Goal: Complete application form: Complete application form

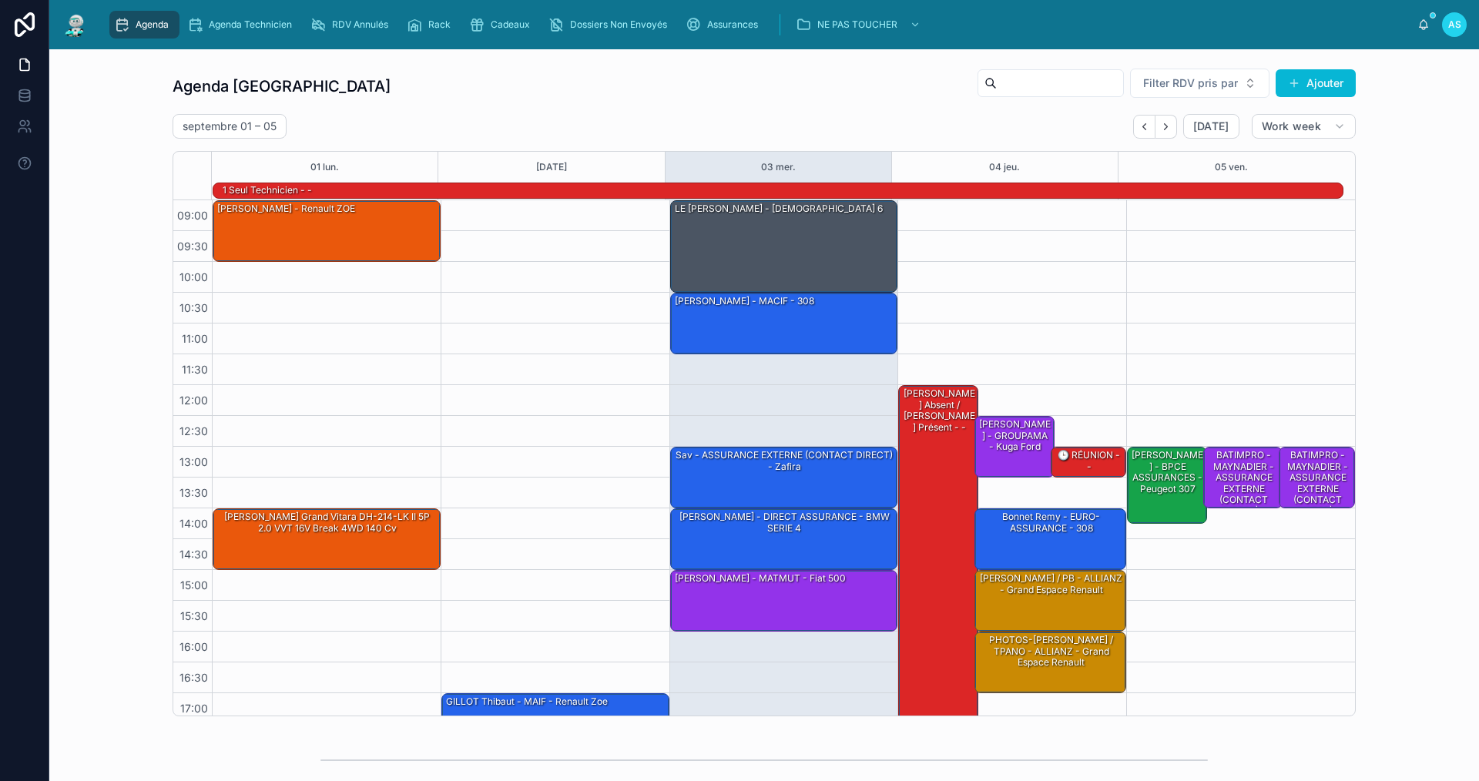
click at [765, 198] on div "1 seul technicien - -" at bounding box center [782, 190] width 1122 height 15
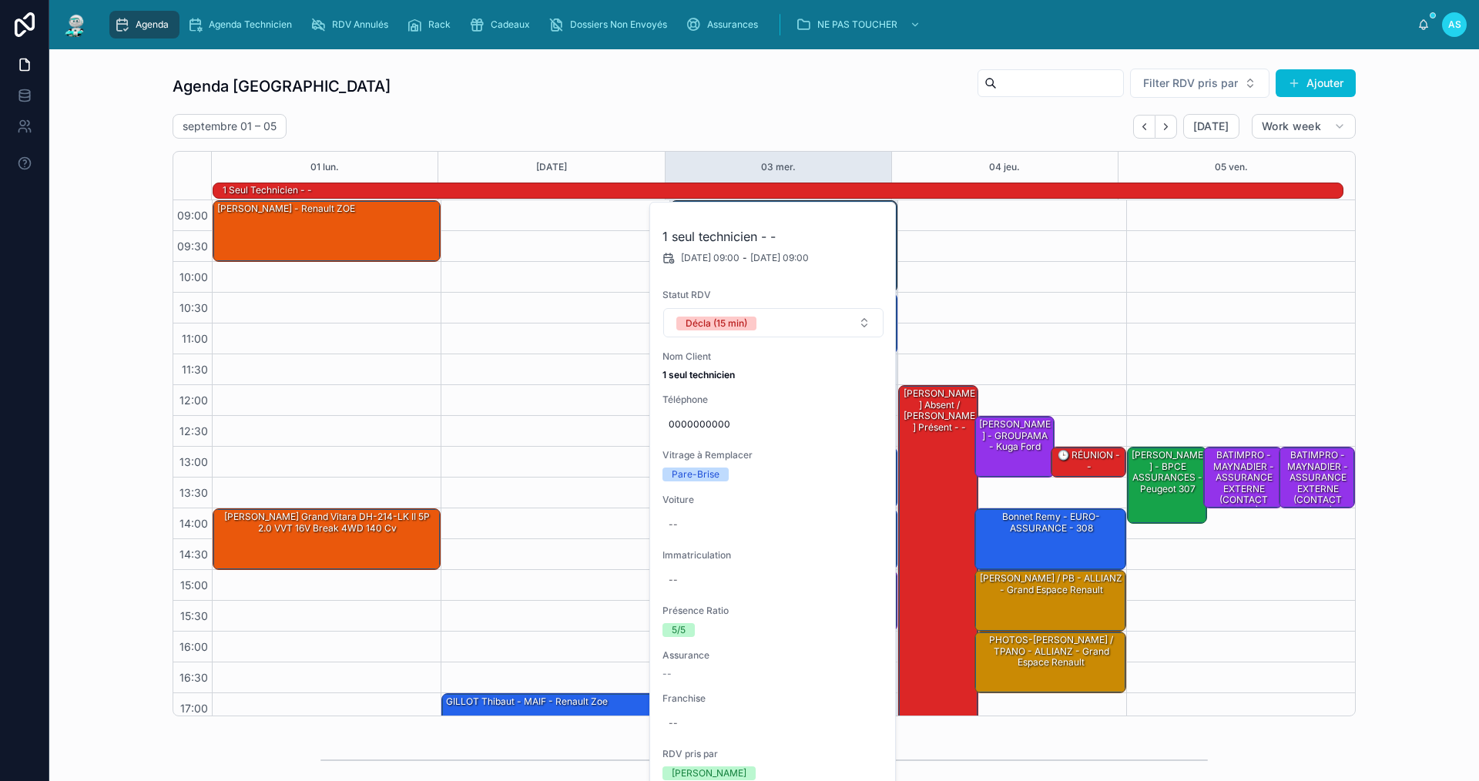
click at [541, 320] on div "17:00 – 18:00 GILLOT Thibaut - MAIF - Renault Zoe" at bounding box center [555, 477] width 229 height 555
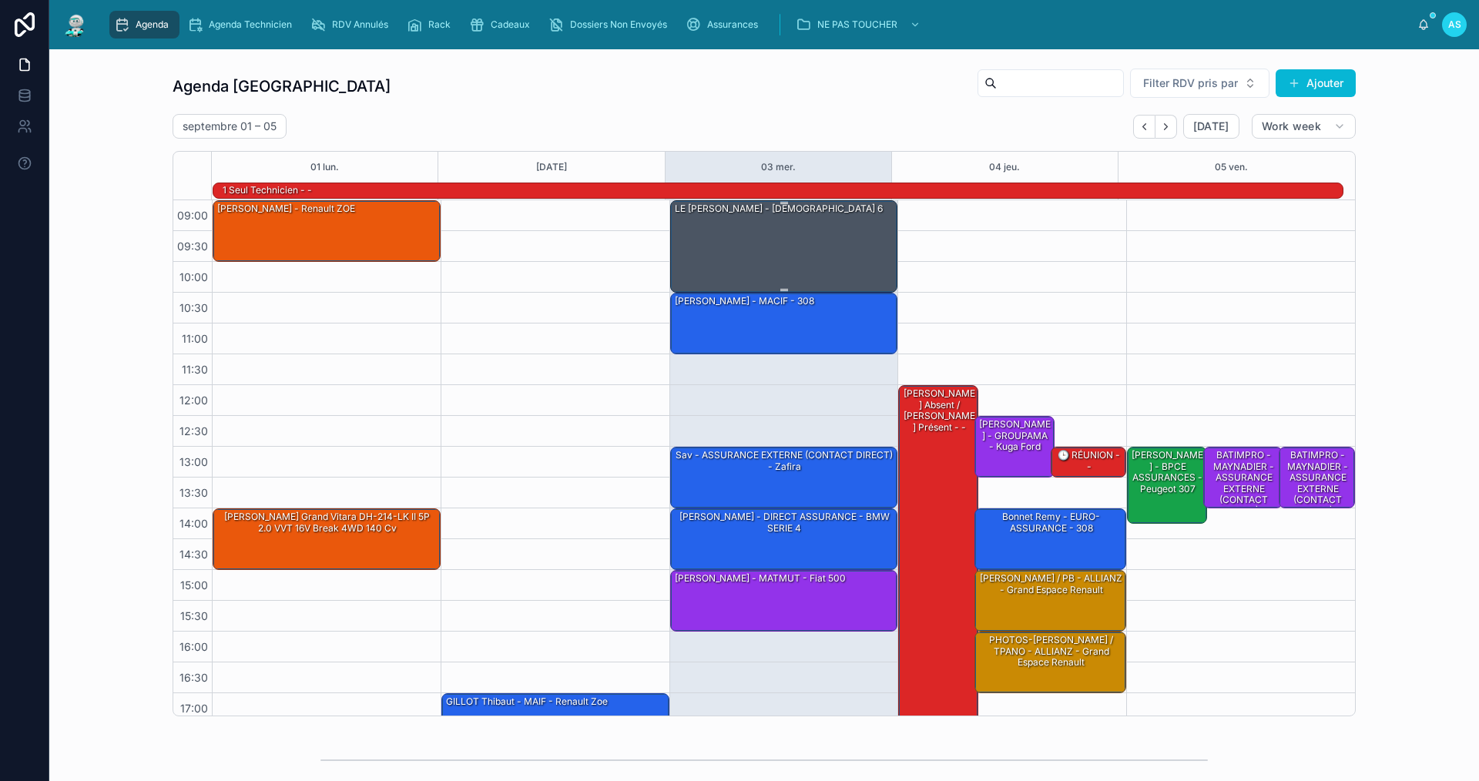
click at [739, 253] on div "LE [PERSON_NAME] - [DEMOGRAPHIC_DATA] 6" at bounding box center [784, 245] width 223 height 89
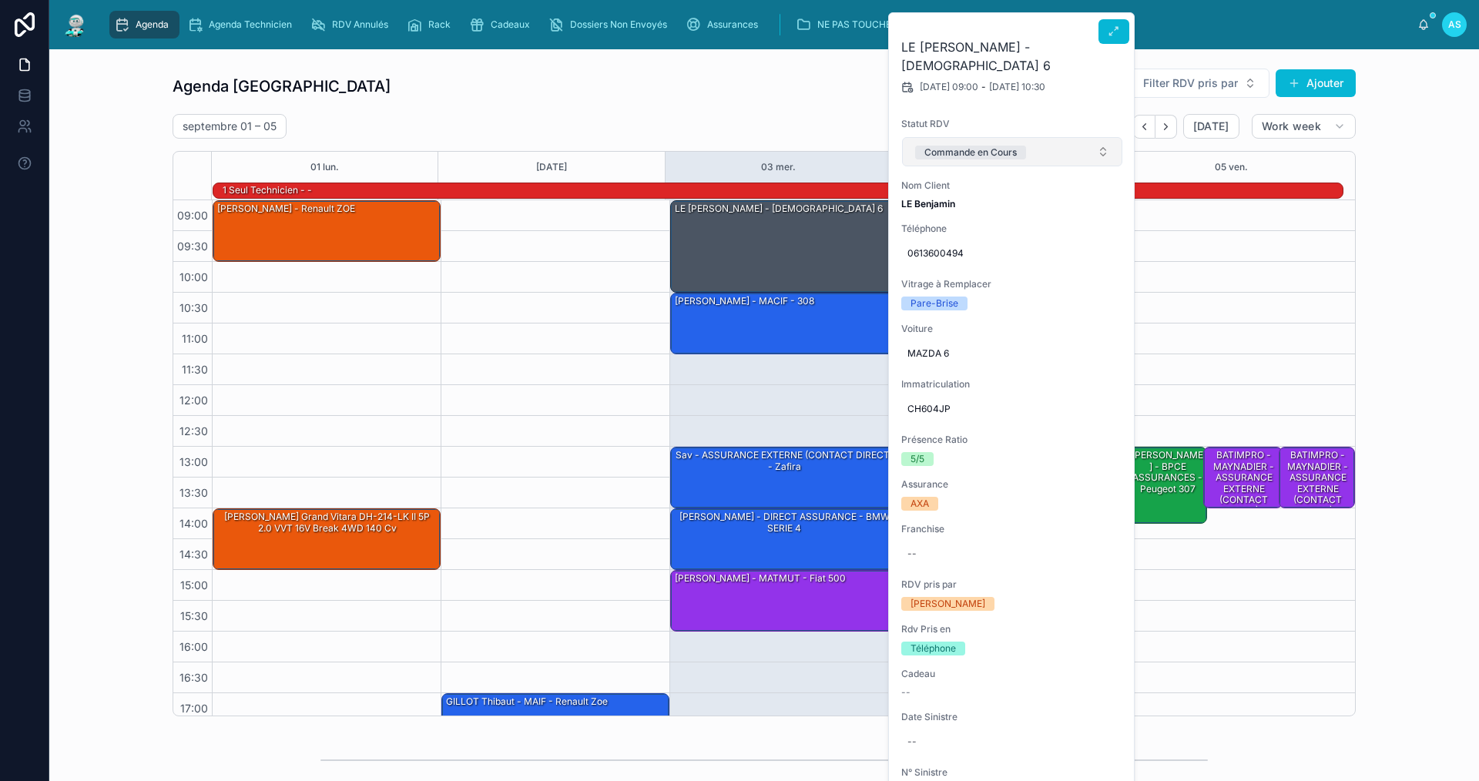
click at [1065, 137] on button "Commande en Cours" at bounding box center [1012, 151] width 220 height 29
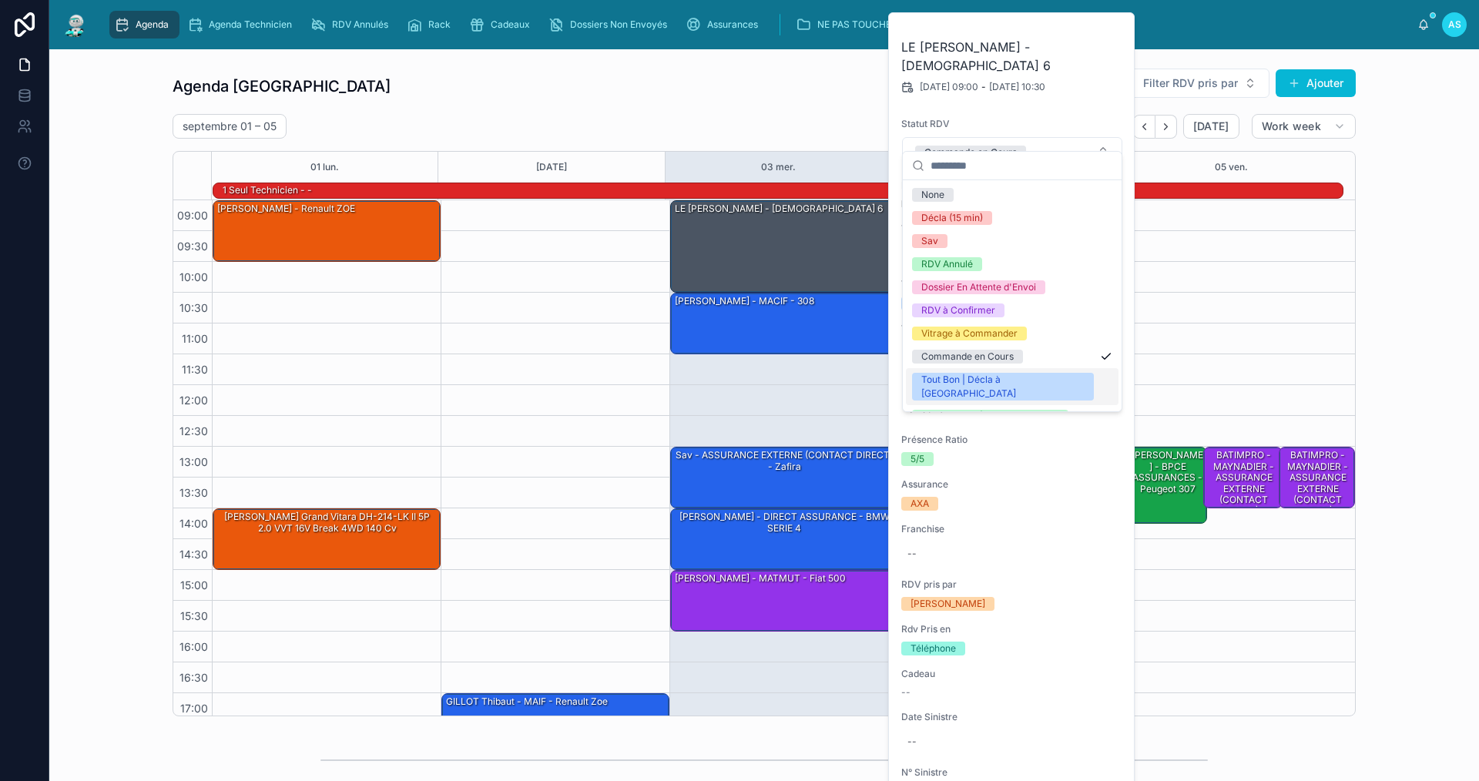
click at [992, 379] on div "Tout Bon | Décla à [GEOGRAPHIC_DATA]" at bounding box center [1002, 387] width 163 height 28
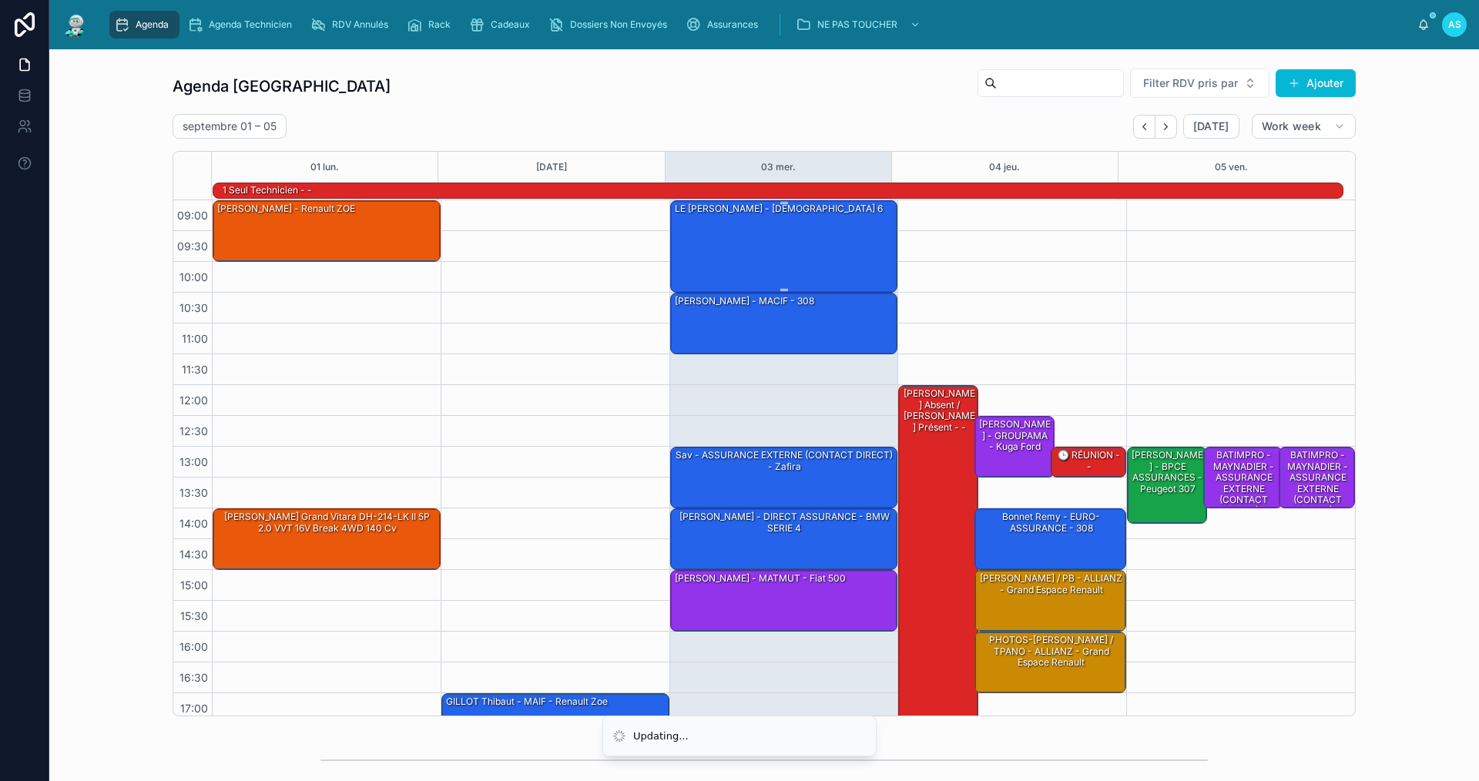
click at [831, 231] on div "LE [PERSON_NAME] - [DEMOGRAPHIC_DATA] 6" at bounding box center [784, 245] width 223 height 89
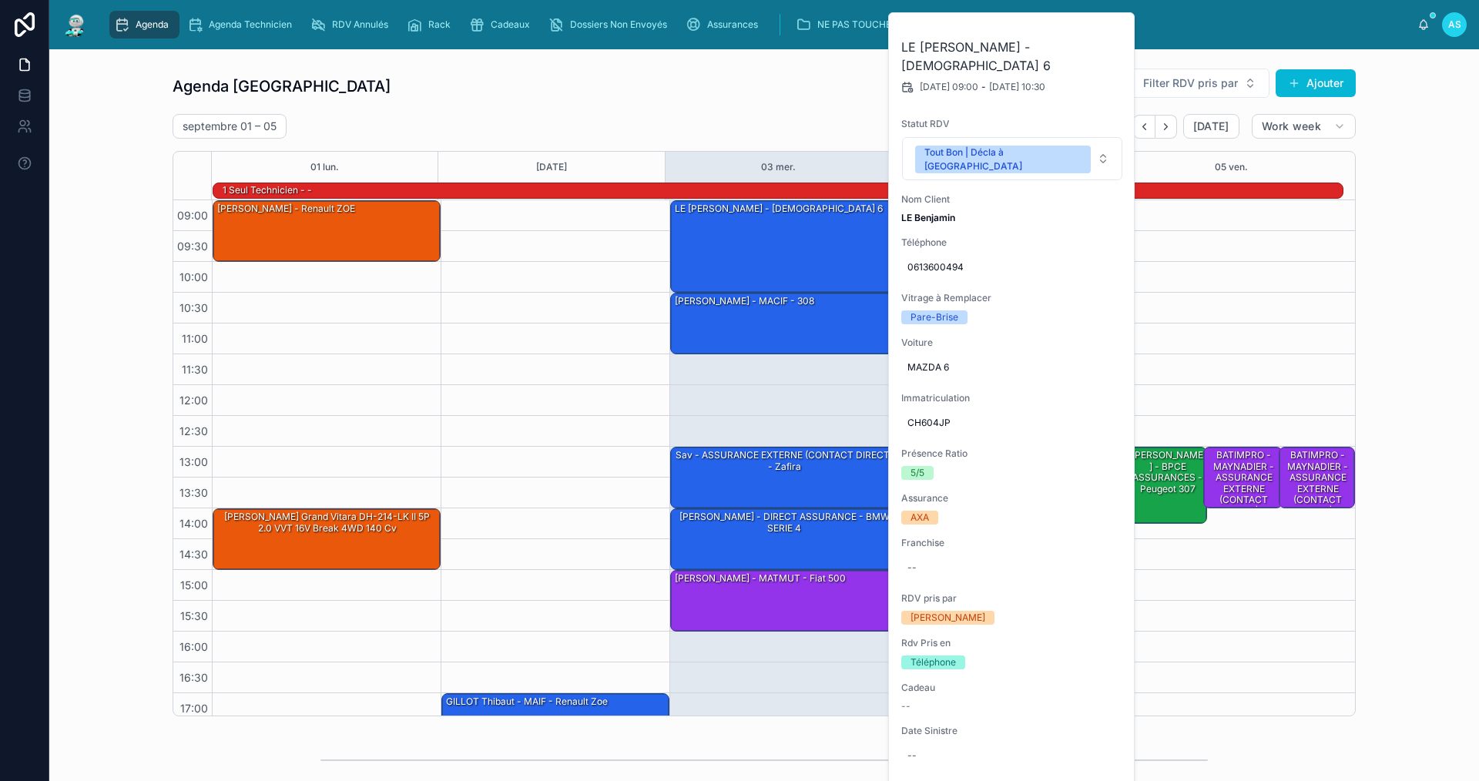
click at [0, 0] on icon at bounding box center [0, 0] width 0 height 0
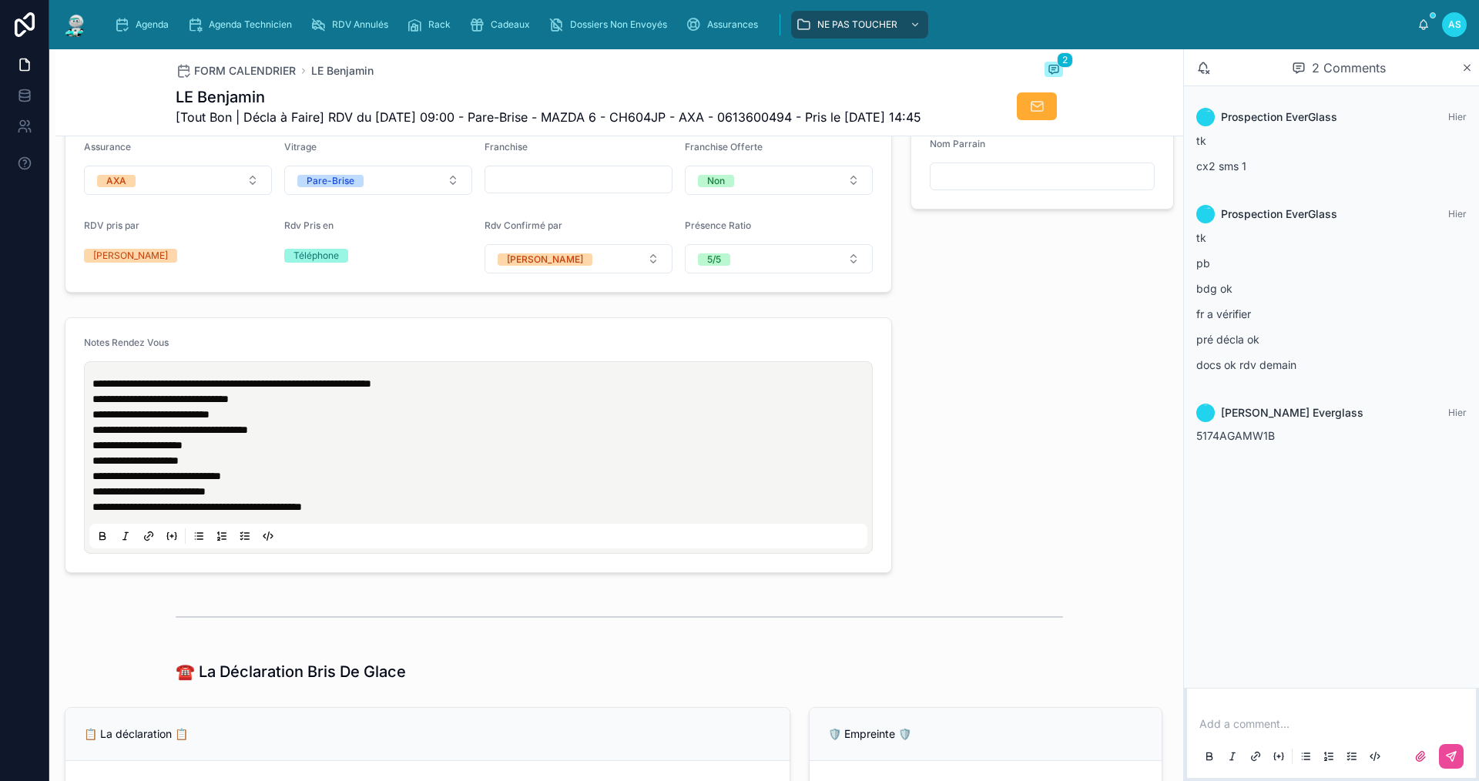
type input "**********"
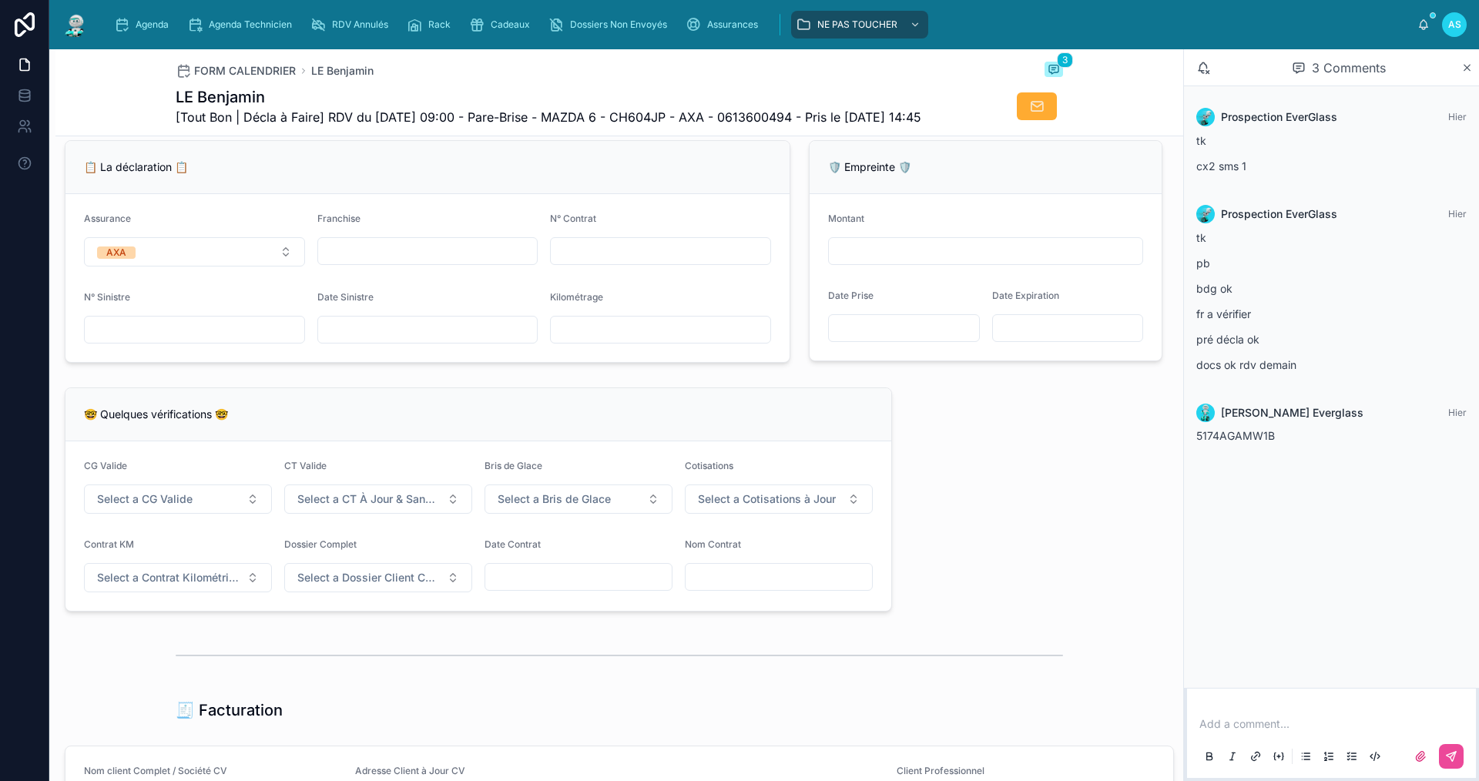
scroll to position [1078, 0]
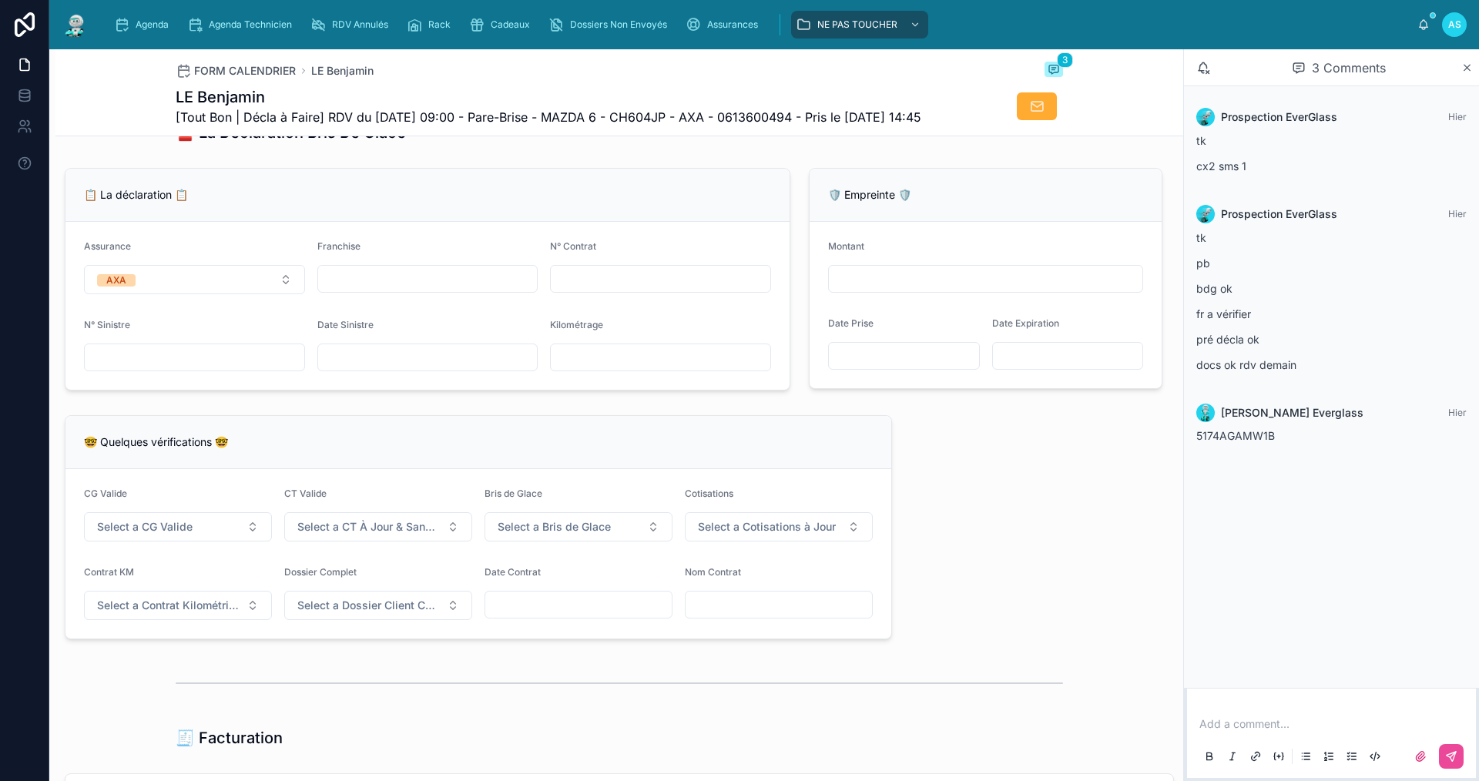
click at [448, 368] on input "text" at bounding box center [428, 358] width 220 height 22
click at [407, 368] on input "text" at bounding box center [428, 358] width 220 height 22
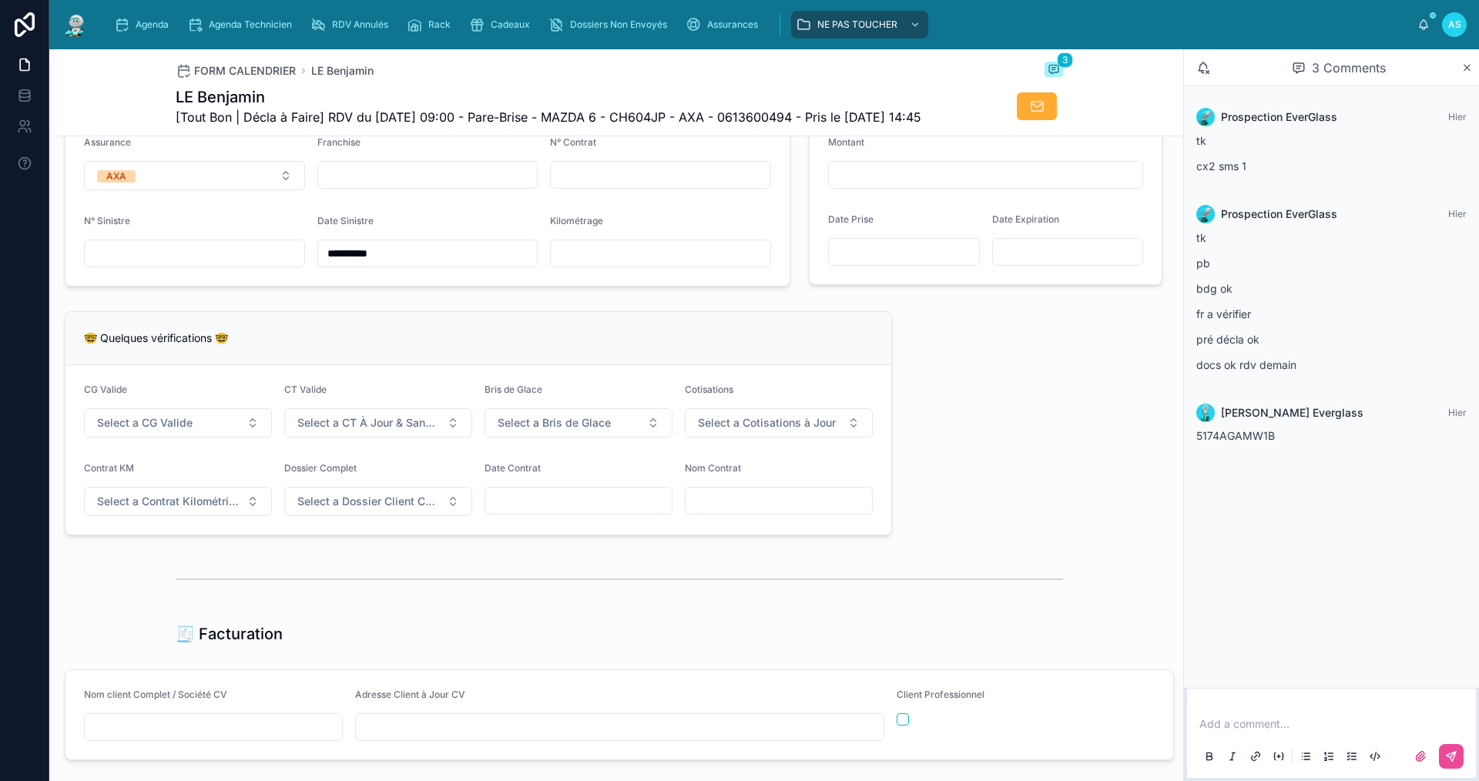
scroll to position [1310, 0]
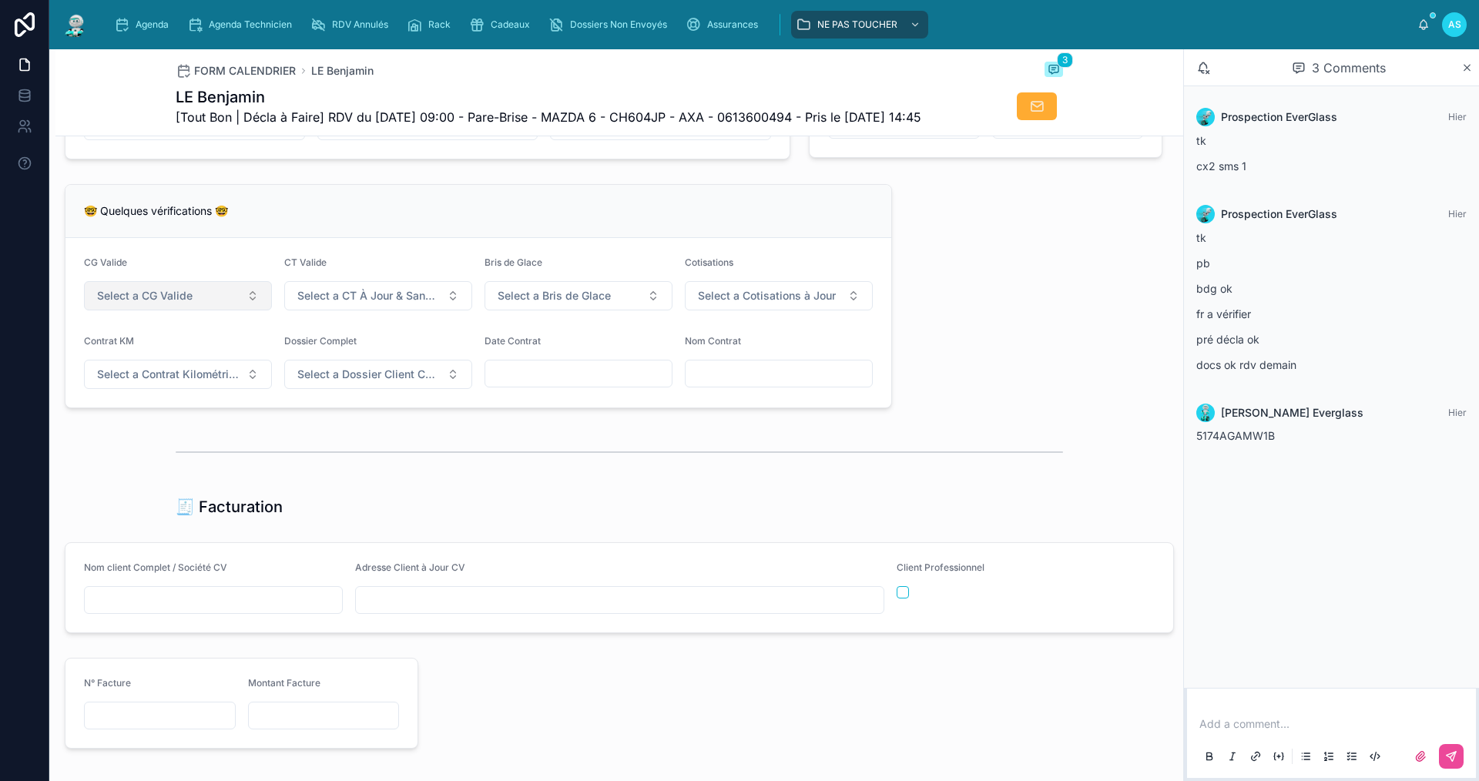
type input "**********"
click at [216, 310] on button "Select a CG Valide" at bounding box center [178, 295] width 188 height 29
click at [188, 388] on div "✅ Oui" at bounding box center [177, 387] width 185 height 22
click at [347, 310] on button "Select a CT À Jour & Sans BDG" at bounding box center [378, 295] width 188 height 29
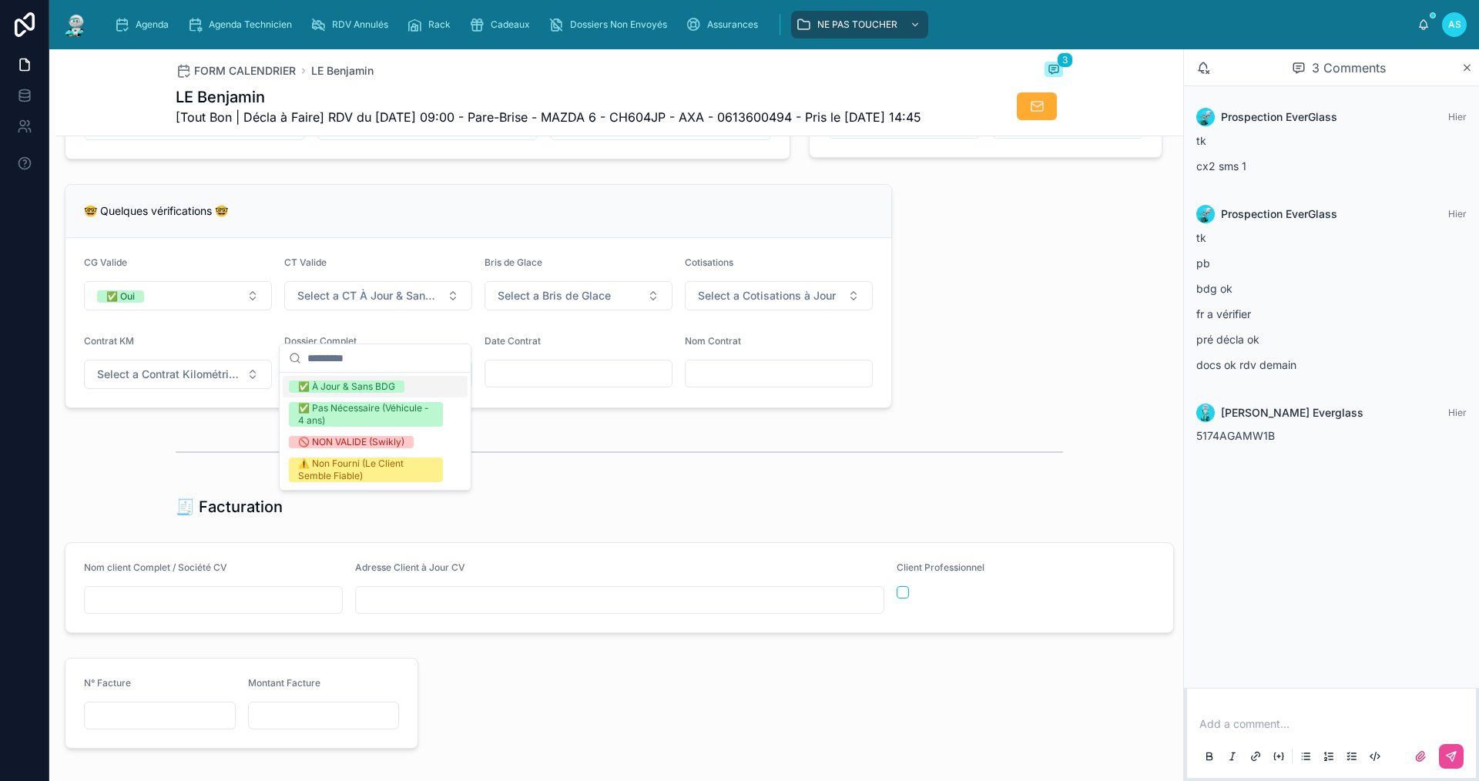
click at [346, 393] on div "✅ À Jour & Sans BDG" at bounding box center [375, 387] width 185 height 22
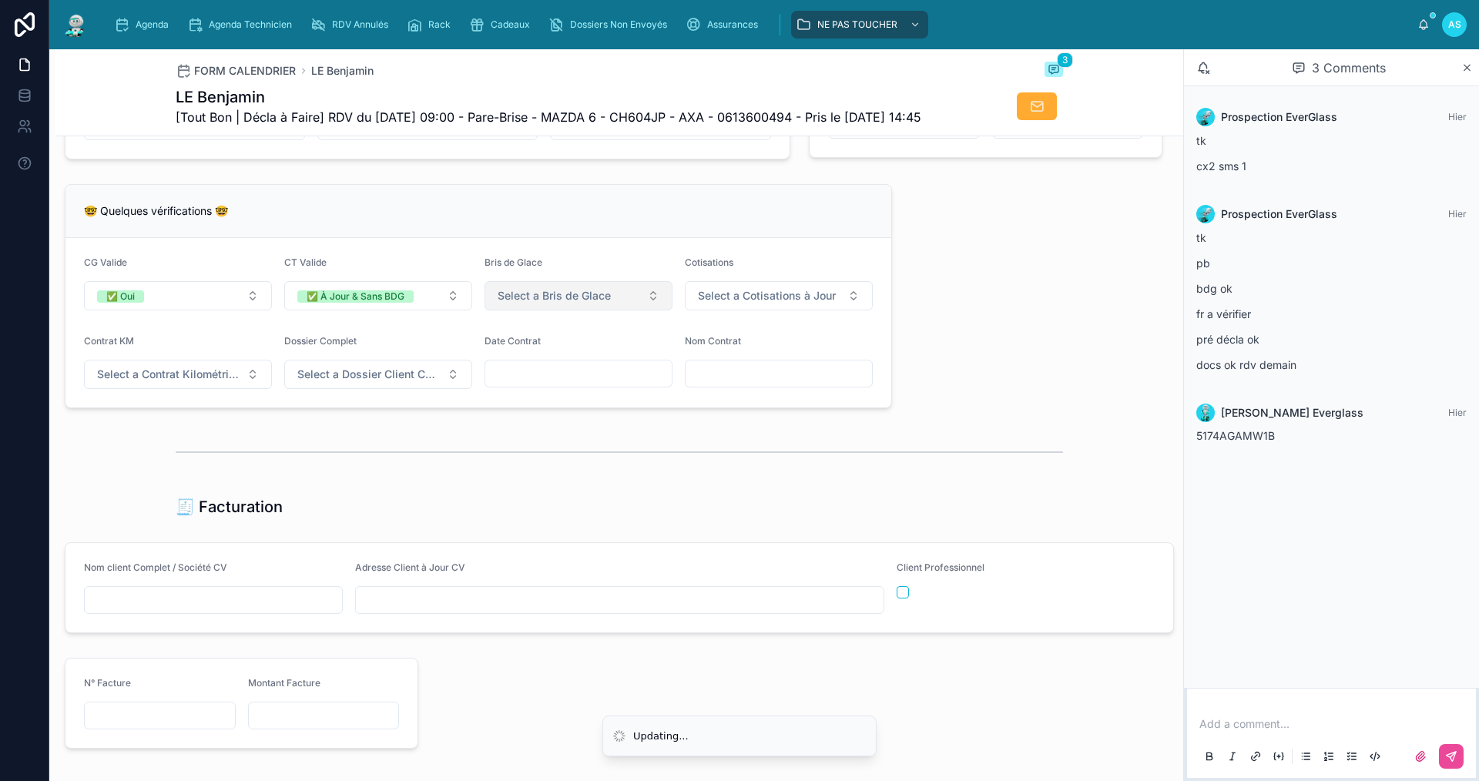
click at [555, 310] on button "Select a Bris de Glace" at bounding box center [579, 295] width 188 height 29
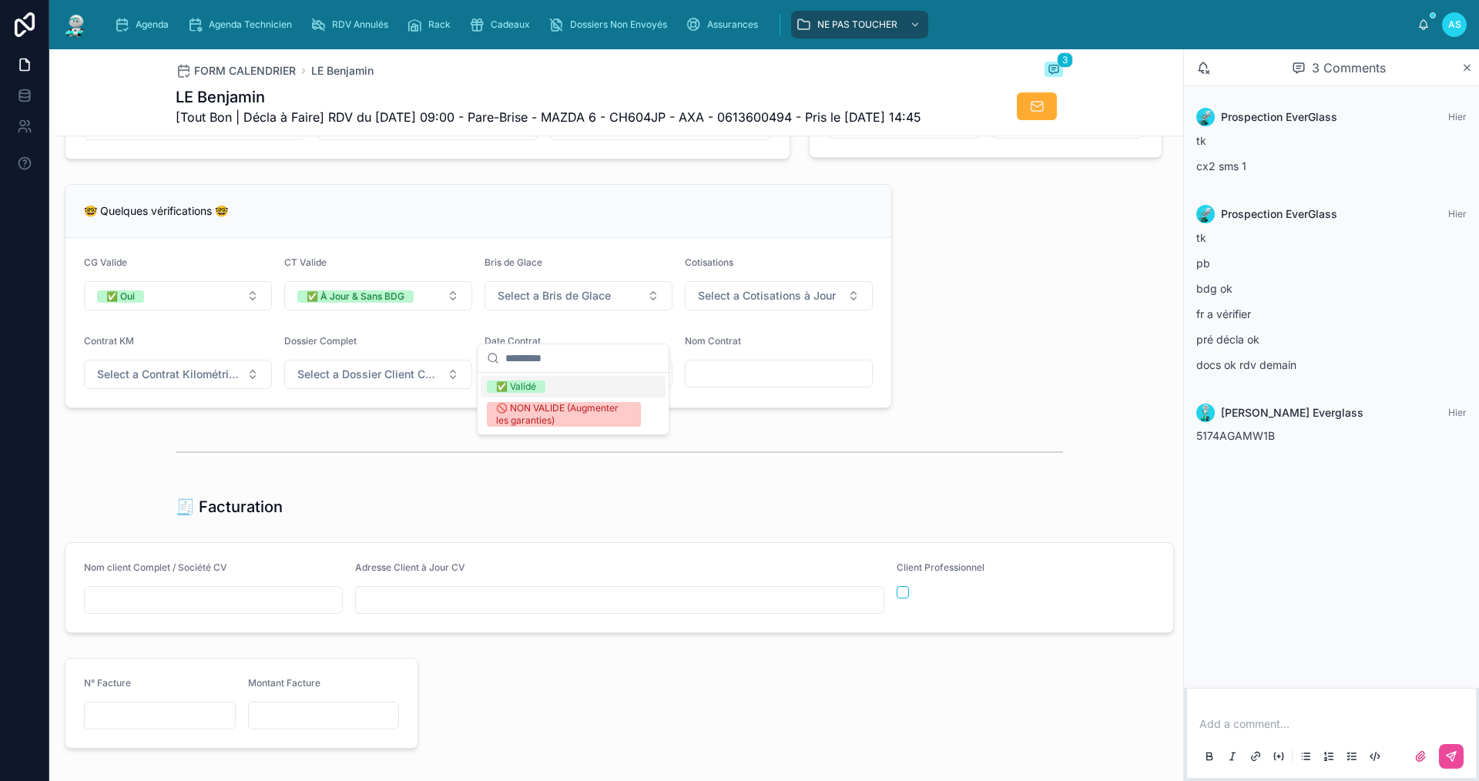
click at [544, 391] on span "✅ Validé" at bounding box center [516, 387] width 59 height 12
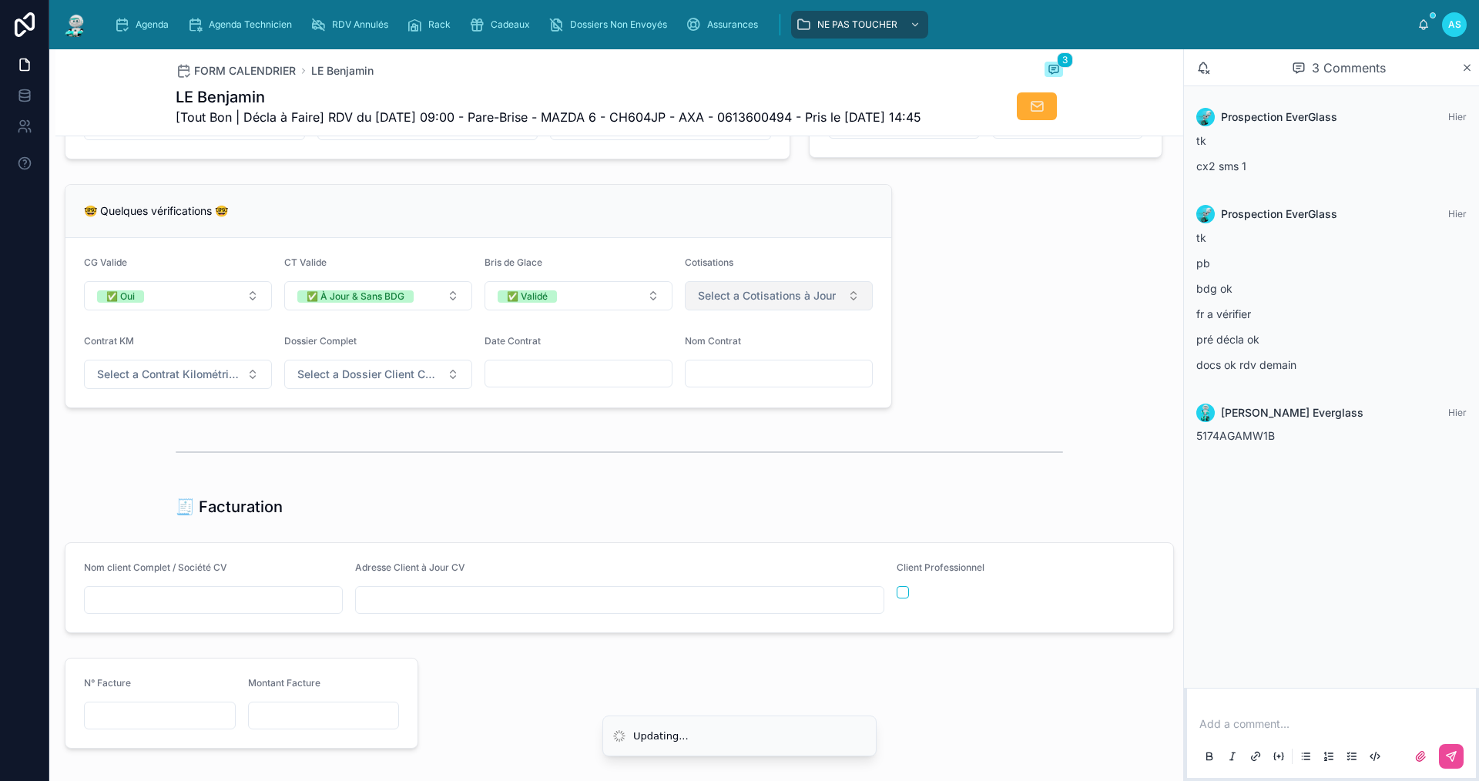
click at [754, 310] on button "Select a Cotisations à Jour" at bounding box center [779, 295] width 188 height 29
drag, startPoint x: 735, startPoint y: 391, endPoint x: 675, endPoint y: 391, distance: 60.1
click at [735, 391] on div "✅ À Jour" at bounding box center [715, 387] width 42 height 12
click at [175, 382] on span "Select a Contrat Kilométrique" at bounding box center [168, 374] width 143 height 15
drag, startPoint x: 199, startPoint y: 475, endPoint x: 220, endPoint y: 444, distance: 37.6
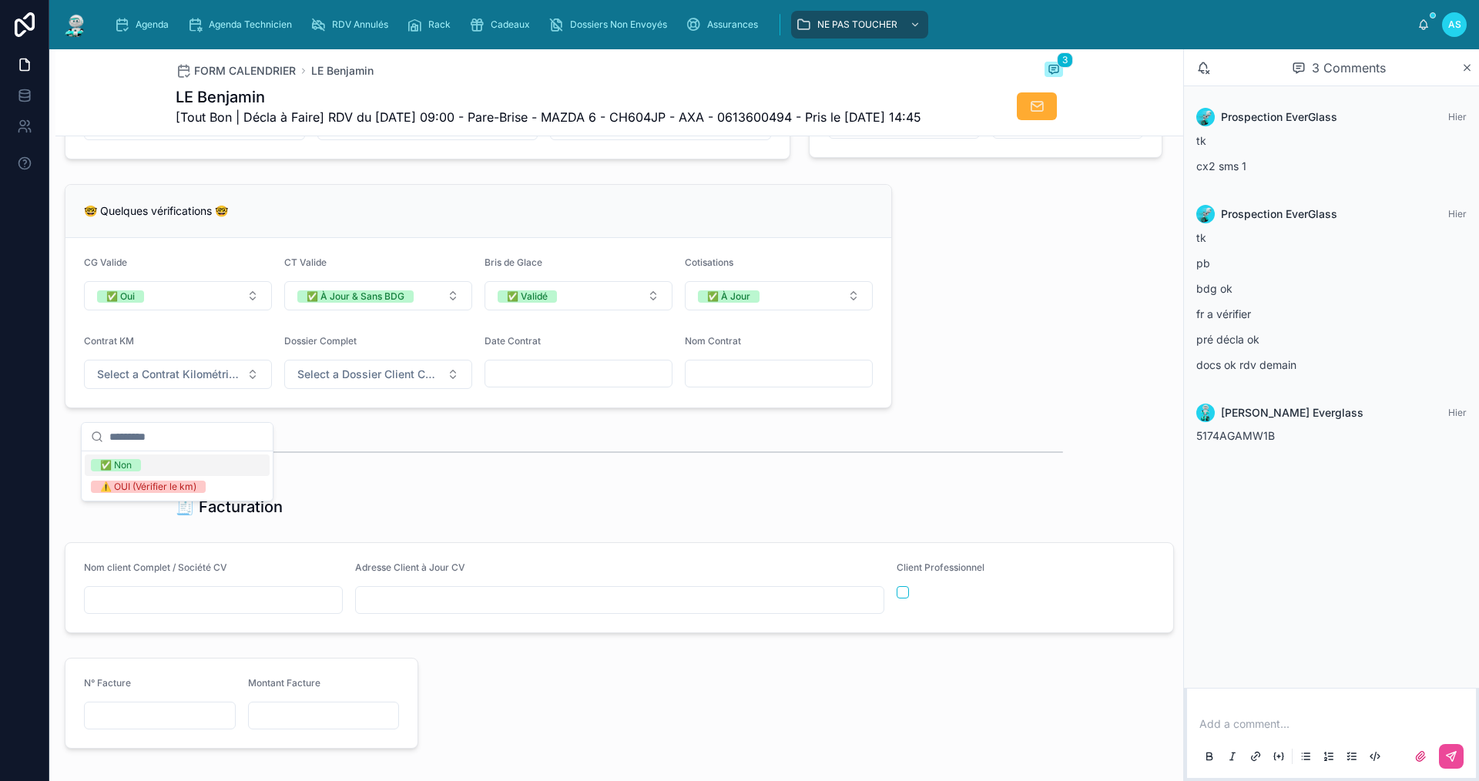
click at [201, 473] on div "✅ Non" at bounding box center [177, 465] width 185 height 22
click at [340, 382] on span "Select a Dossier Client Complet" at bounding box center [368, 374] width 143 height 15
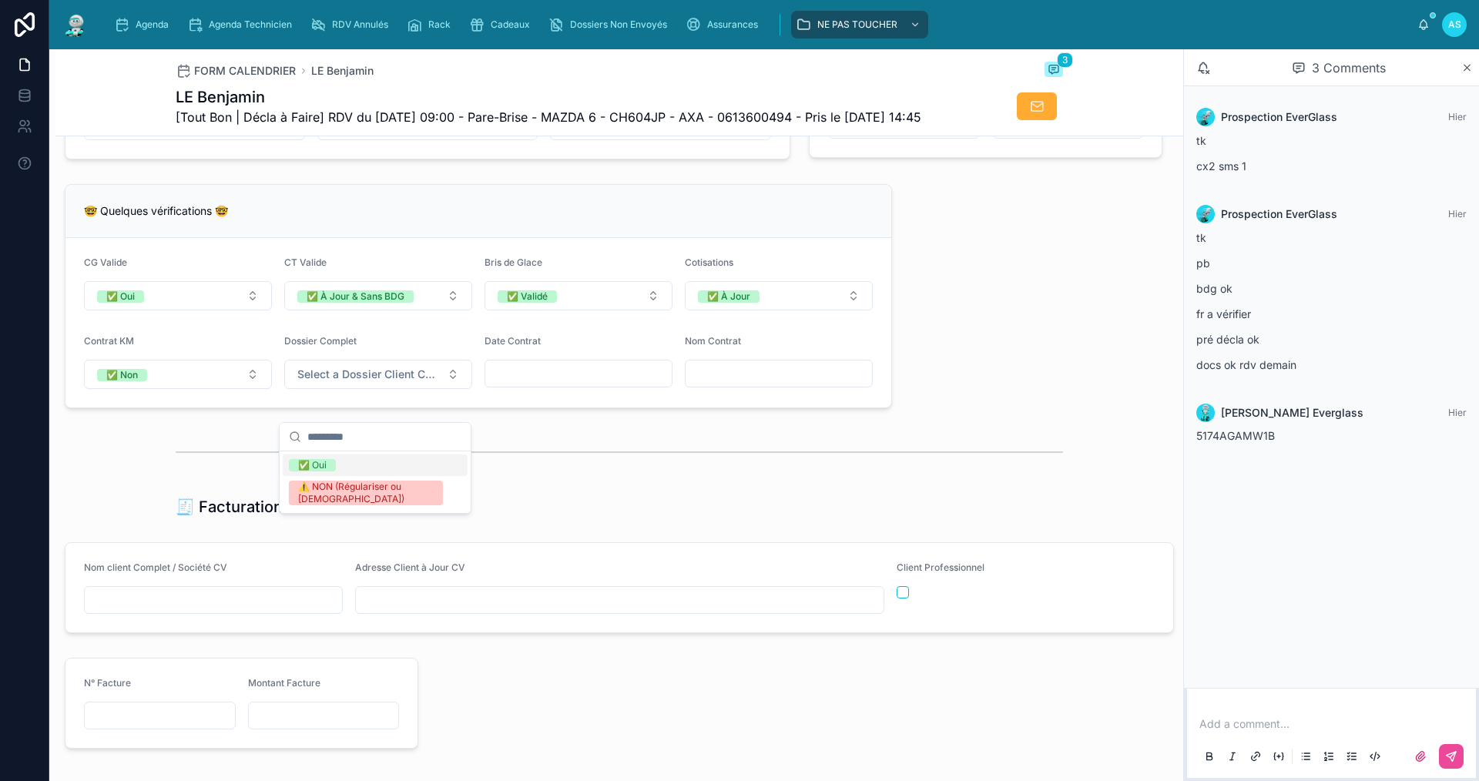
click at [362, 464] on div "✅ Oui" at bounding box center [375, 465] width 185 height 22
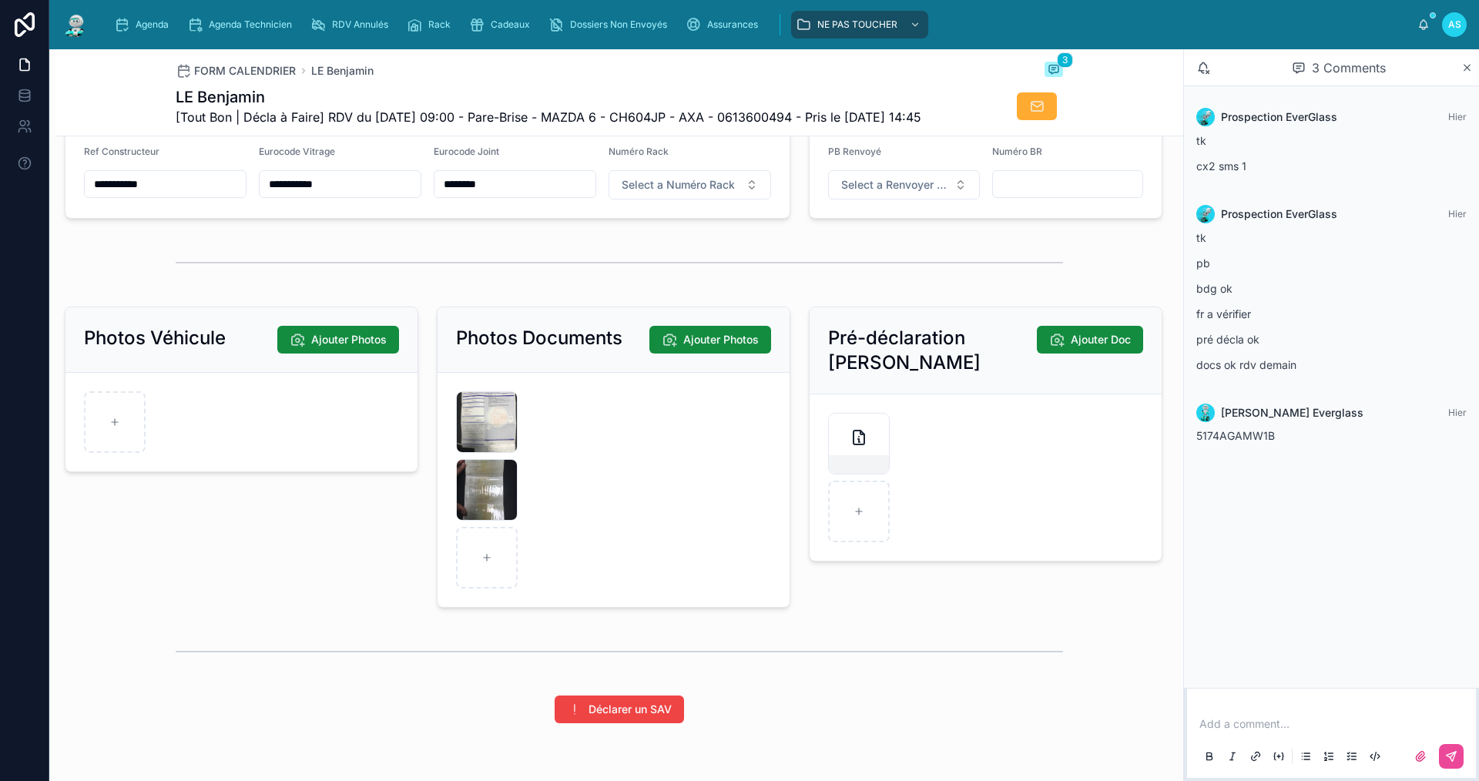
scroll to position [2080, 0]
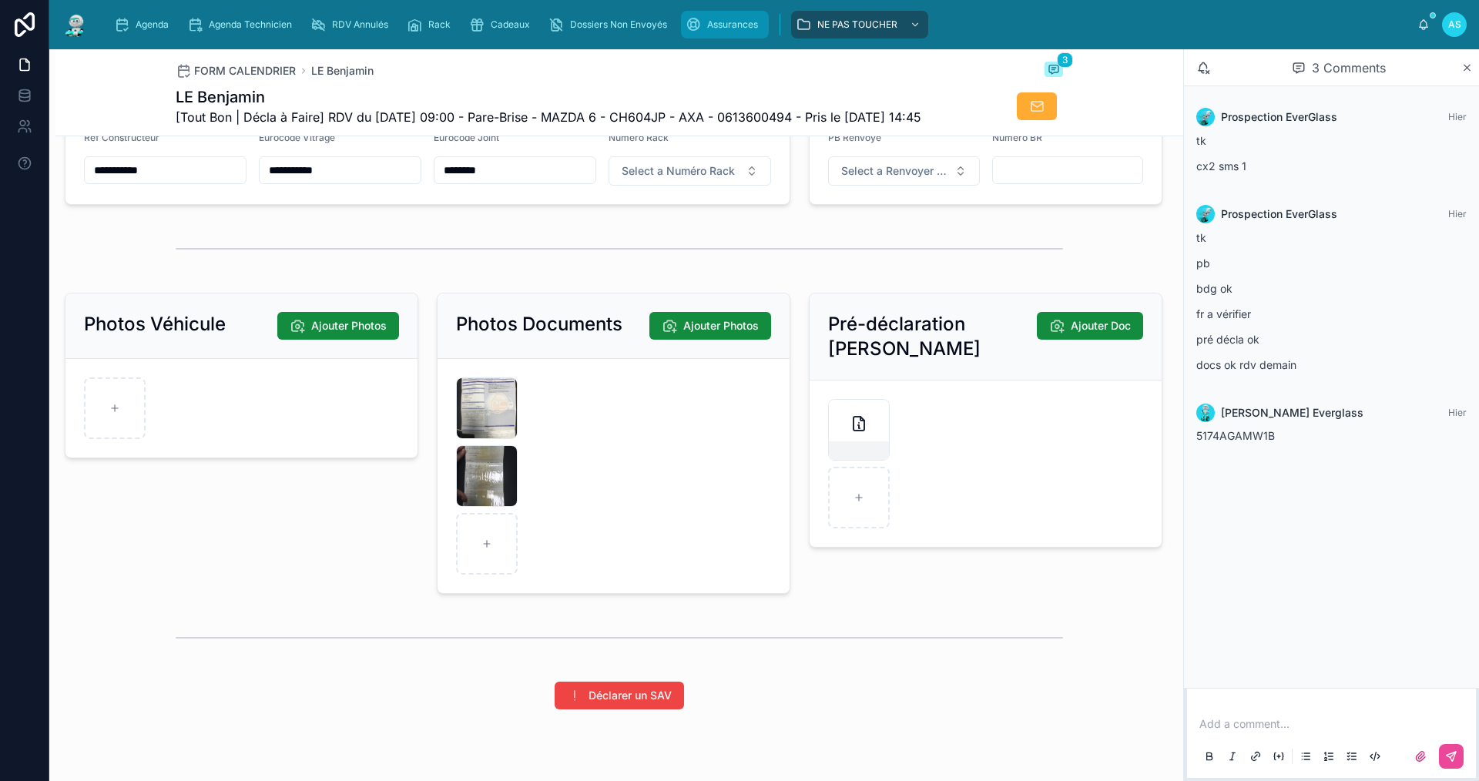
click at [718, 22] on span "Assurances" at bounding box center [732, 24] width 51 height 12
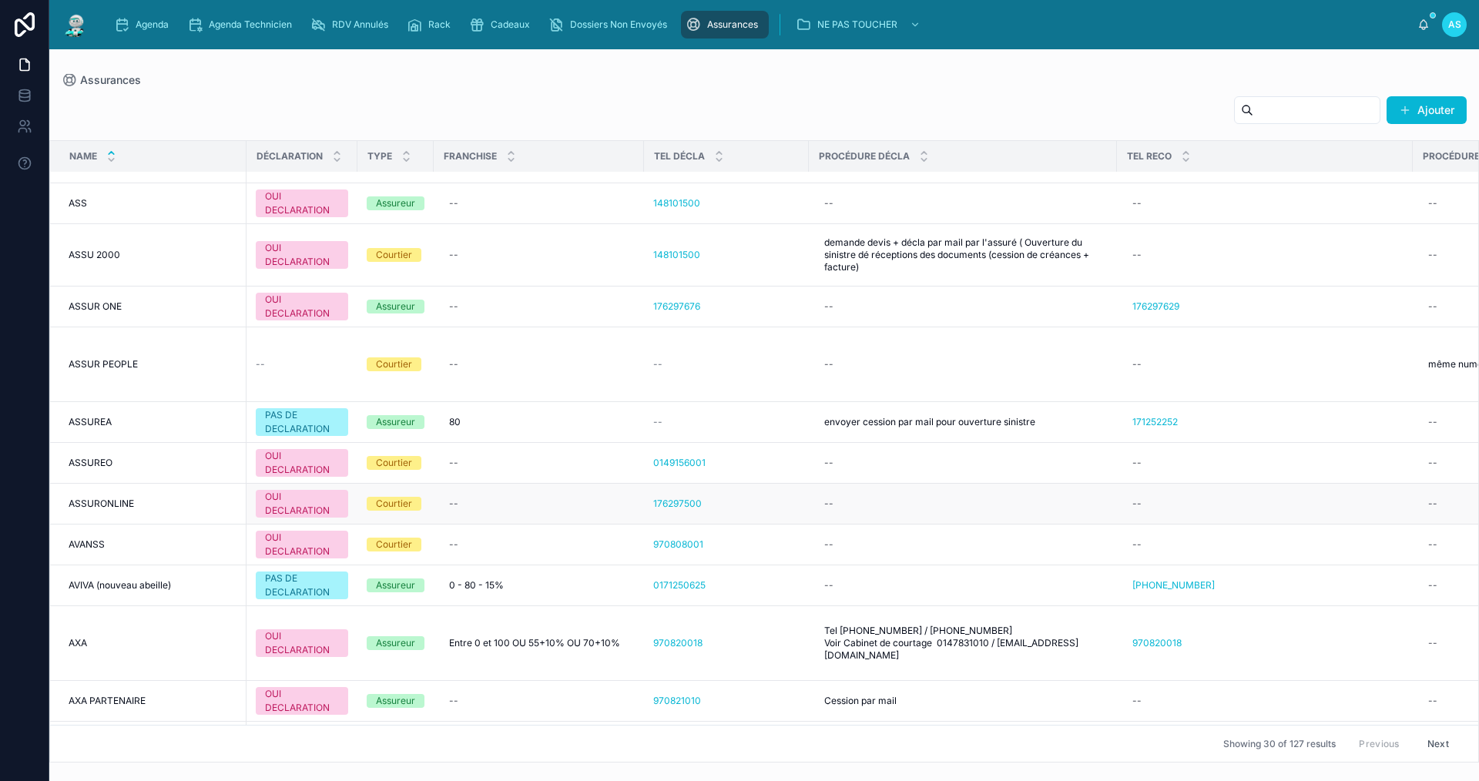
scroll to position [1266, 0]
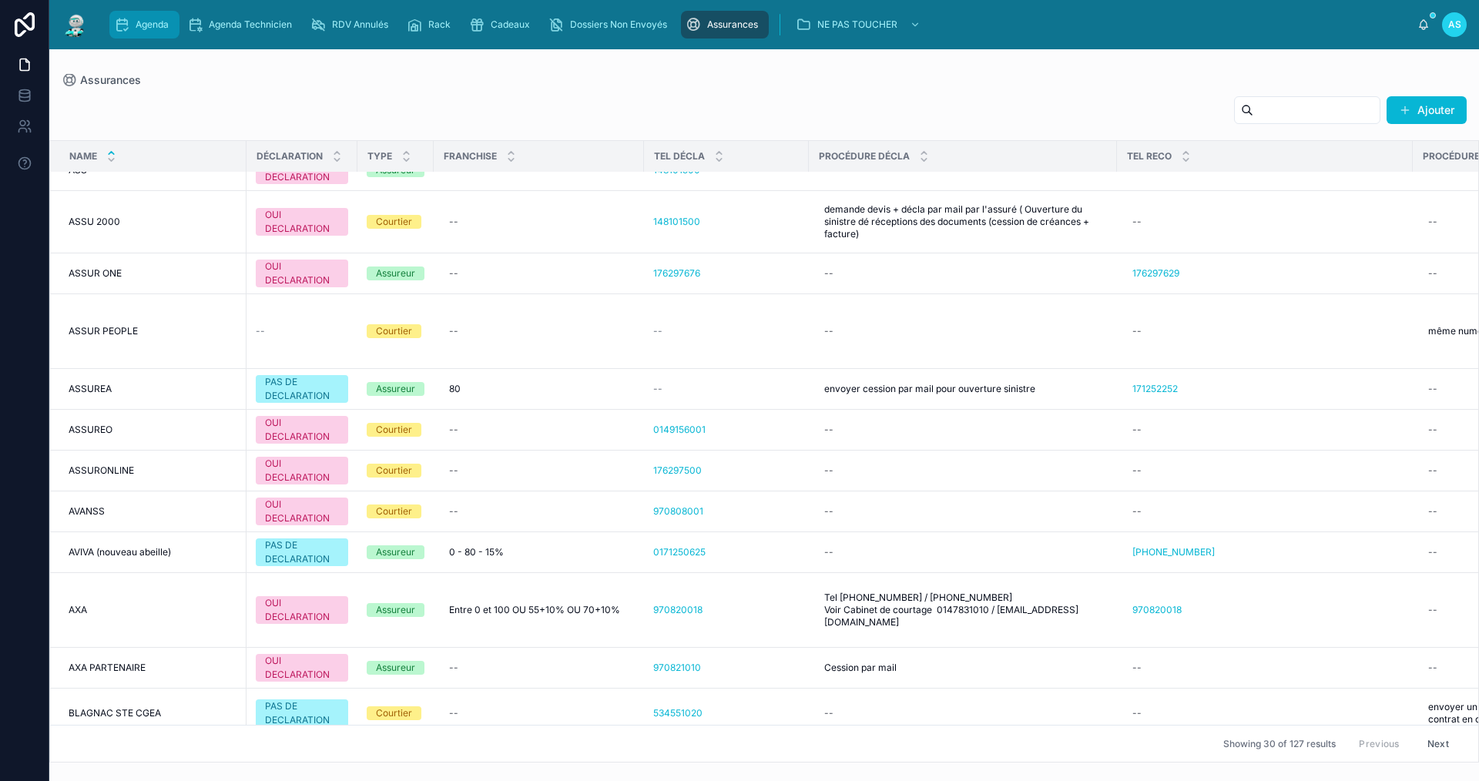
click at [133, 22] on div "Agenda" at bounding box center [144, 24] width 61 height 25
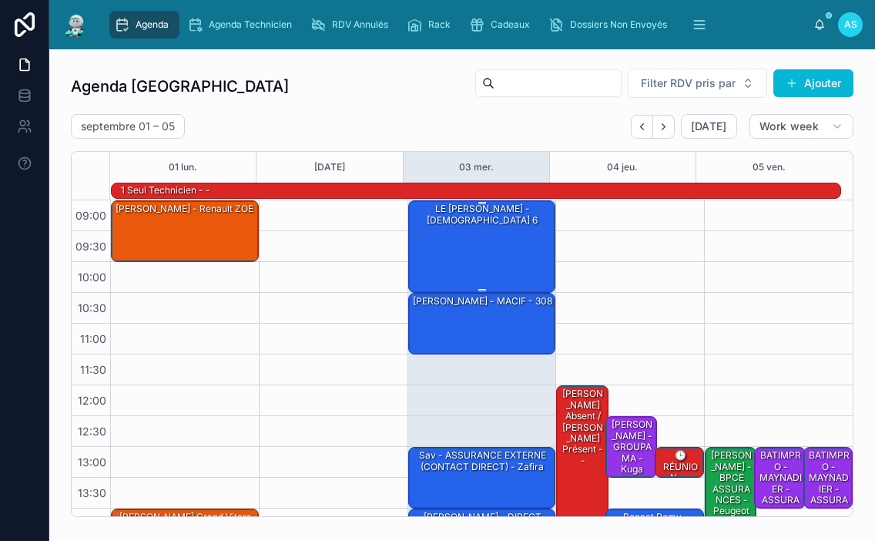
click at [457, 256] on div "LE [PERSON_NAME] - [DEMOGRAPHIC_DATA] 6" at bounding box center [482, 245] width 143 height 89
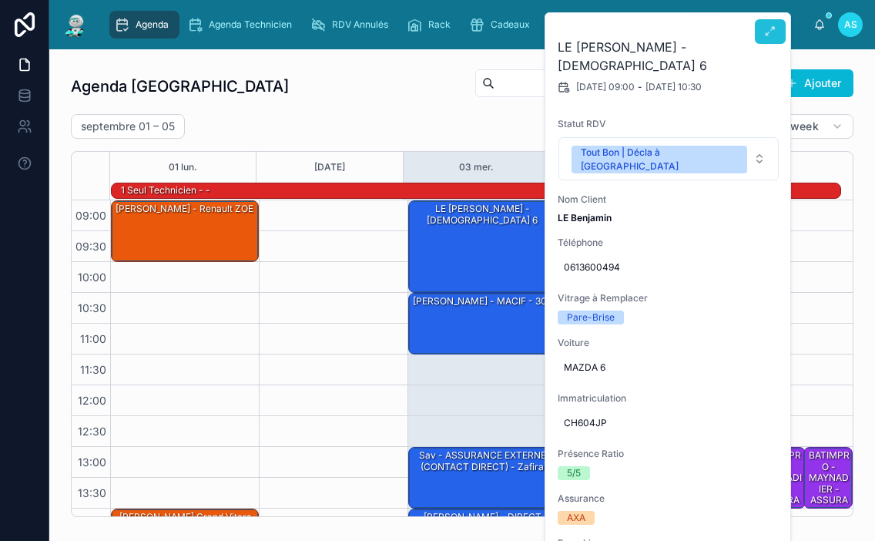
click at [780, 27] on button at bounding box center [770, 31] width 31 height 25
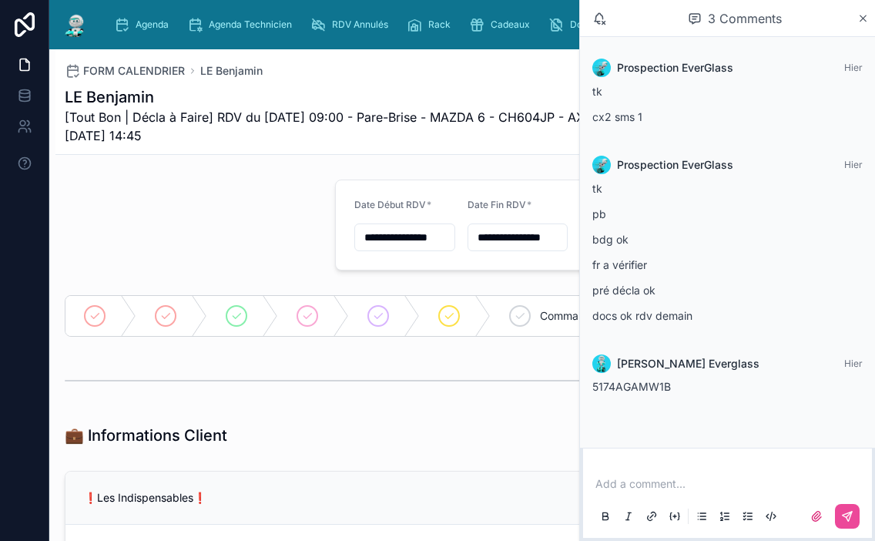
scroll to position [77, 0]
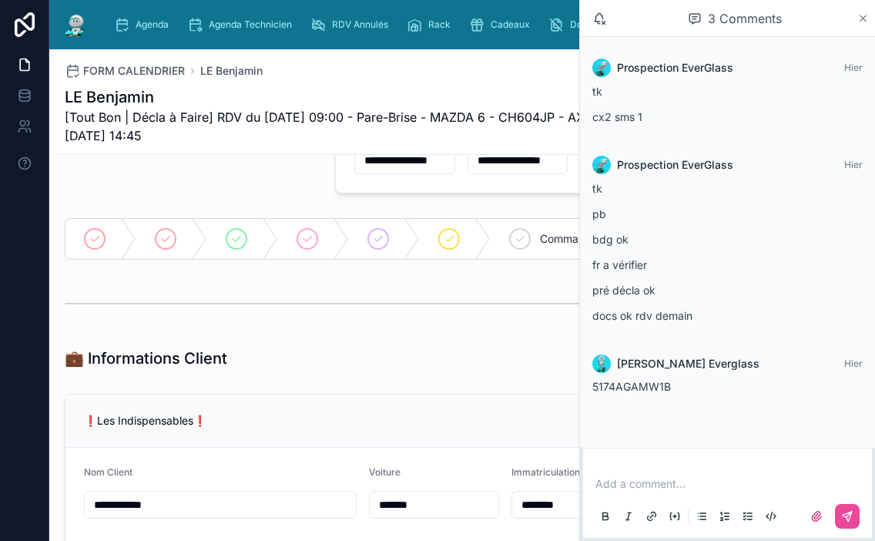
click at [859, 18] on icon at bounding box center [863, 18] width 12 height 12
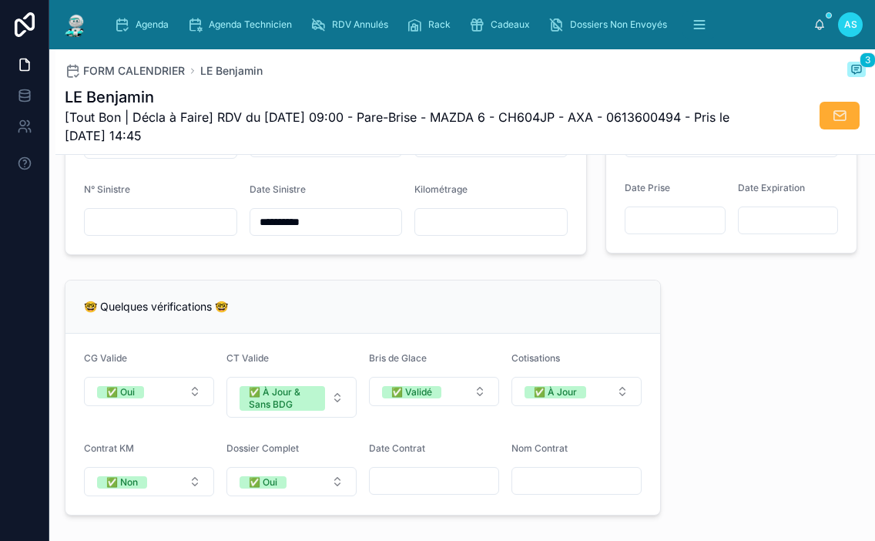
scroll to position [1541, 0]
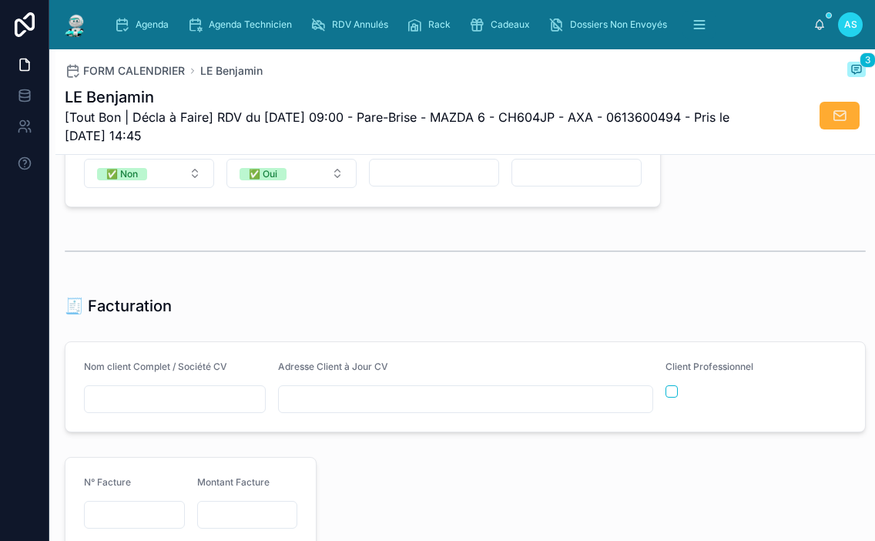
click at [220, 410] on input "text" at bounding box center [175, 399] width 180 height 22
type input "**********"
click at [521, 410] on input "text" at bounding box center [466, 399] width 374 height 22
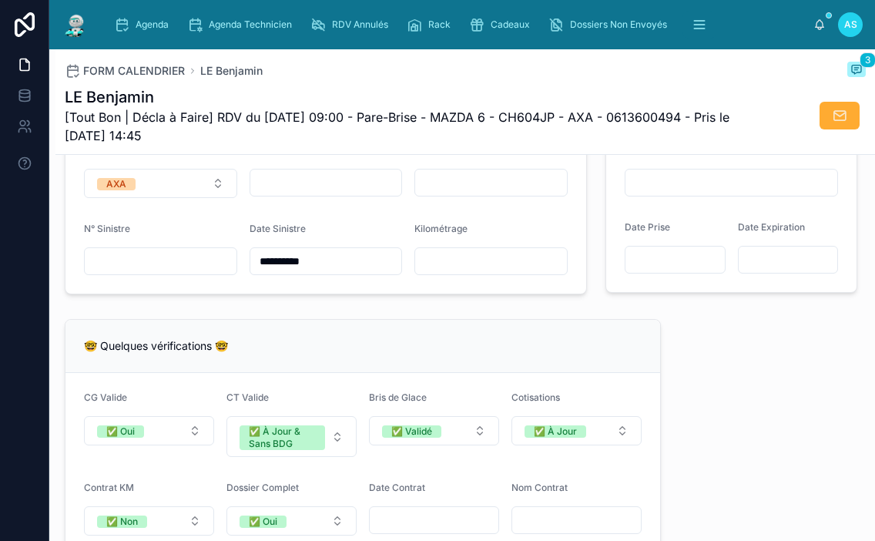
scroll to position [1155, 0]
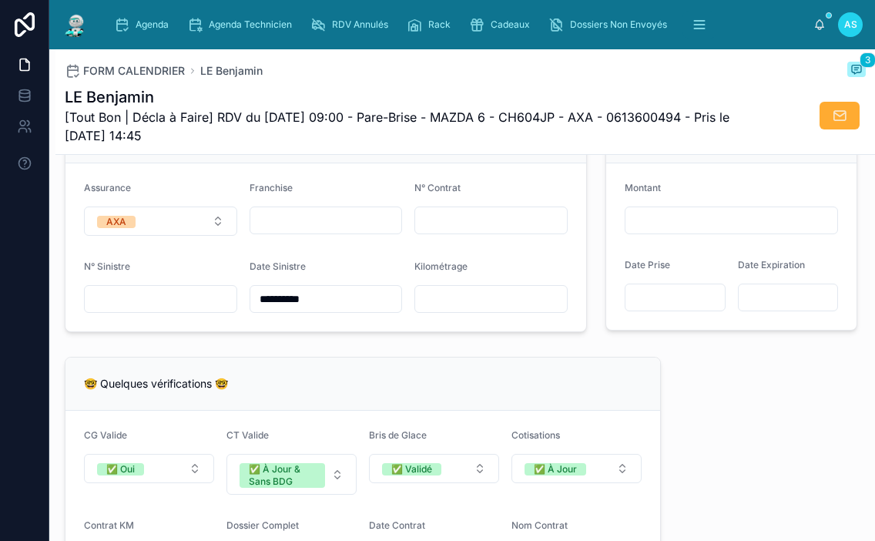
type input "**********"
click at [453, 230] on input "text" at bounding box center [491, 221] width 152 height 22
click at [472, 224] on input "text" at bounding box center [491, 221] width 152 height 22
click at [494, 231] on input "text" at bounding box center [491, 221] width 152 height 22
type input "**********"
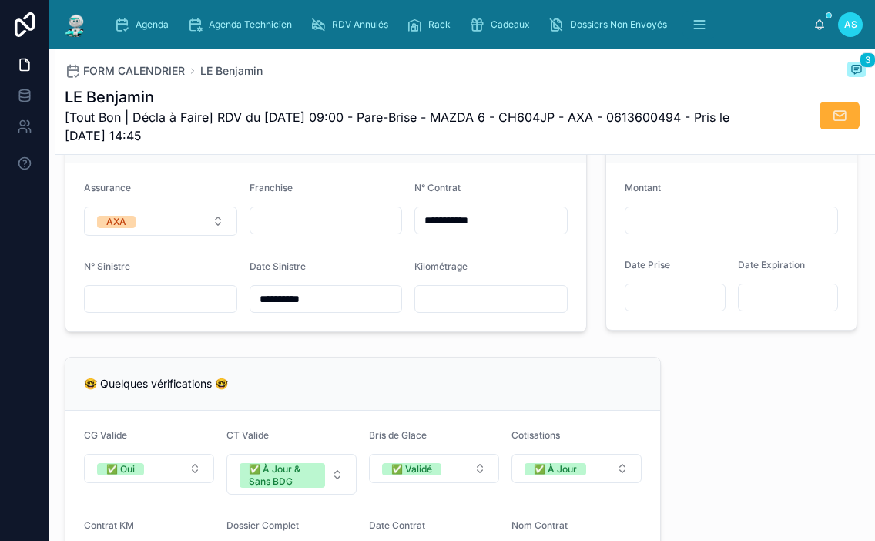
click at [675, 397] on div "**********" at bounding box center [465, 367] width 820 height 2698
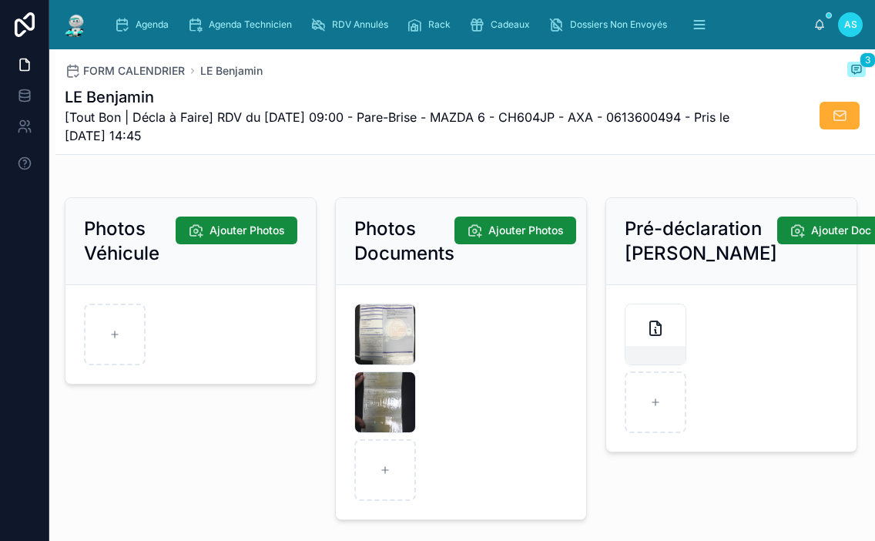
scroll to position [2210, 0]
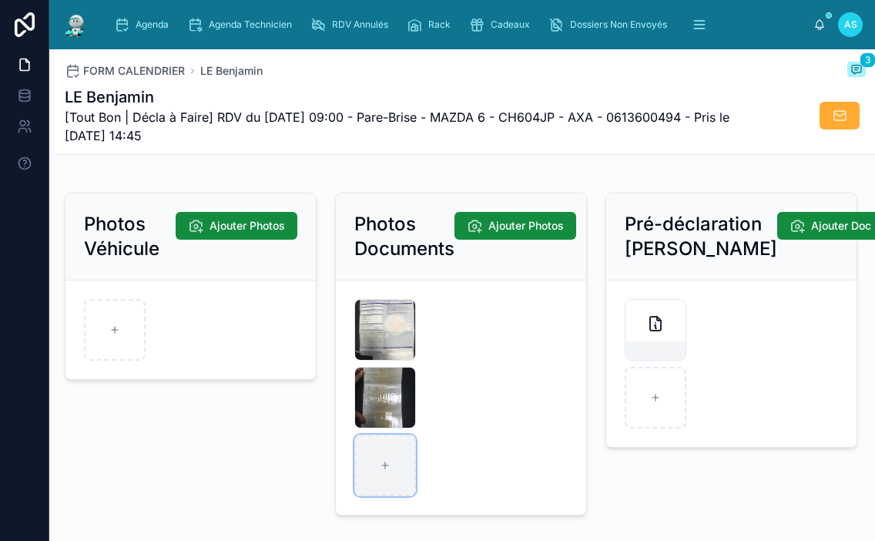
click at [371, 487] on div at bounding box center [385, 465] width 62 height 62
type input "**********"
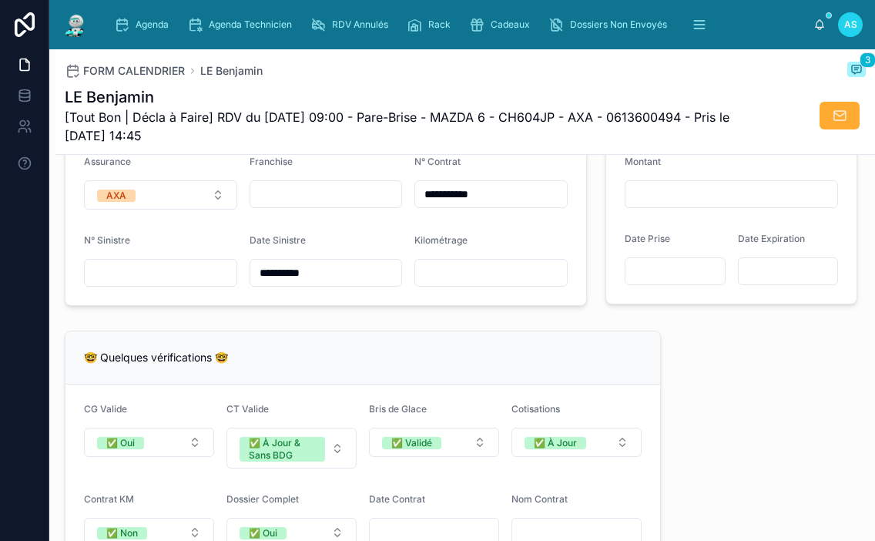
scroll to position [1209, 0]
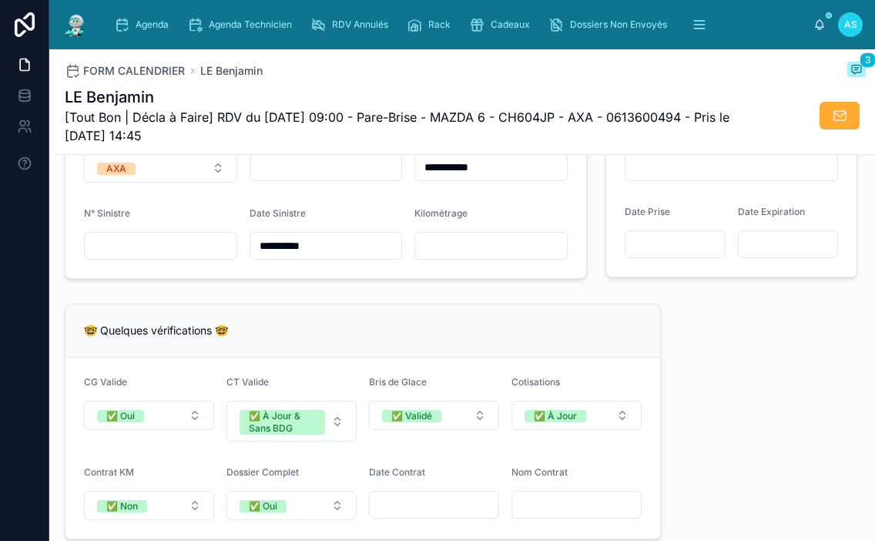
click at [326, 178] on input "text" at bounding box center [326, 167] width 152 height 22
type input "**"
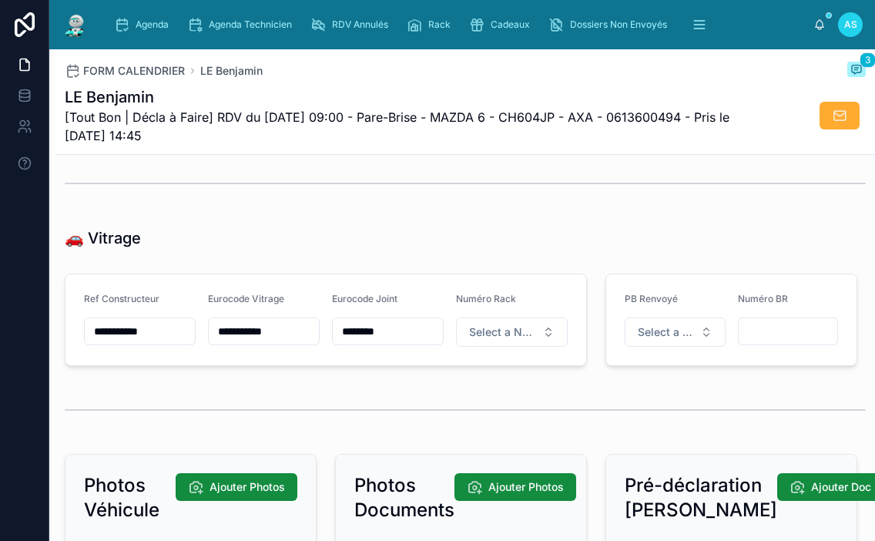
scroll to position [1979, 0]
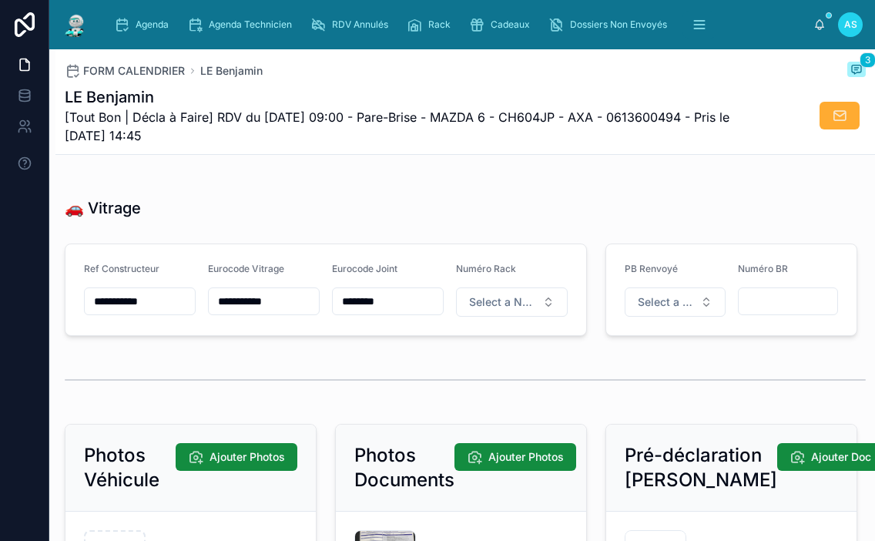
drag, startPoint x: 290, startPoint y: 314, endPoint x: 271, endPoint y: 314, distance: 18.5
click at [271, 312] on input "**********" at bounding box center [264, 301] width 110 height 22
drag, startPoint x: 297, startPoint y: 315, endPoint x: 222, endPoint y: 314, distance: 74.7
click at [210, 312] on input "**********" at bounding box center [264, 301] width 110 height 22
click at [144, 33] on div "Agenda" at bounding box center [144, 24] width 61 height 25
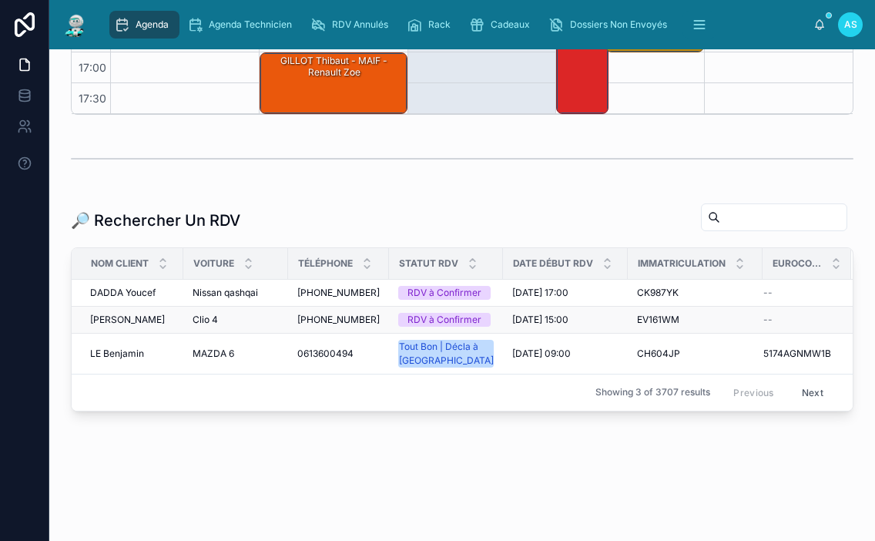
scroll to position [430, 0]
click at [720, 206] on input "text" at bounding box center [783, 217] width 126 height 22
paste input "**********"
type input "**********"
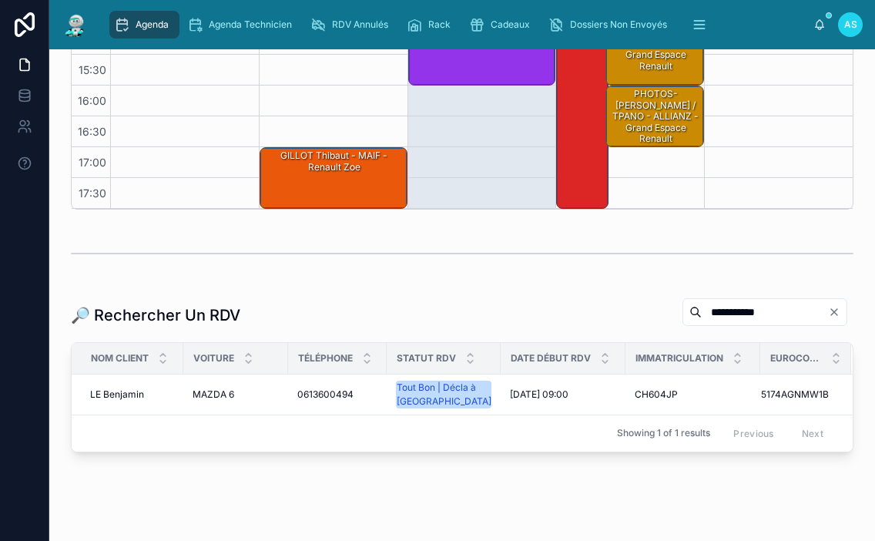
scroll to position [348, 0]
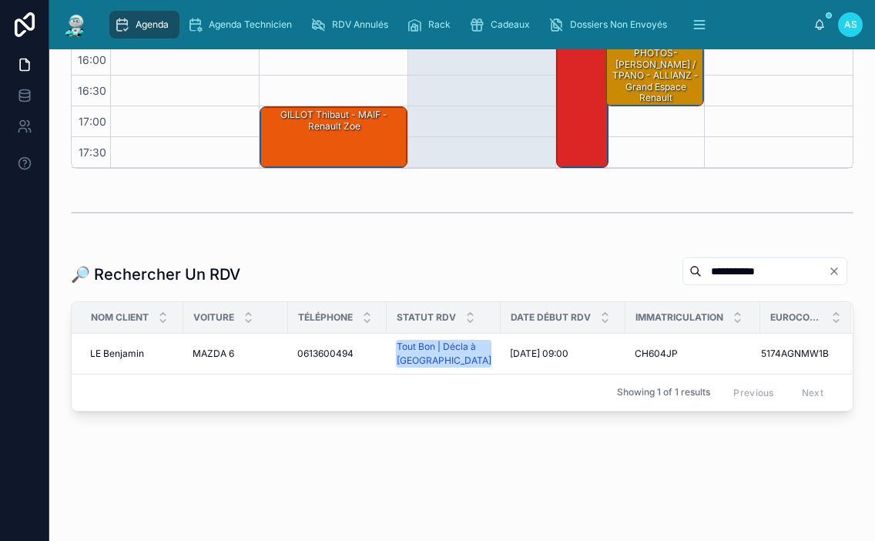
drag, startPoint x: 760, startPoint y: 271, endPoint x: 636, endPoint y: 263, distance: 123.5
click at [682, 263] on div "**********" at bounding box center [764, 271] width 165 height 28
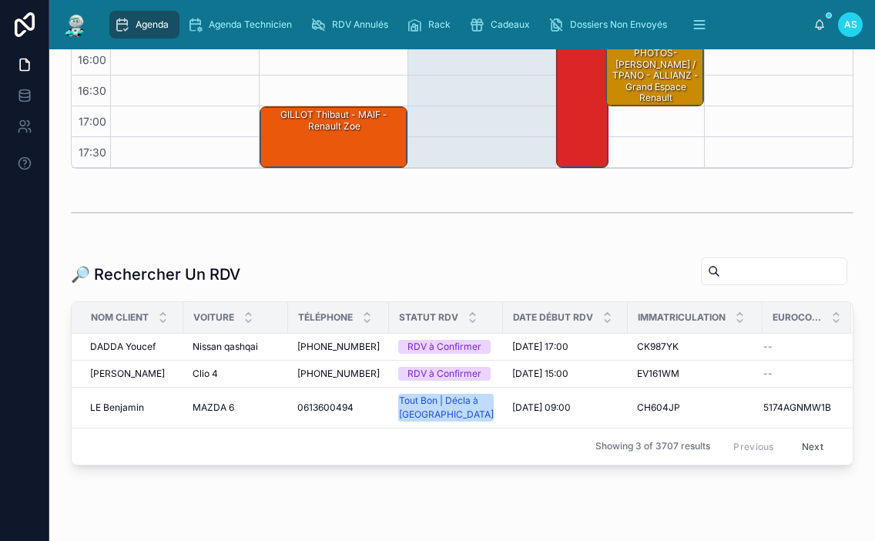
scroll to position [430, 0]
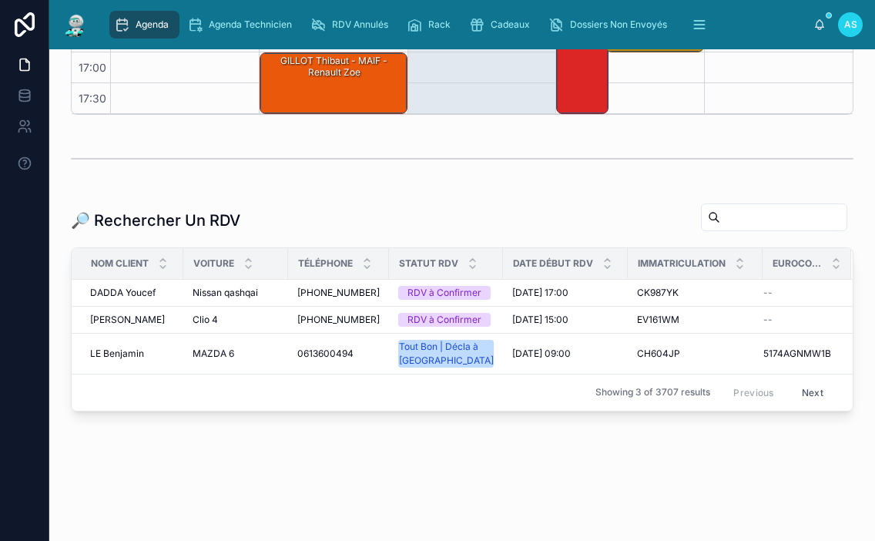
click at [149, 32] on div "Agenda" at bounding box center [144, 24] width 61 height 25
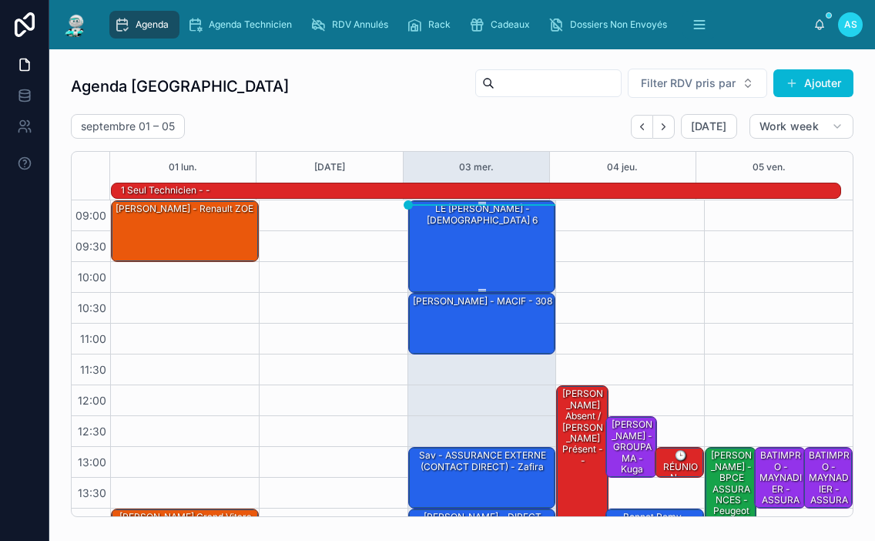
click at [473, 234] on div "LE [PERSON_NAME] - [DEMOGRAPHIC_DATA] 6" at bounding box center [482, 245] width 143 height 89
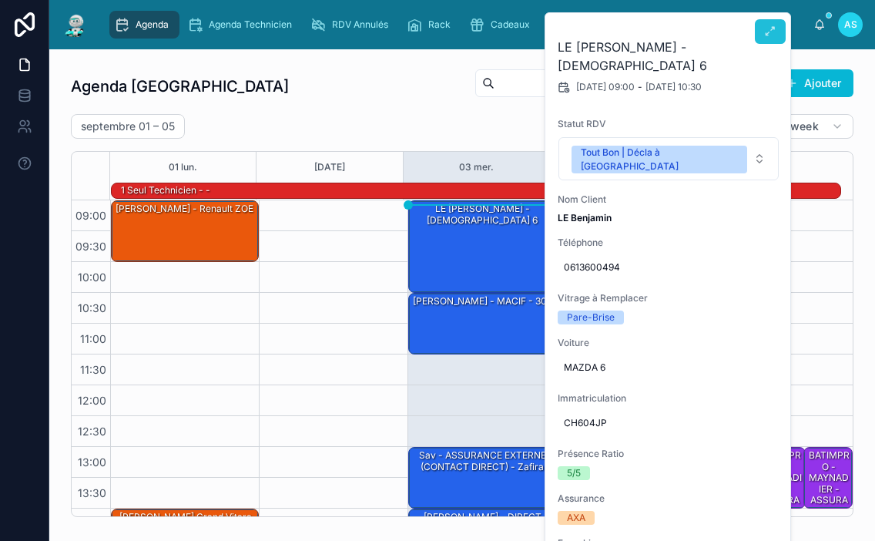
click at [782, 36] on button at bounding box center [770, 31] width 31 height 25
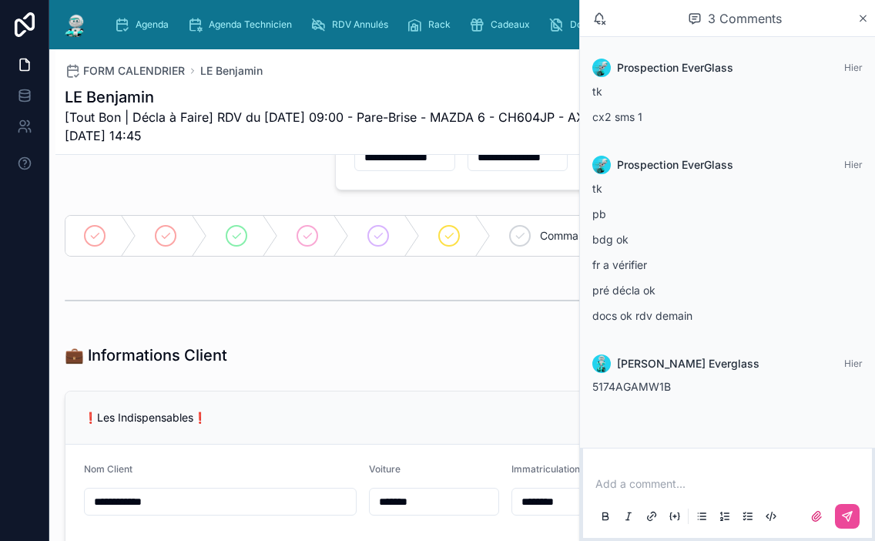
scroll to position [154, 0]
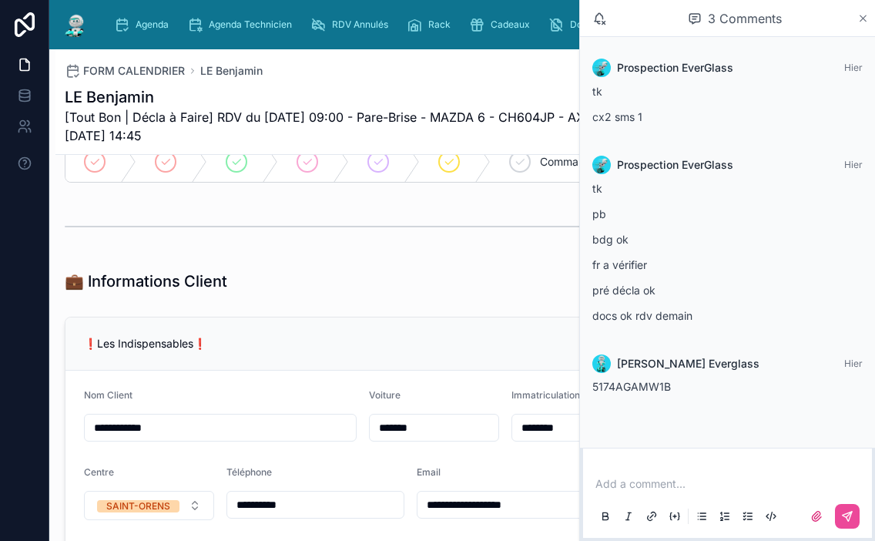
click at [861, 18] on icon at bounding box center [863, 18] width 12 height 12
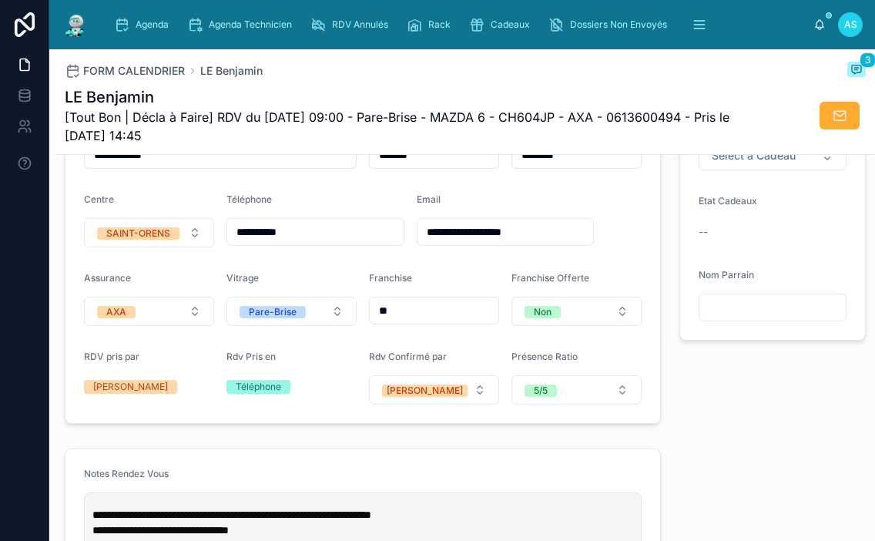
scroll to position [352, 0]
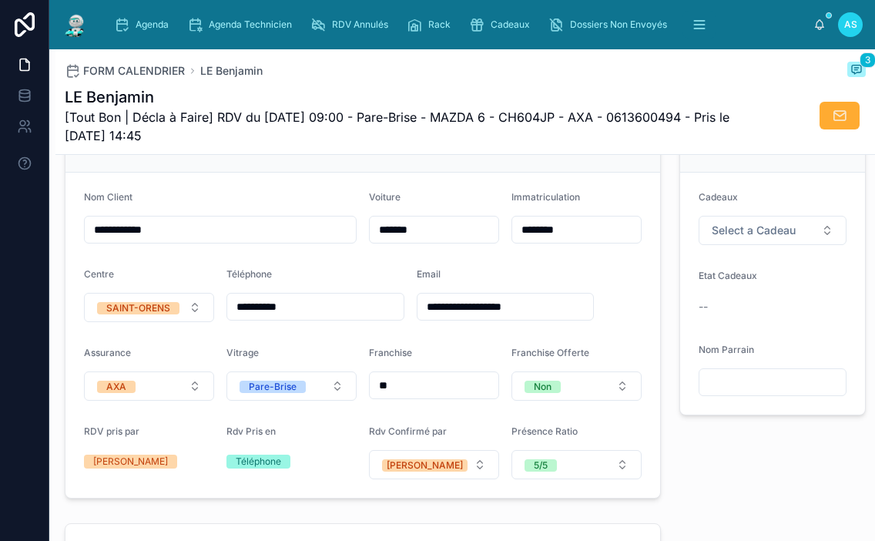
click at [682, 136] on span "[Tout Bon | Décla à Faire] RDV du [DATE] 09:00 - Pare-Brise - MAZDA 6 - CH604JP…" at bounding box center [408, 126] width 686 height 37
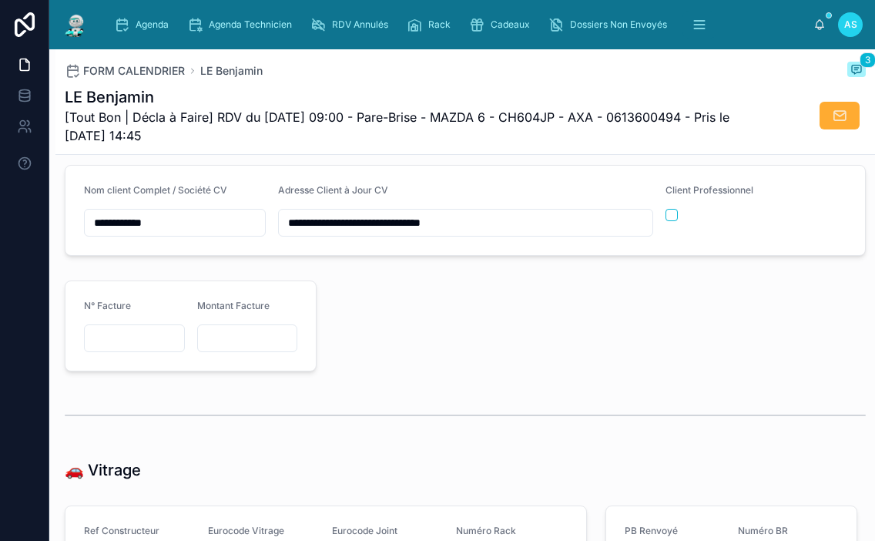
scroll to position [1739, 0]
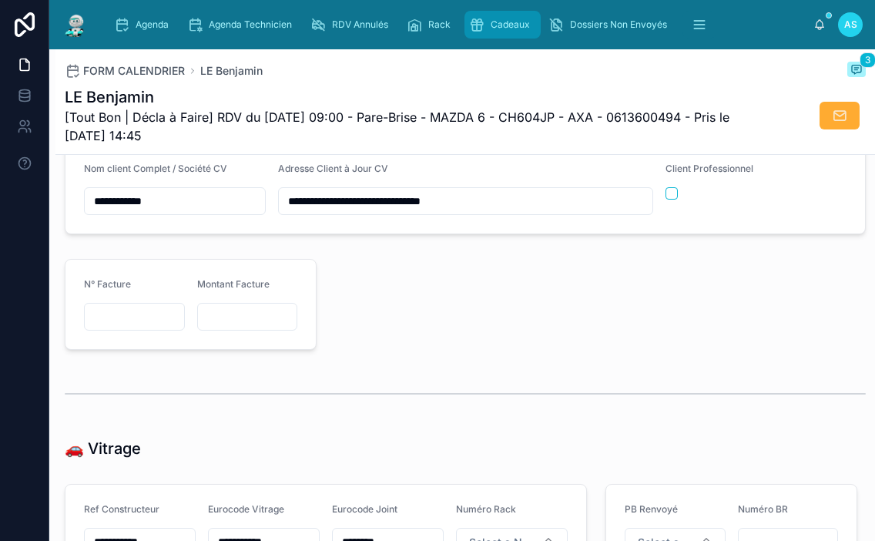
click at [498, 25] on span "Cadeaux" at bounding box center [510, 24] width 39 height 12
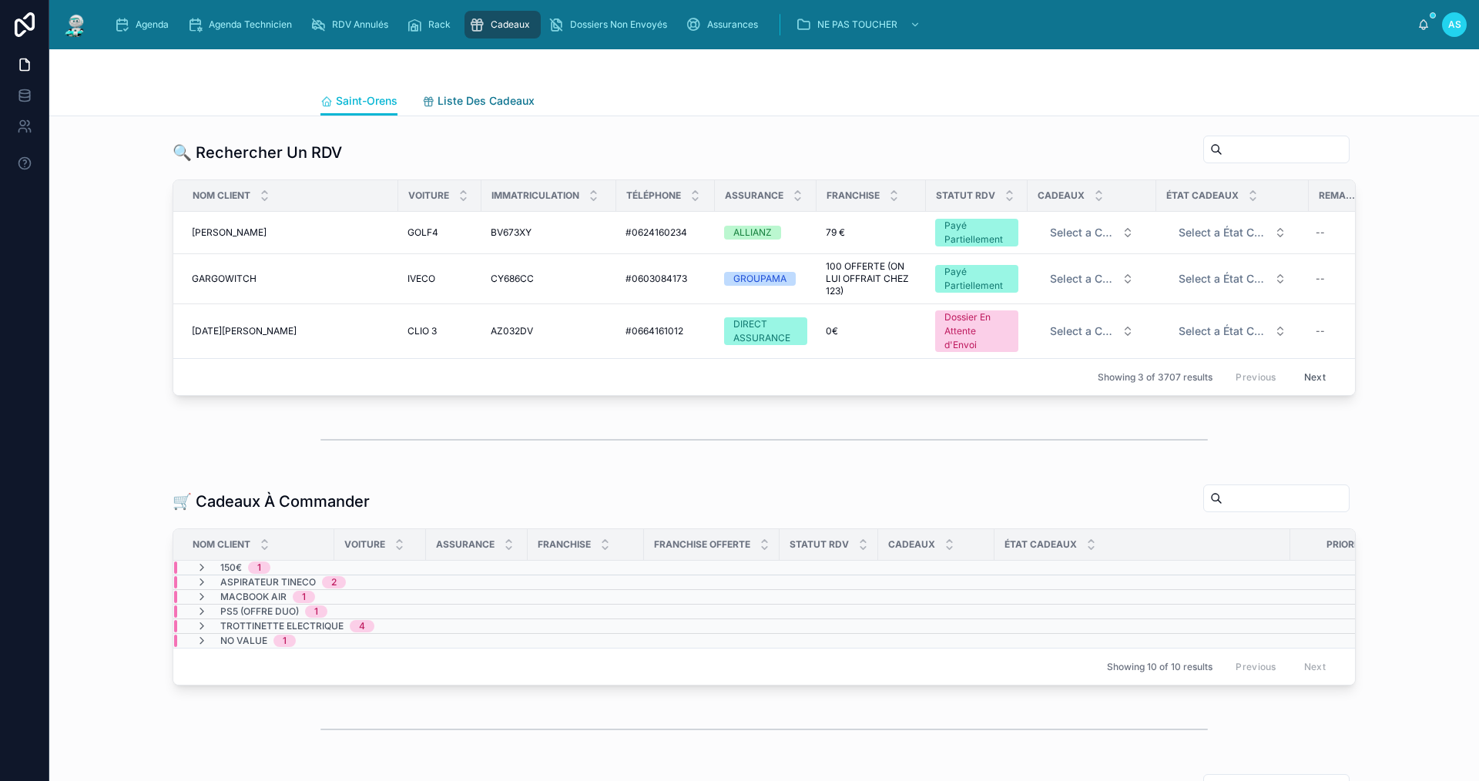
click at [453, 96] on span "Liste Des Cadeaux" at bounding box center [486, 100] width 97 height 15
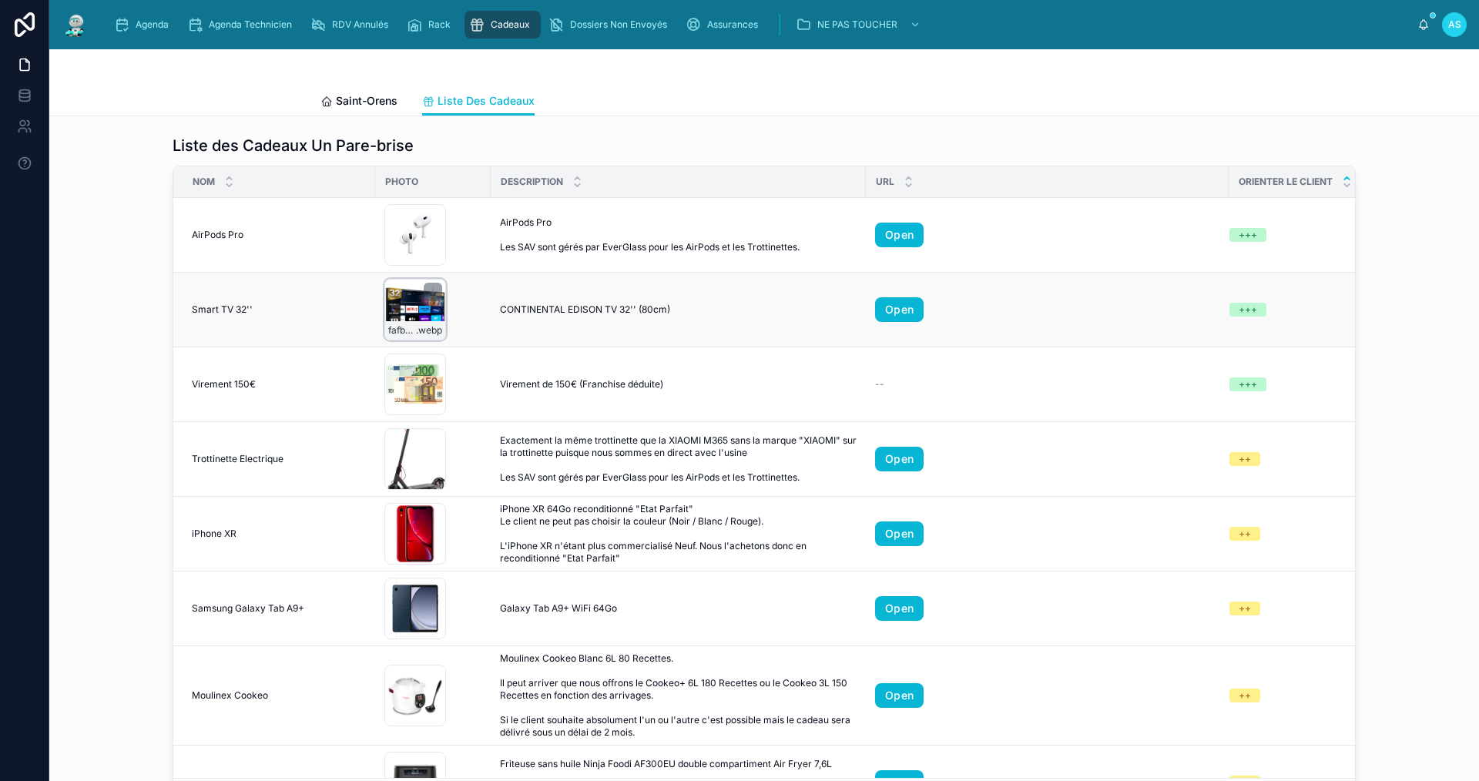
click at [417, 303] on div "fafbbbe6075946acab8485d8a74d6daf-image .webp" at bounding box center [415, 310] width 62 height 62
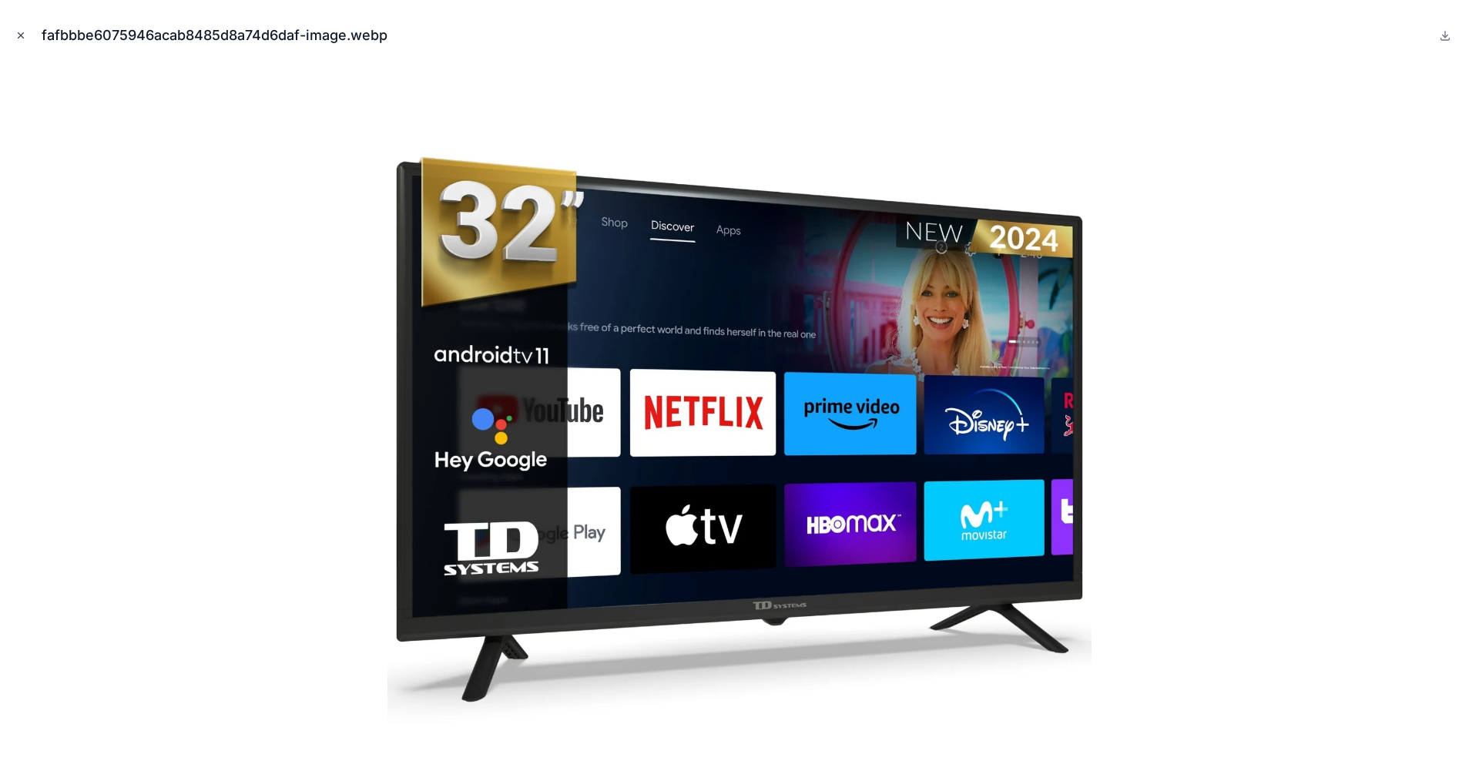
click at [21, 30] on icon "Close modal" at bounding box center [20, 35] width 11 height 11
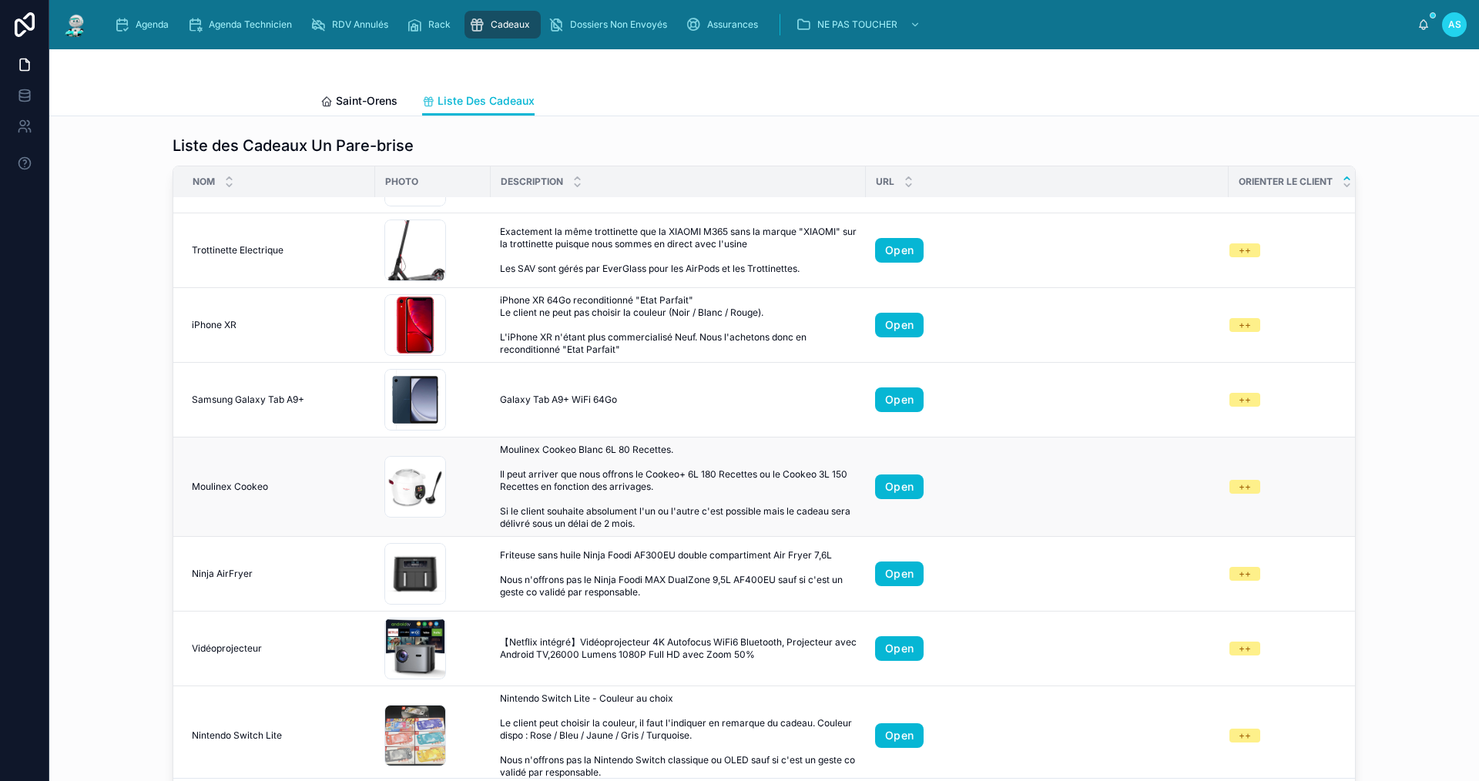
scroll to position [308, 0]
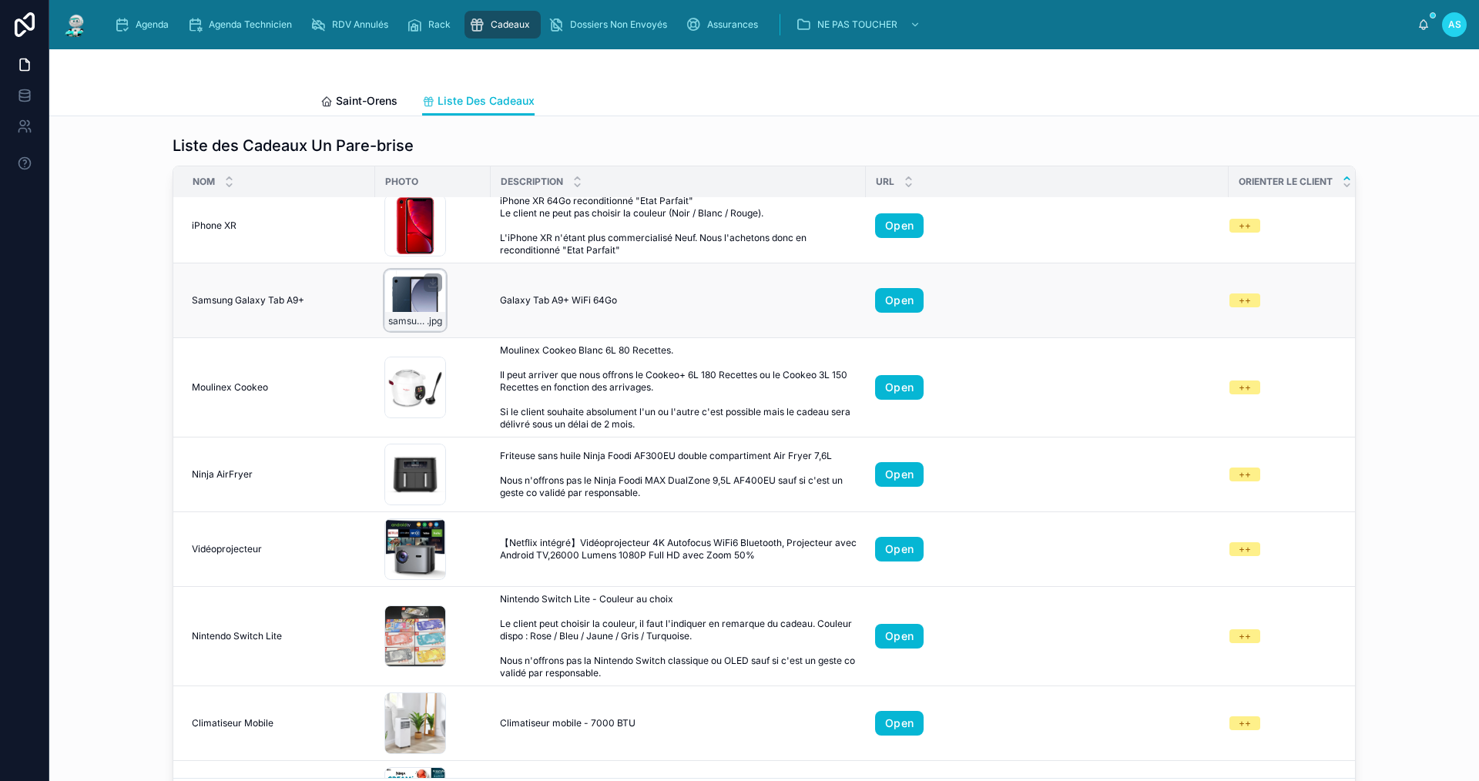
click at [415, 309] on div "samsung-galaxy-tab-a9-plus-11-wifi-navy-64gb-and-4gb-ram-sm-x210n .jpg" at bounding box center [415, 301] width 62 height 62
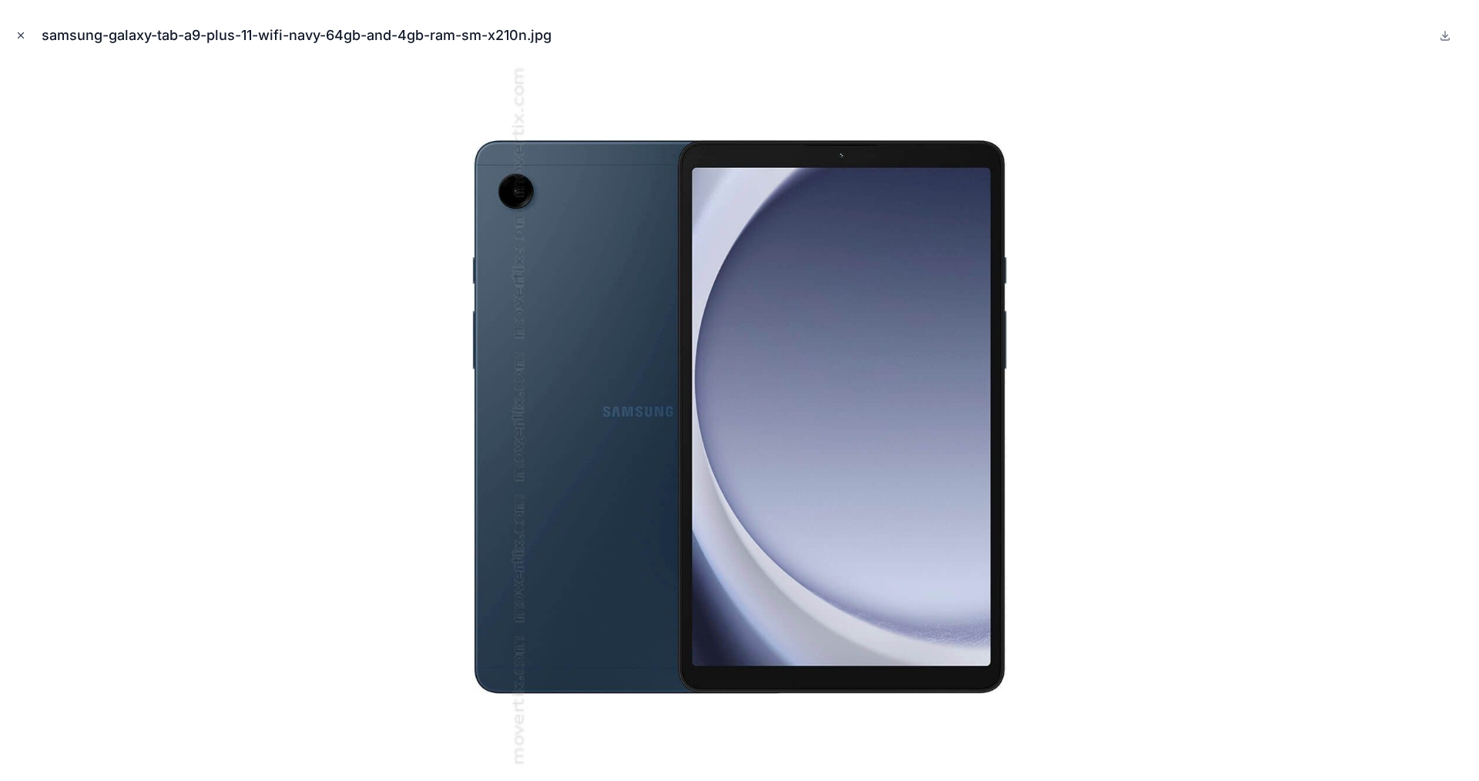
click at [28, 32] on button "Close modal" at bounding box center [20, 35] width 17 height 17
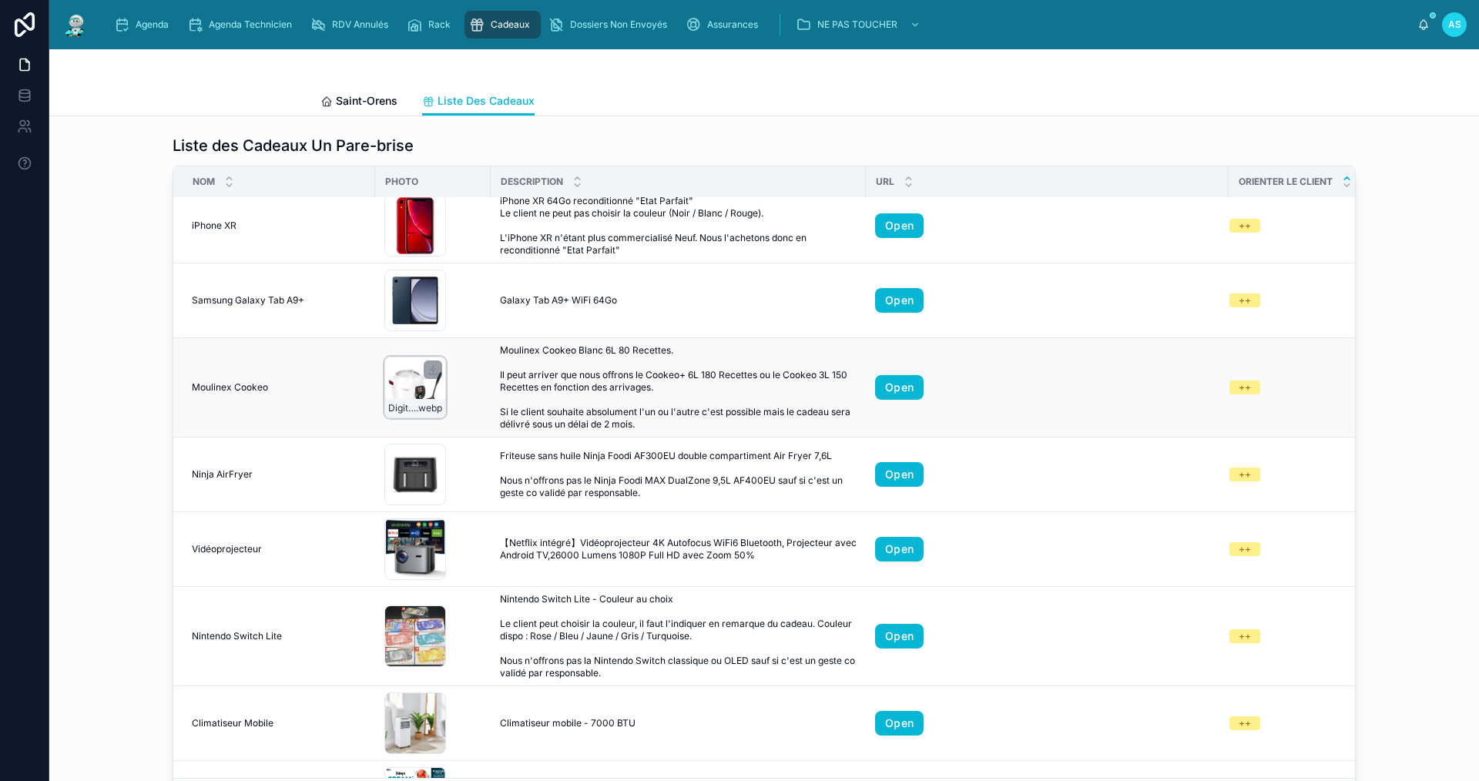
click at [398, 401] on div "Digital-MLX_CE700100_H1-png .webp" at bounding box center [415, 408] width 60 height 18
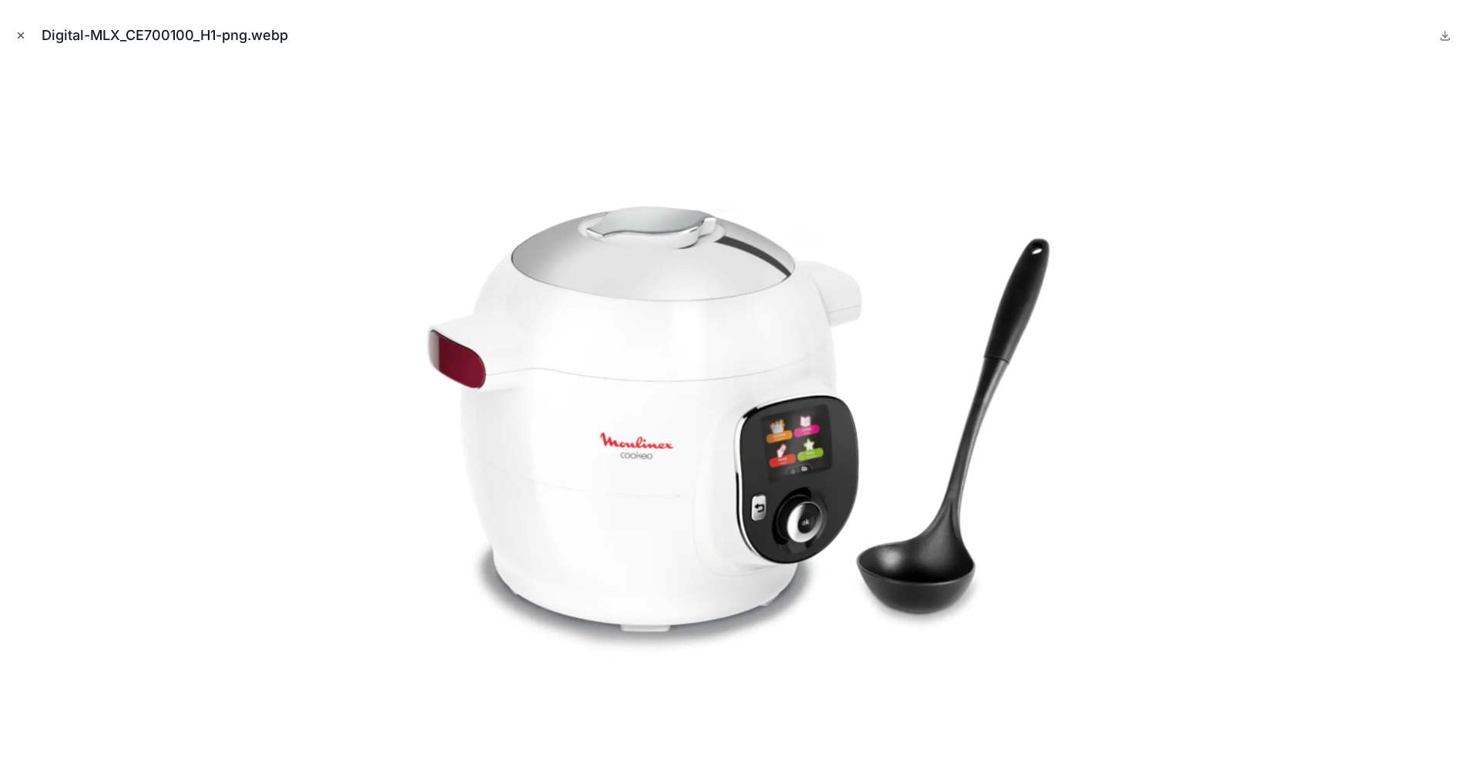
click at [25, 35] on icon "Close modal" at bounding box center [20, 35] width 11 height 11
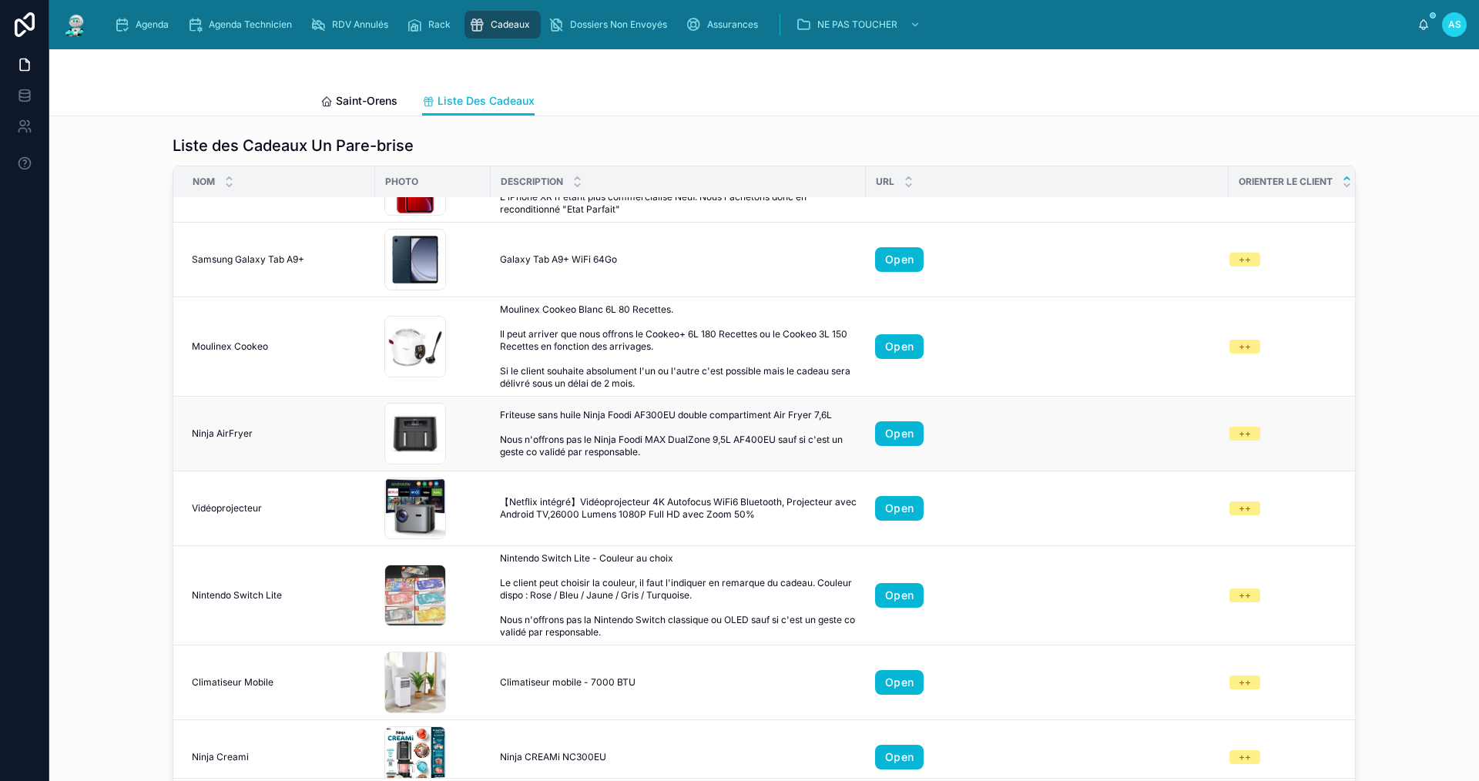
scroll to position [385, 0]
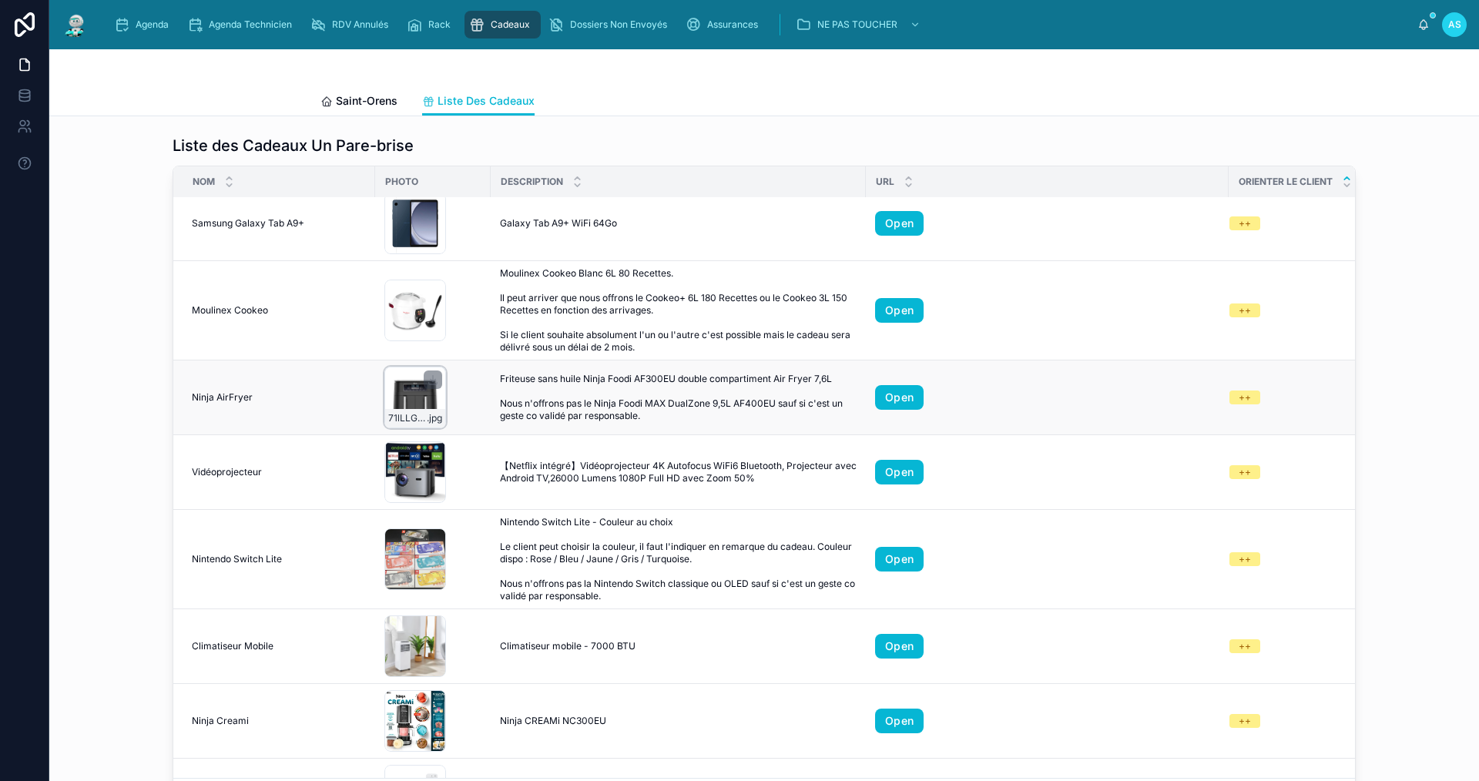
click at [394, 401] on div "71lLLGyzpBL .jpg" at bounding box center [415, 398] width 62 height 62
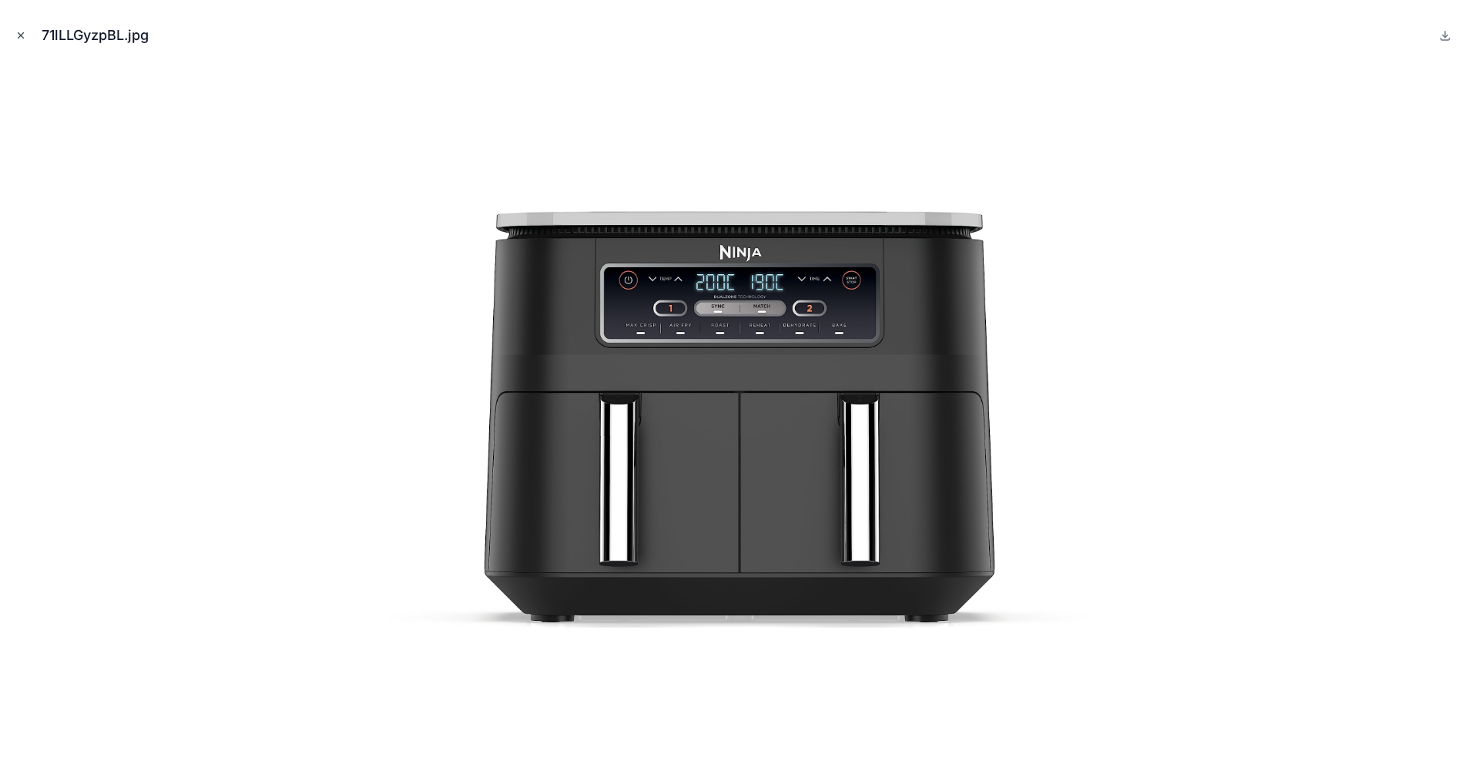
click at [20, 35] on icon "Close modal" at bounding box center [20, 35] width 11 height 11
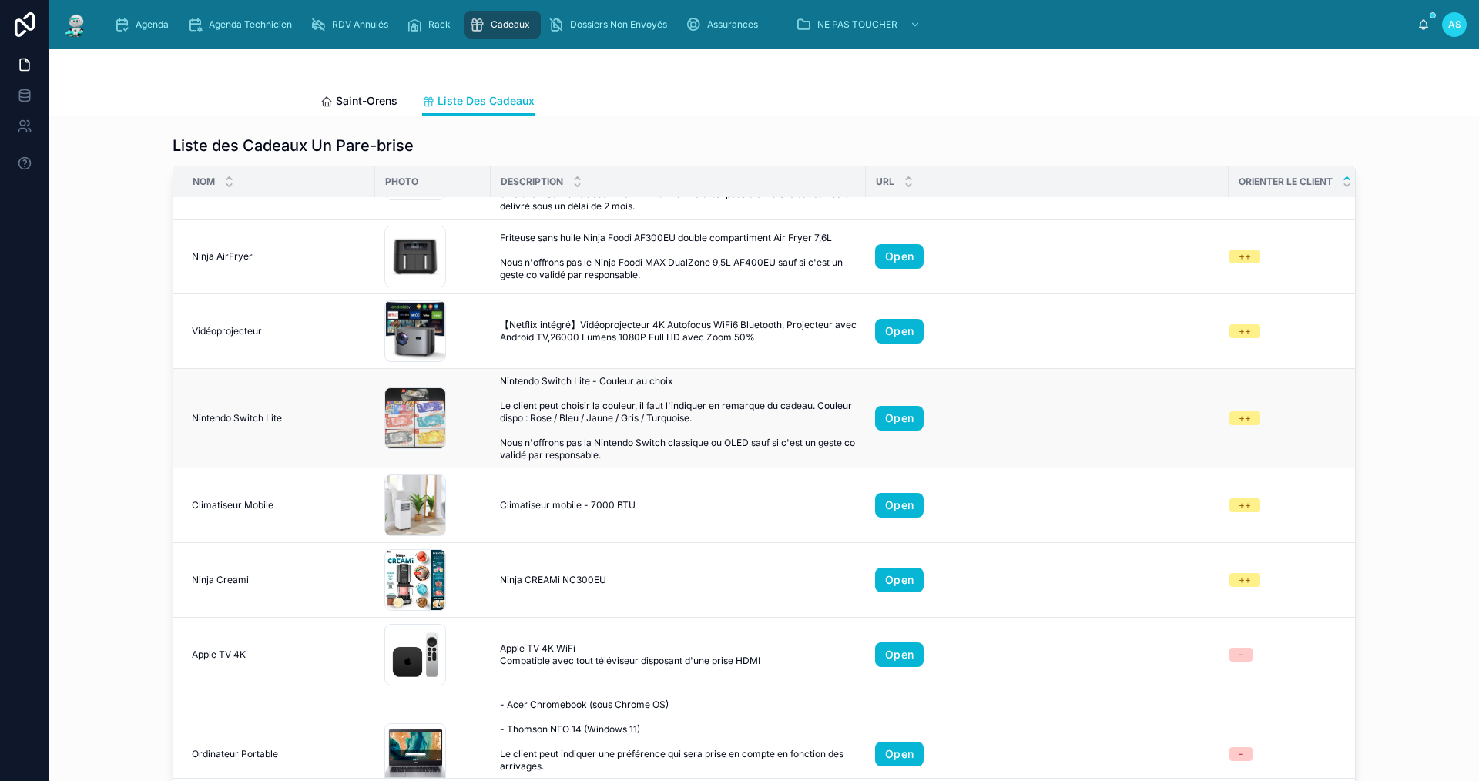
scroll to position [539, 0]
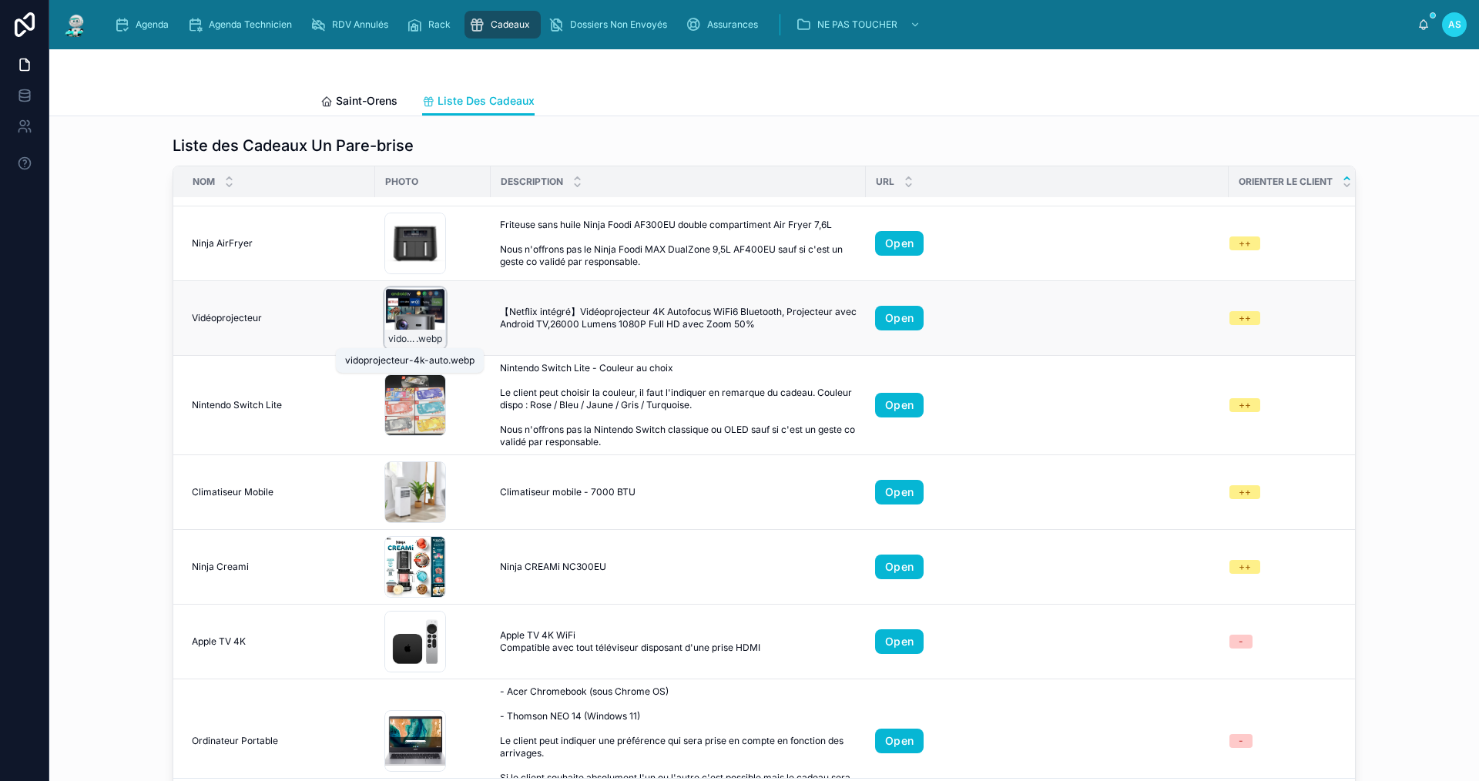
click at [395, 335] on span "vidoprojecteur-4k-auto" at bounding box center [402, 339] width 28 height 12
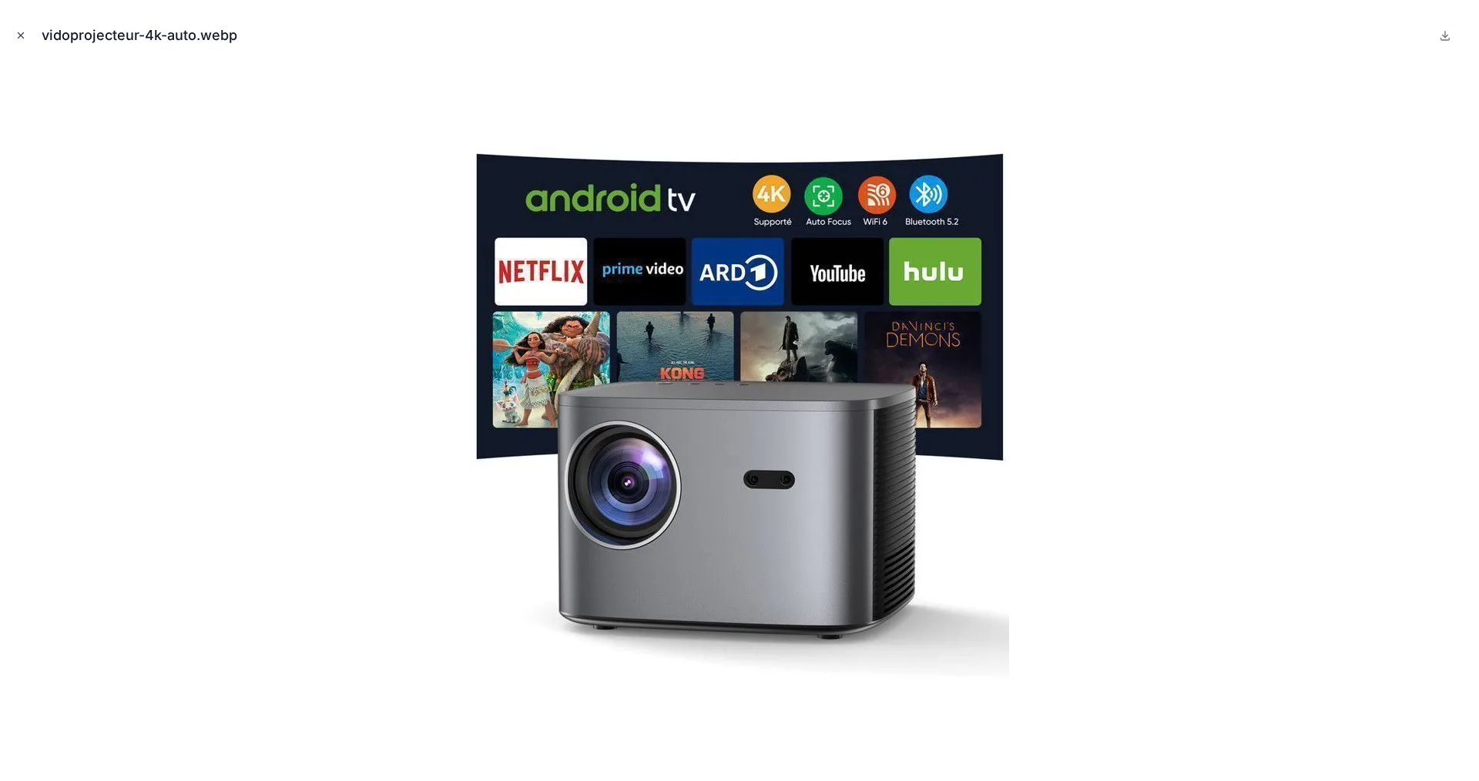
click at [18, 35] on icon "Close modal" at bounding box center [20, 35] width 11 height 11
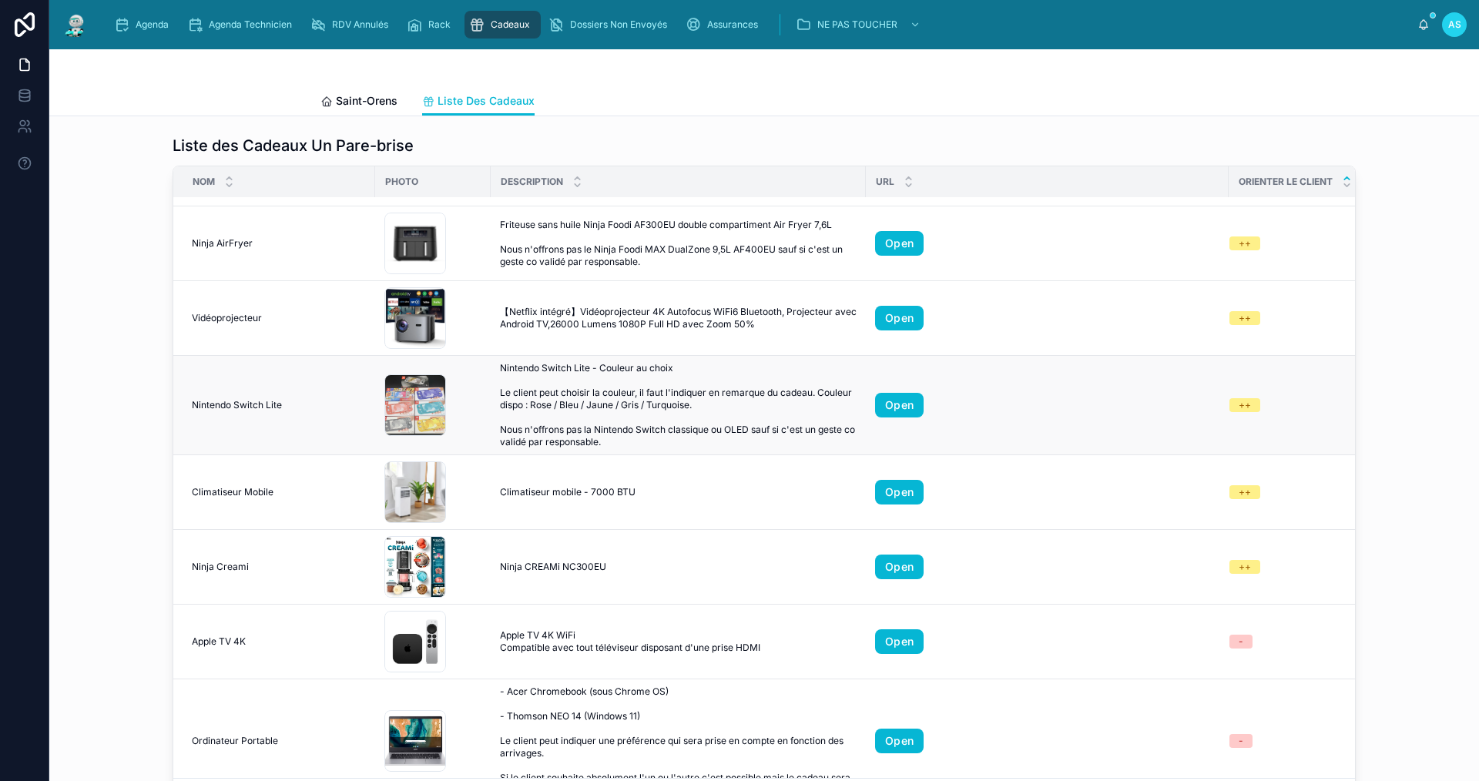
scroll to position [616, 0]
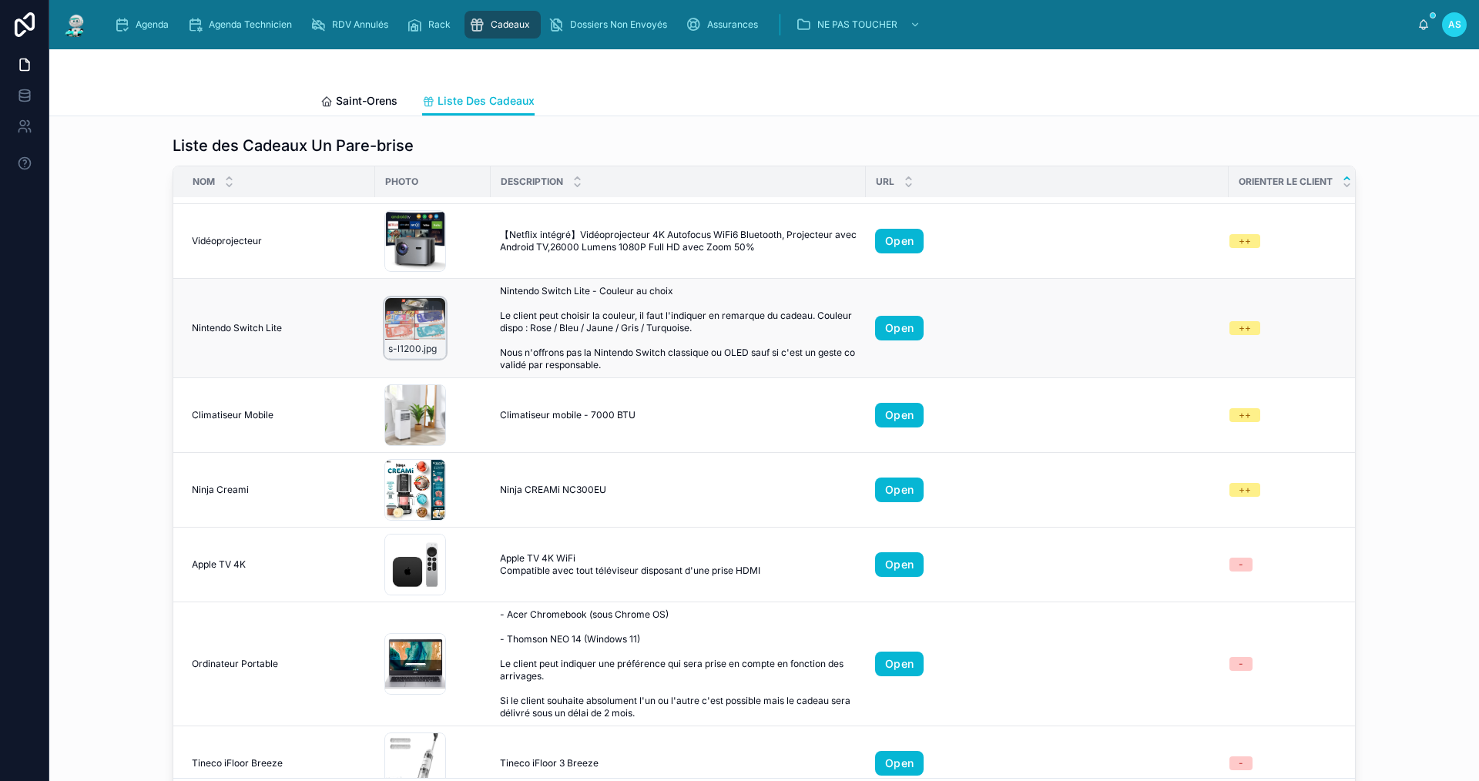
click at [407, 337] on div "s-l1200 .jpg" at bounding box center [415, 328] width 62 height 62
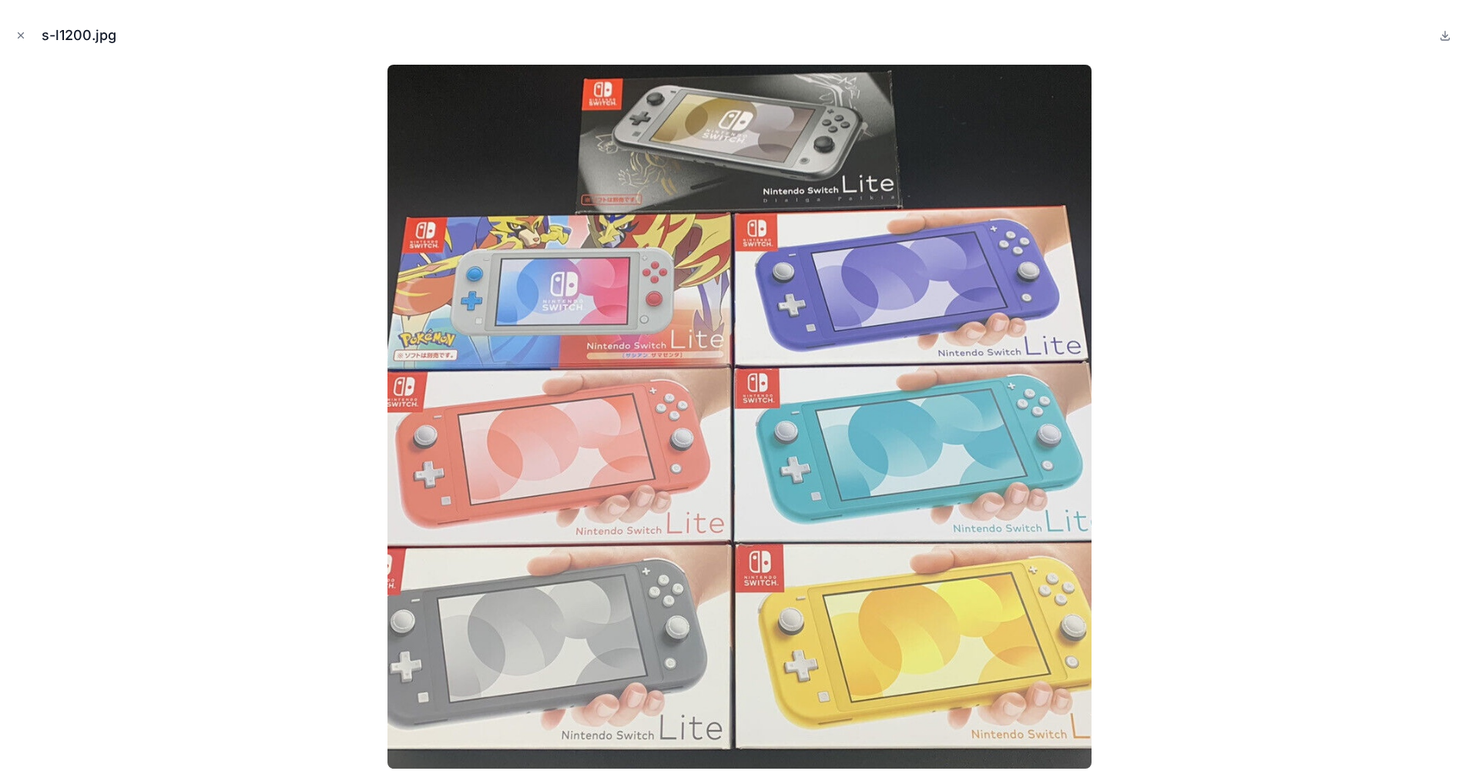
click at [18, 26] on div "s-l1200.jpg" at bounding box center [739, 35] width 1454 height 46
click at [19, 35] on icon "Close modal" at bounding box center [20, 35] width 11 height 11
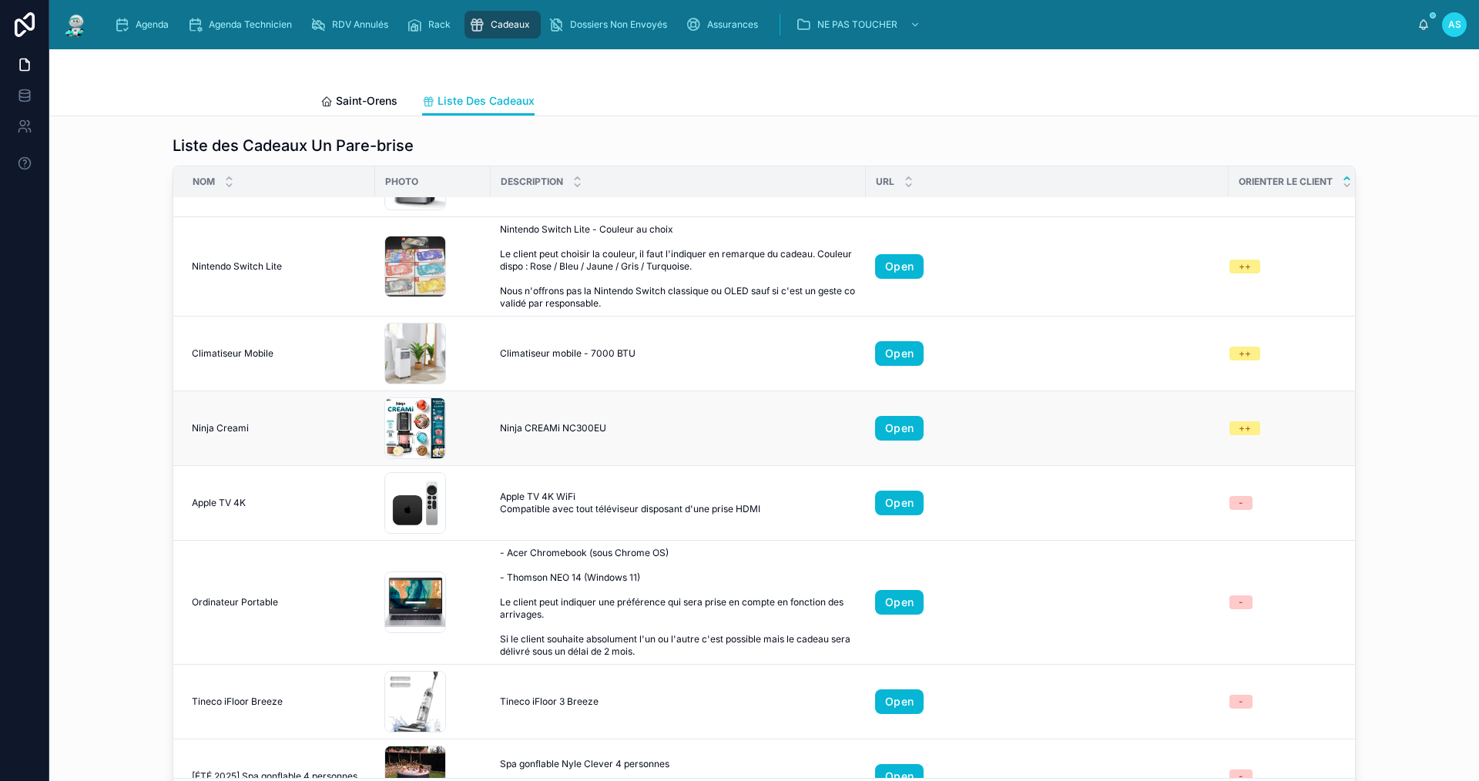
scroll to position [693, 0]
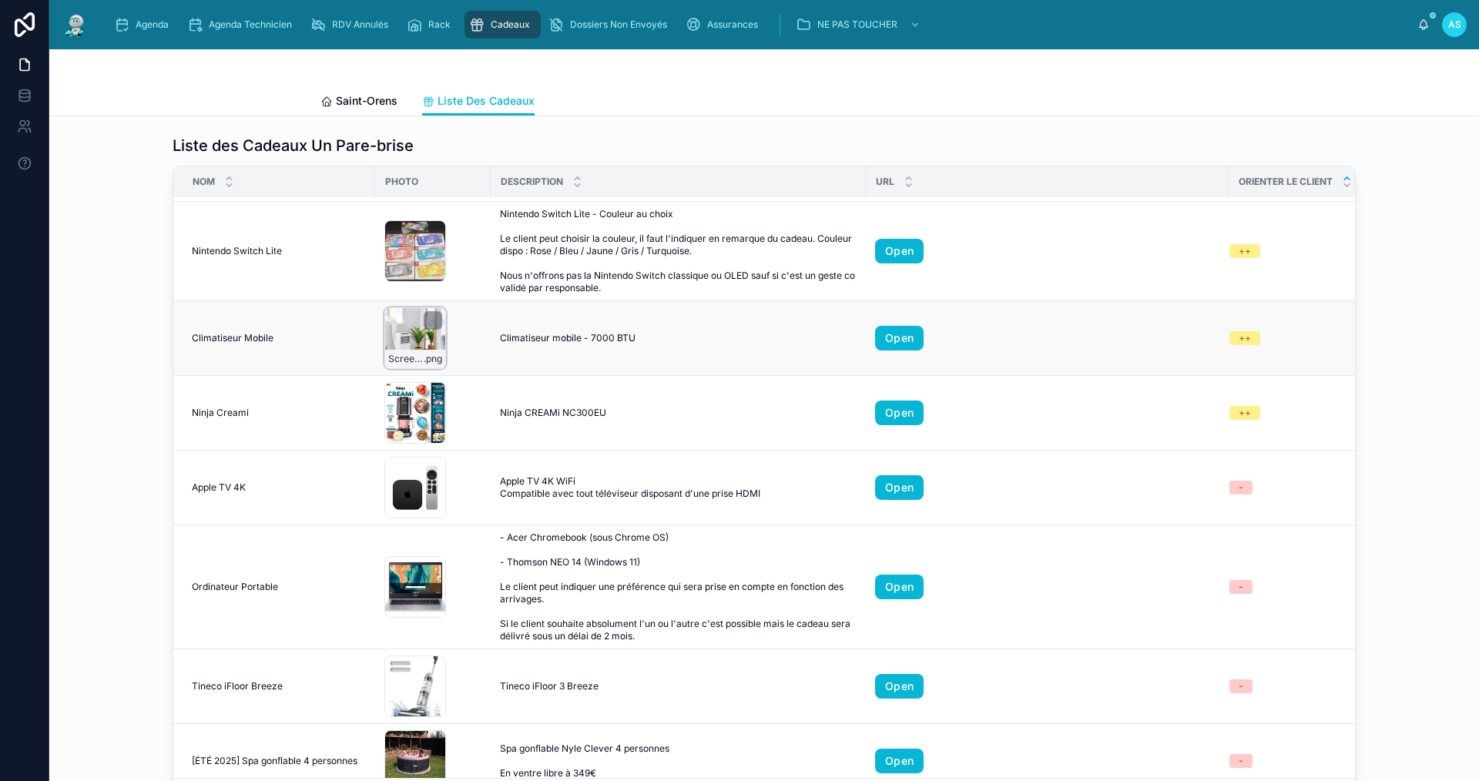
click at [408, 349] on div "Screenshot-2025-06-24-at-18.47.01 .png" at bounding box center [415, 338] width 62 height 62
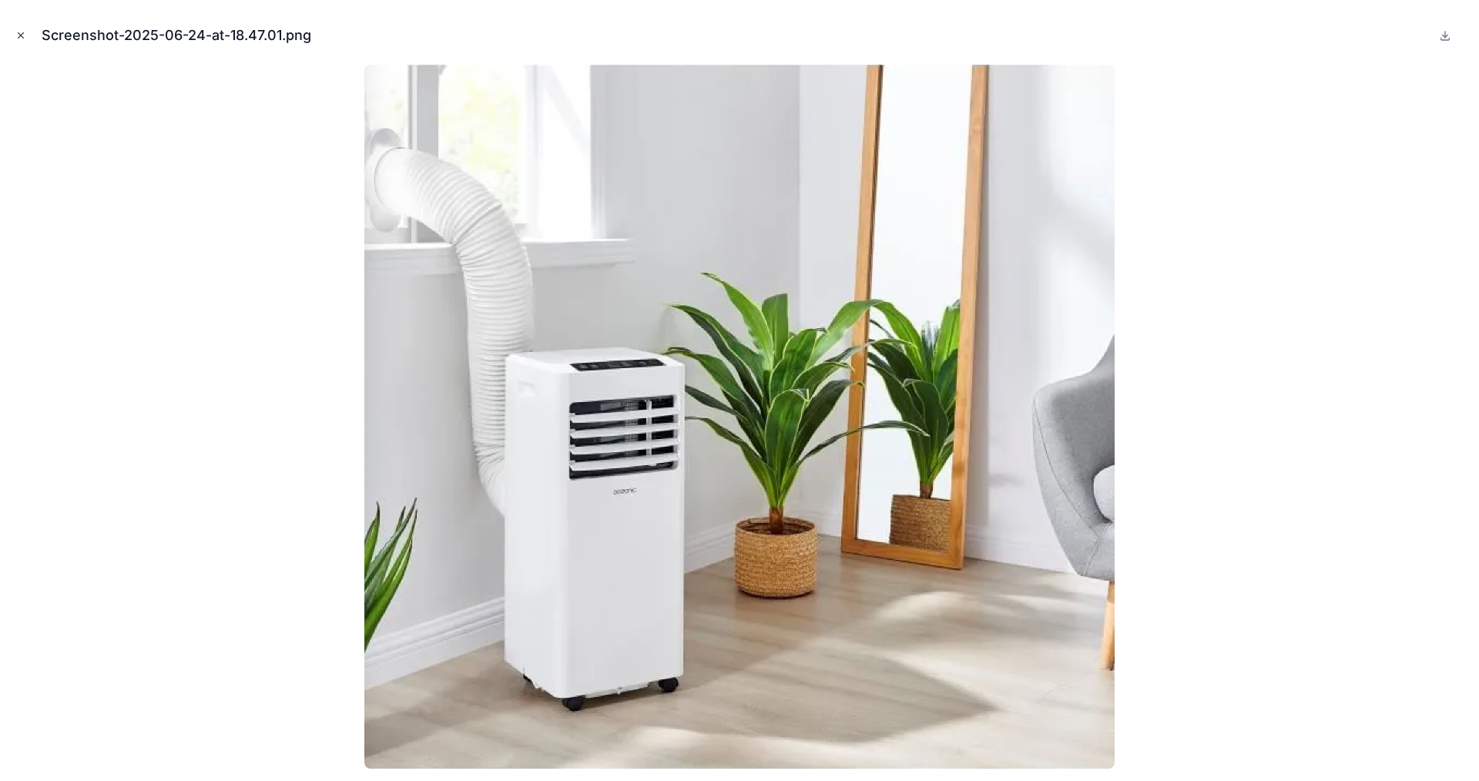
click at [18, 36] on icon "Close modal" at bounding box center [20, 35] width 11 height 11
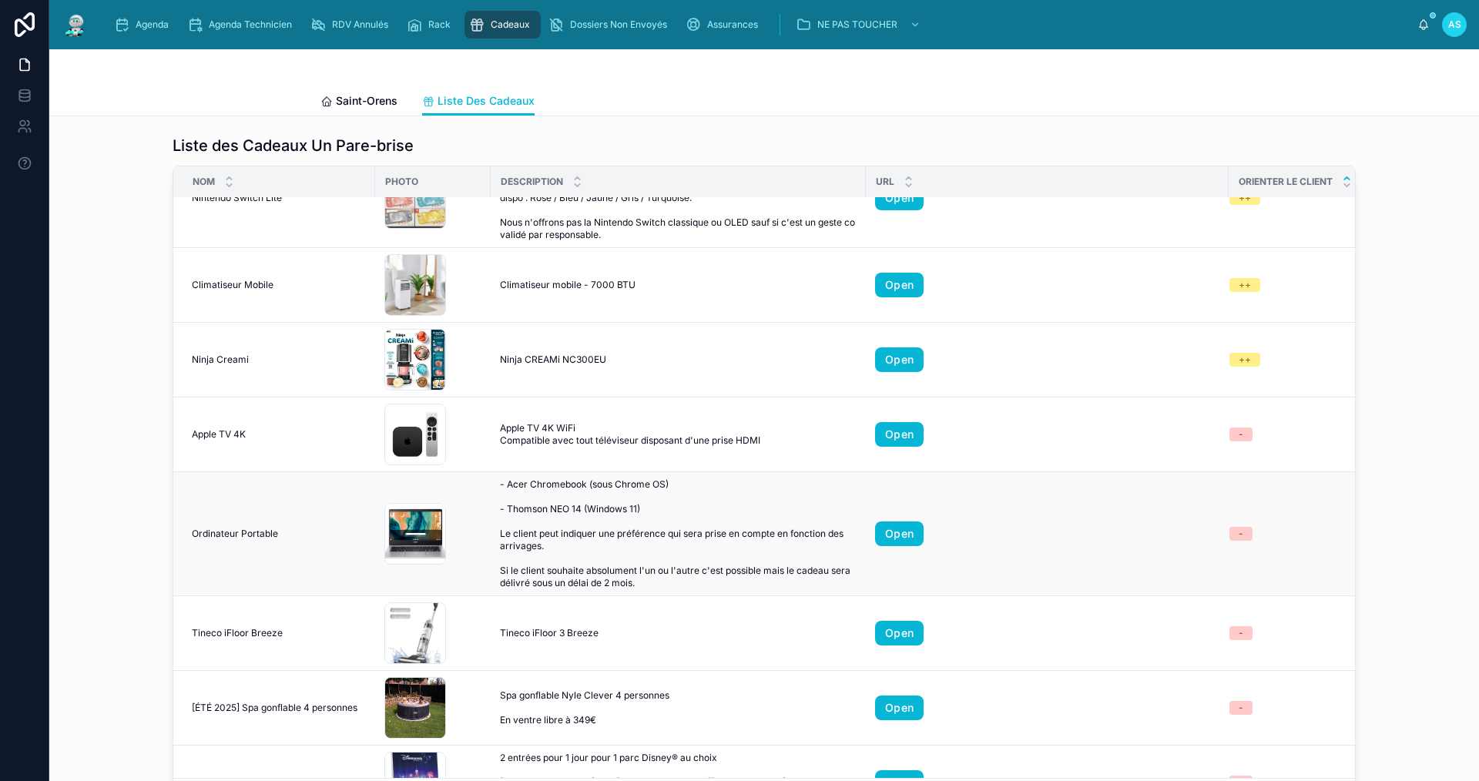
scroll to position [847, 0]
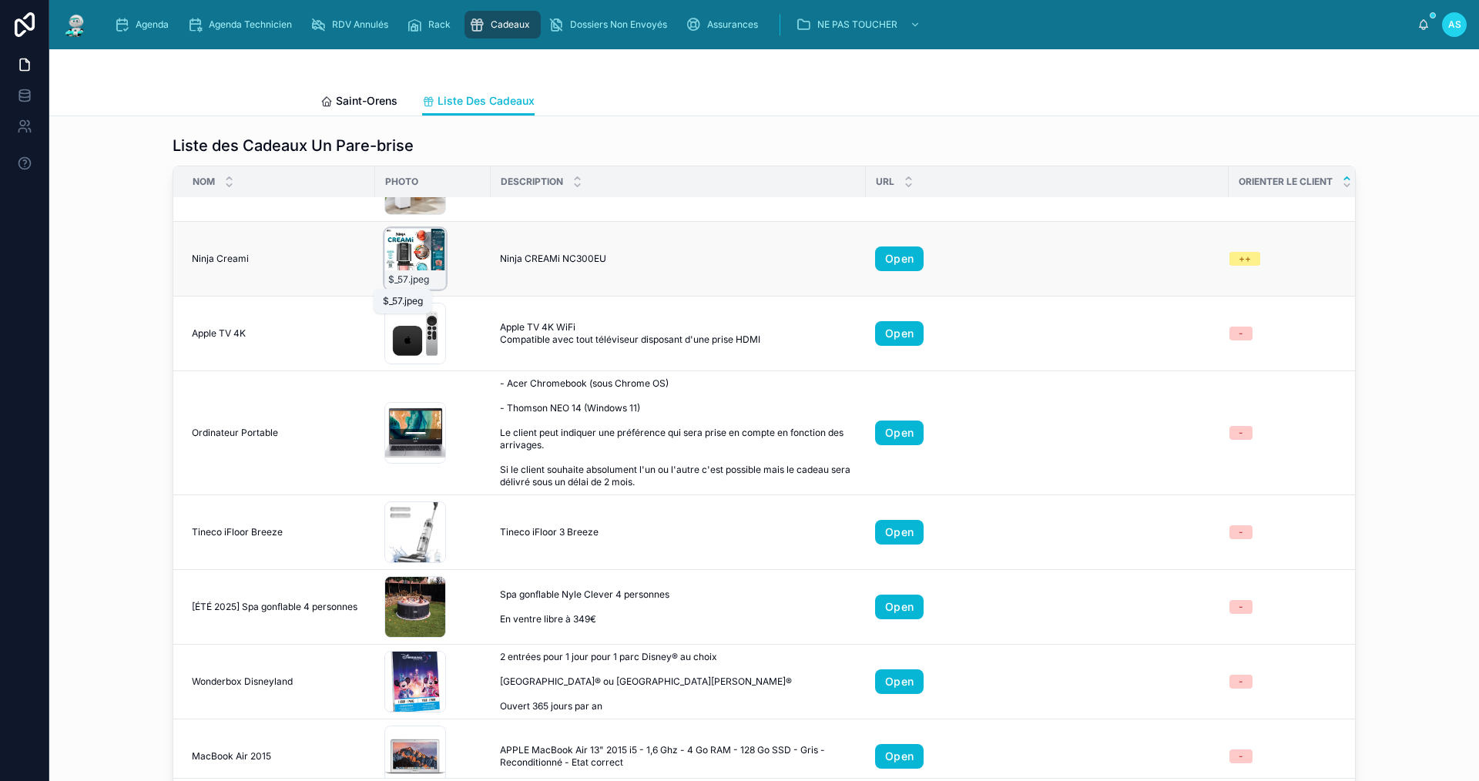
click at [396, 278] on span "$_57" at bounding box center [398, 279] width 20 height 12
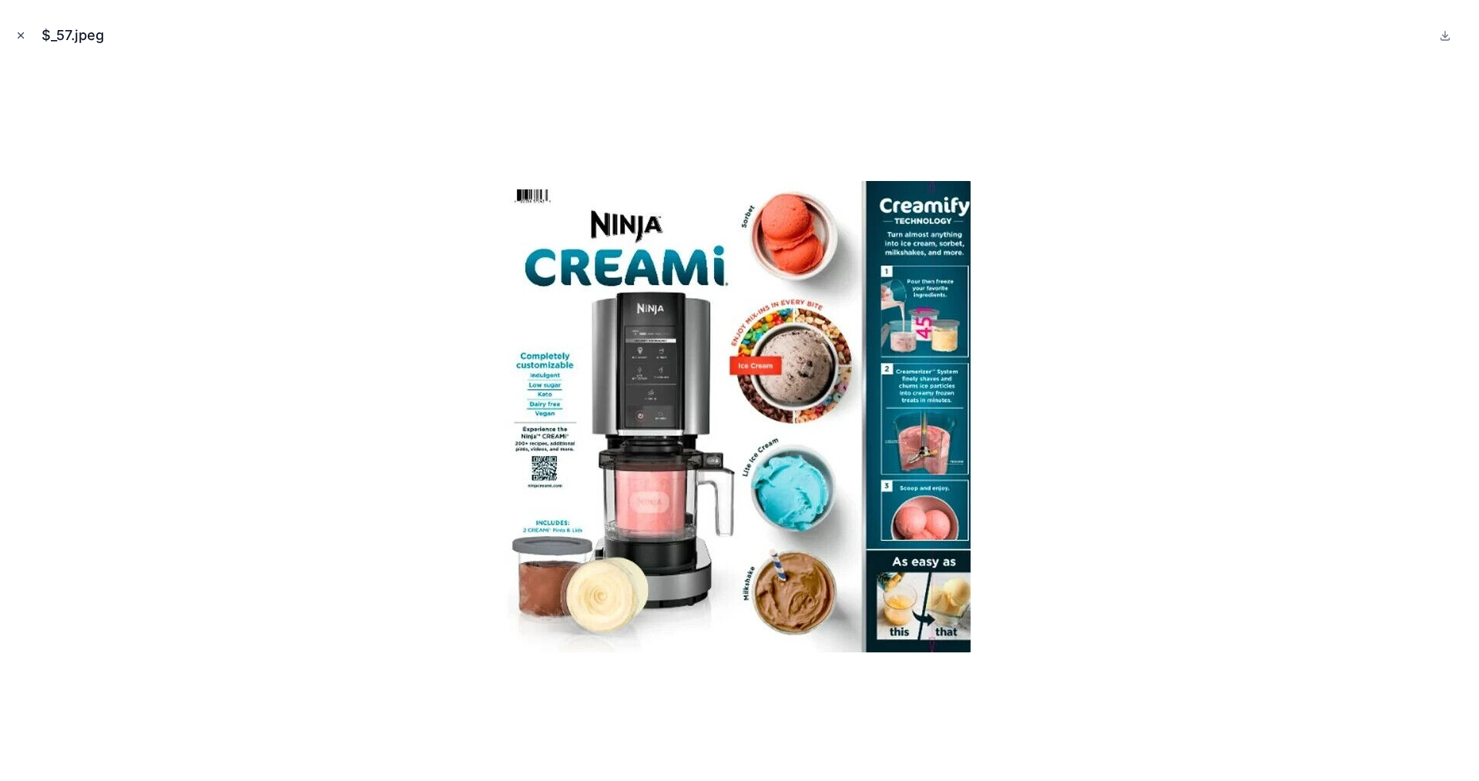
click at [23, 36] on icon "Close modal" at bounding box center [20, 35] width 11 height 11
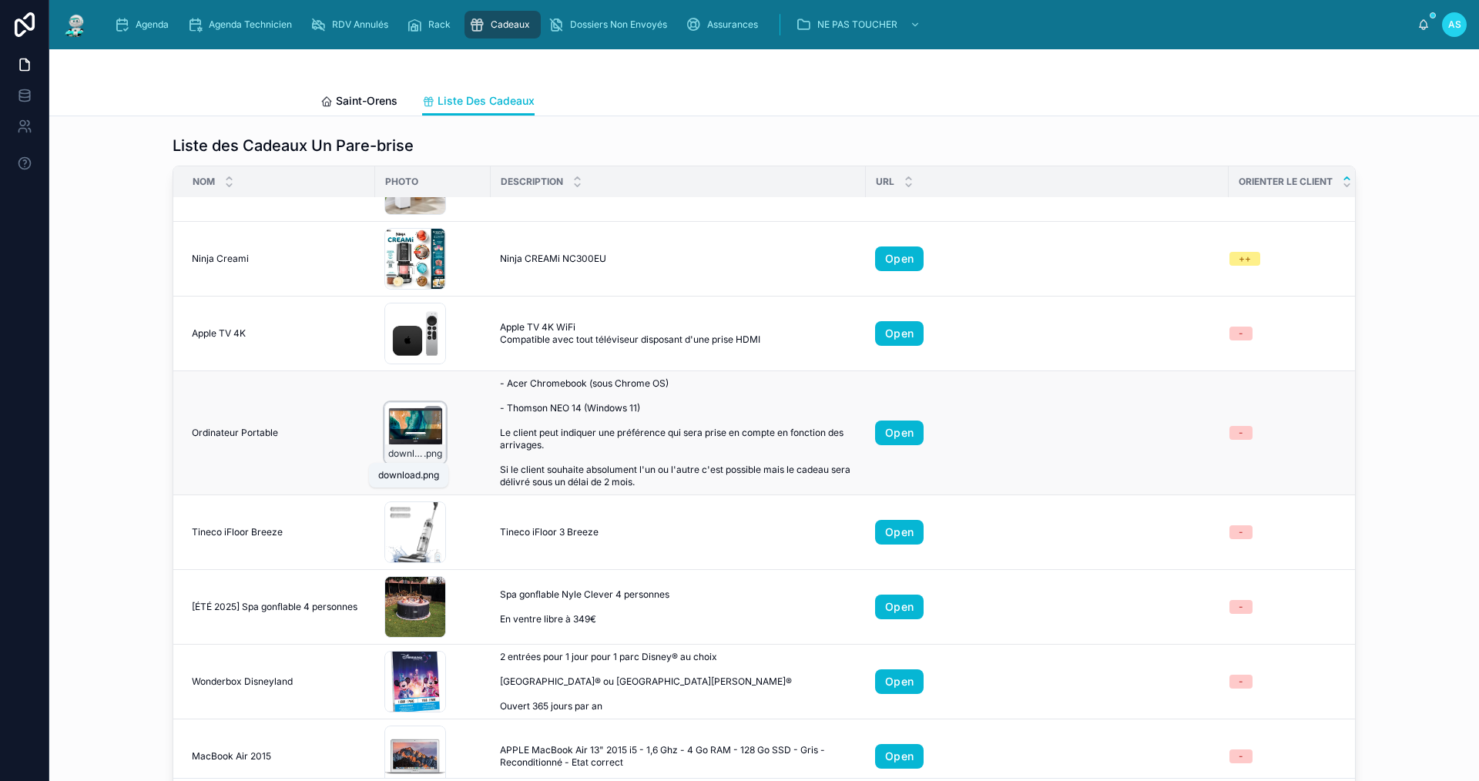
click at [388, 448] on span "download" at bounding box center [405, 454] width 35 height 12
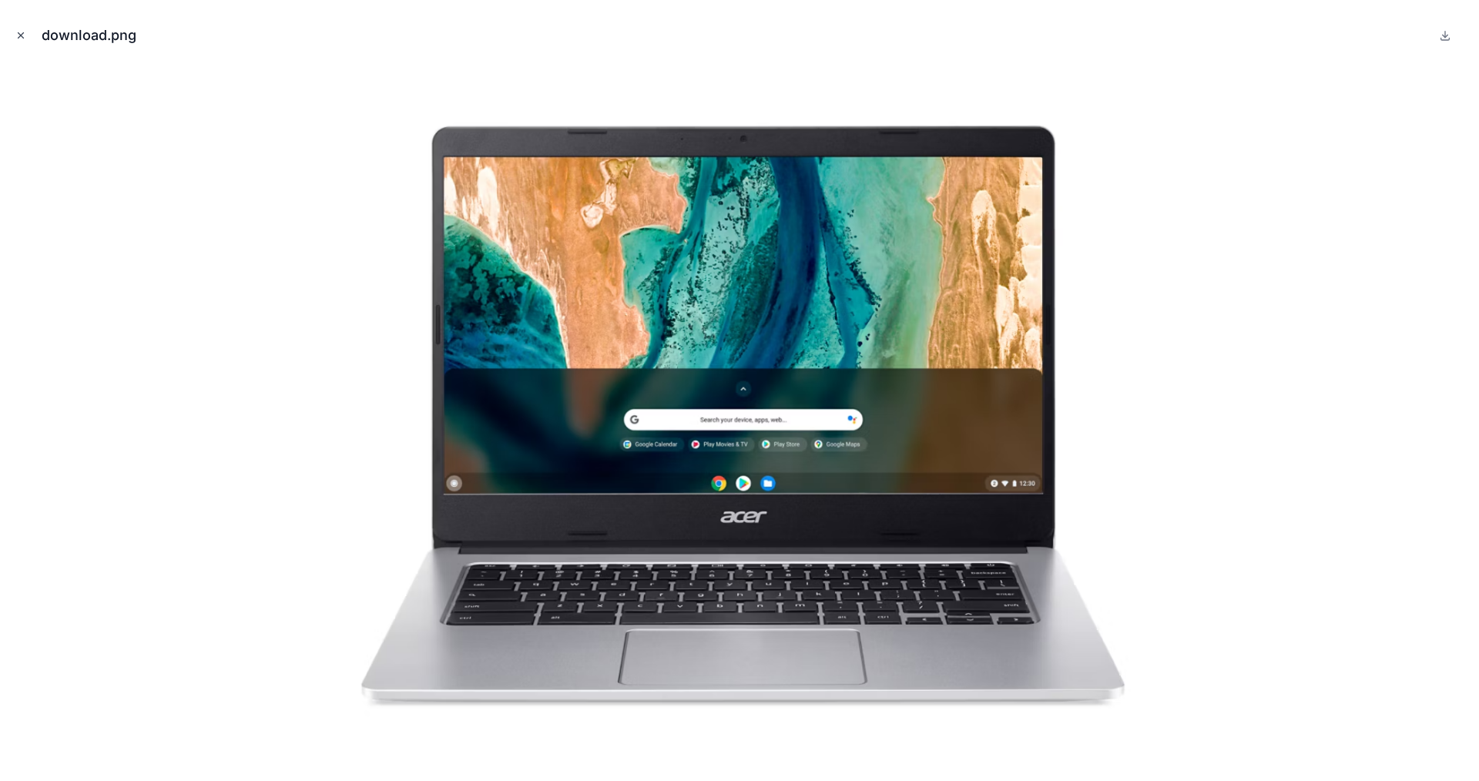
click at [18, 34] on icon "Close modal" at bounding box center [20, 35] width 11 height 11
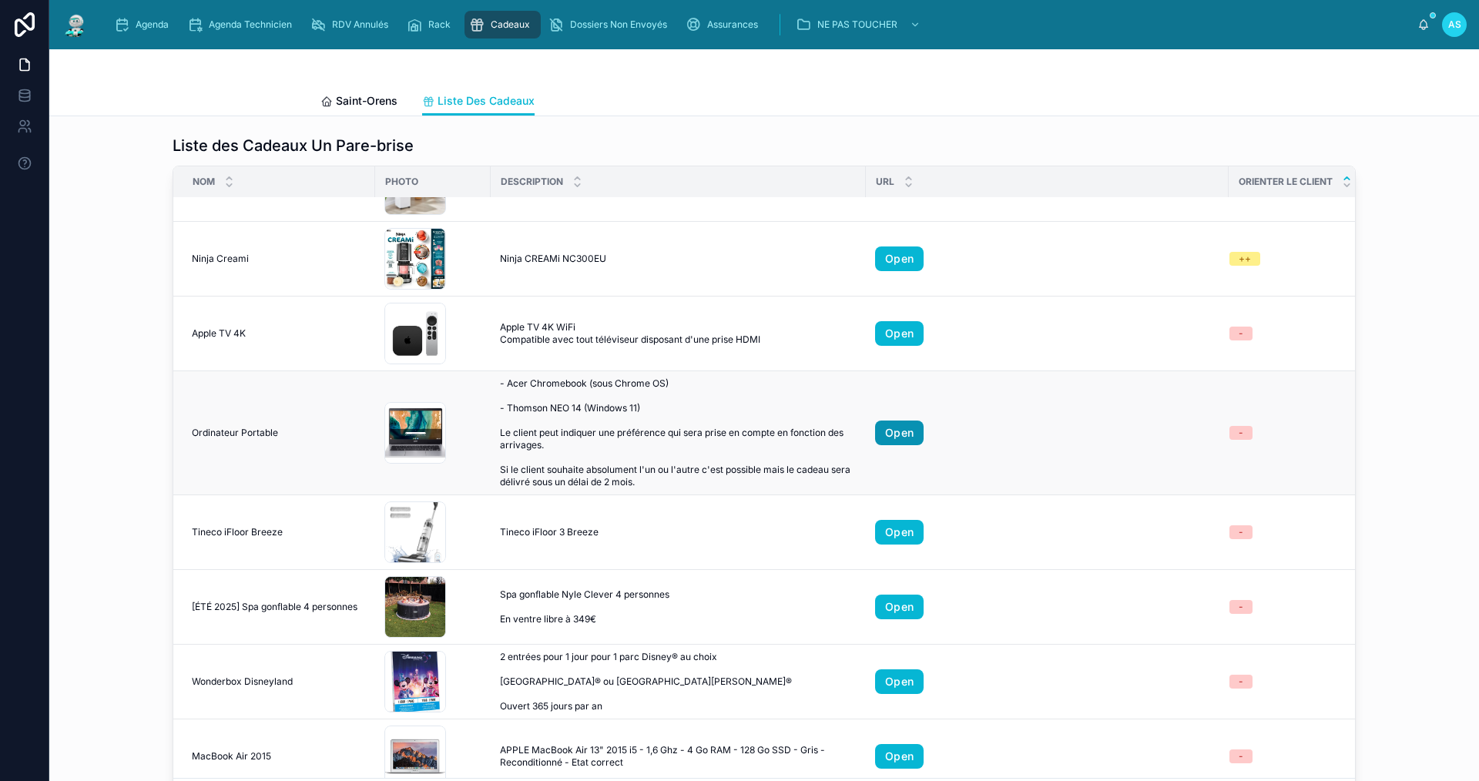
click at [899, 427] on link "Open" at bounding box center [899, 433] width 49 height 25
click at [622, 75] on div at bounding box center [763, 67] width 887 height 37
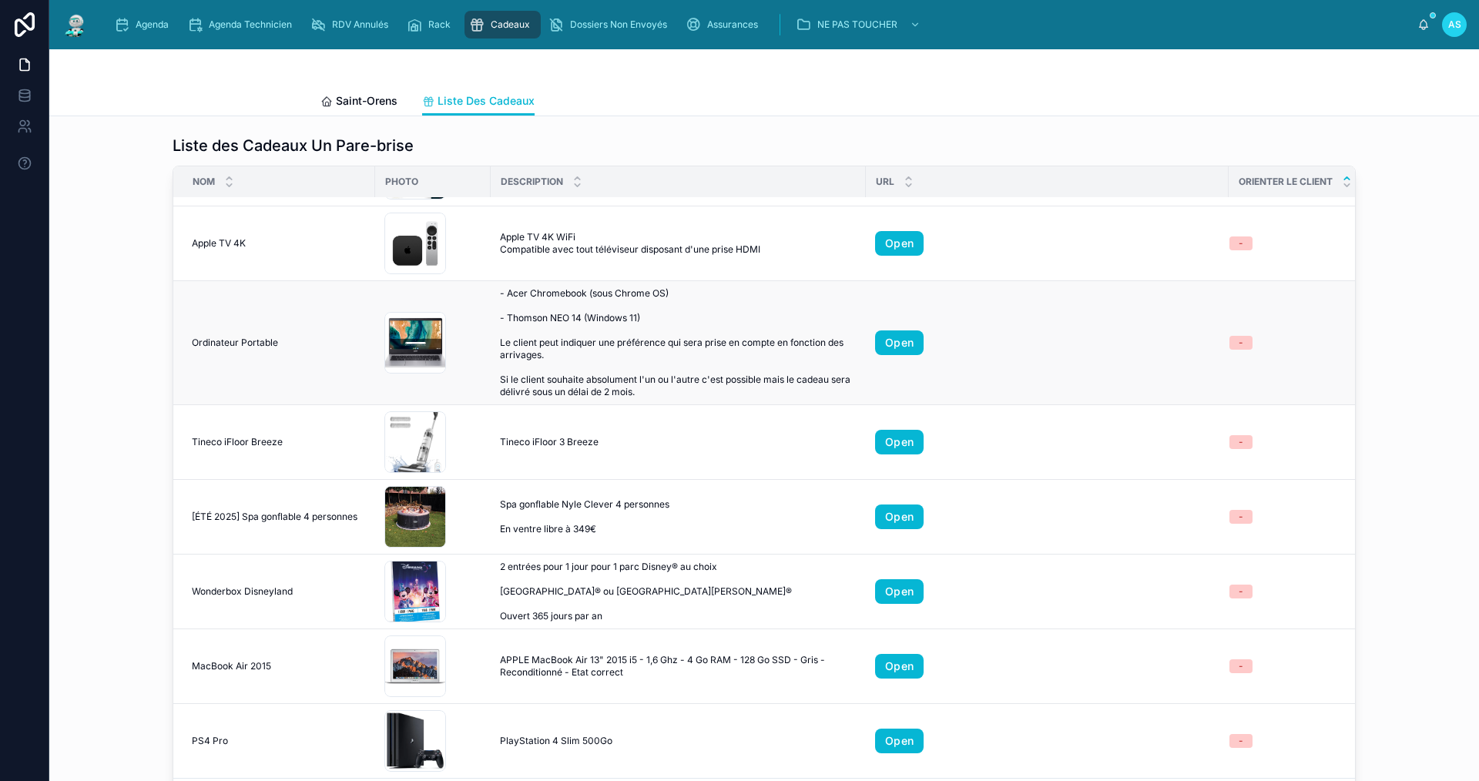
scroll to position [949, 0]
click at [424, 430] on div "71iOjyssQdL .jpg" at bounding box center [415, 442] width 62 height 62
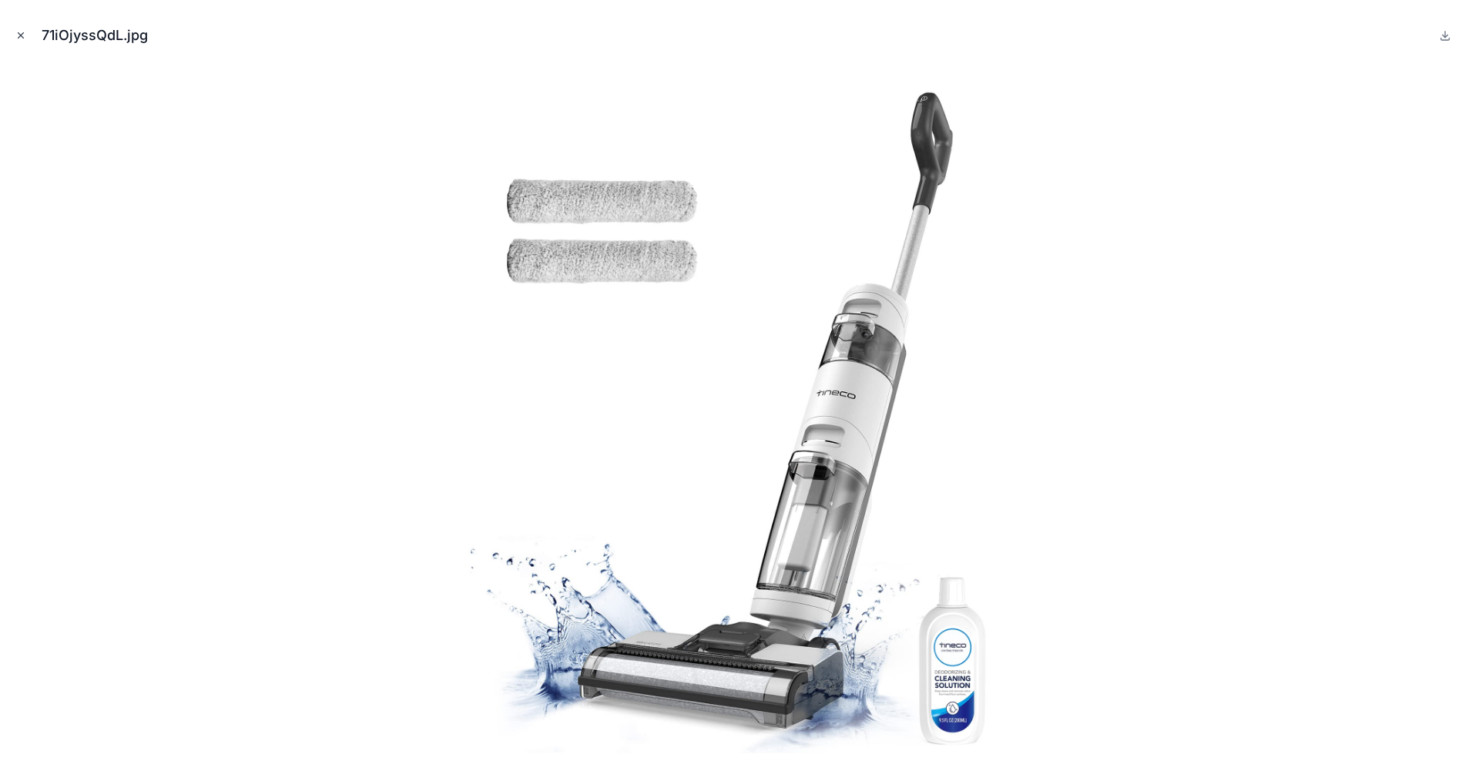
click at [13, 35] on button "Close modal" at bounding box center [20, 35] width 17 height 17
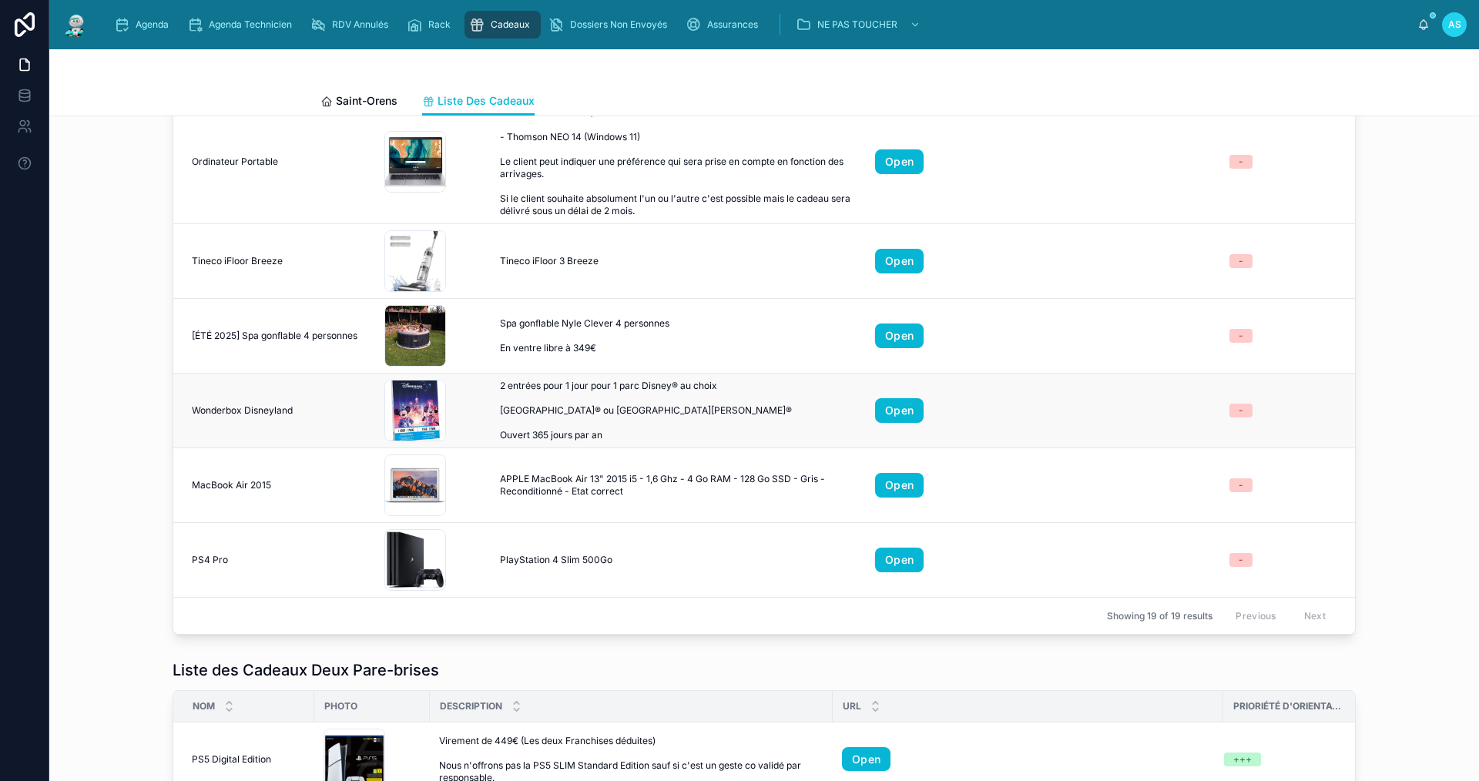
scroll to position [231, 0]
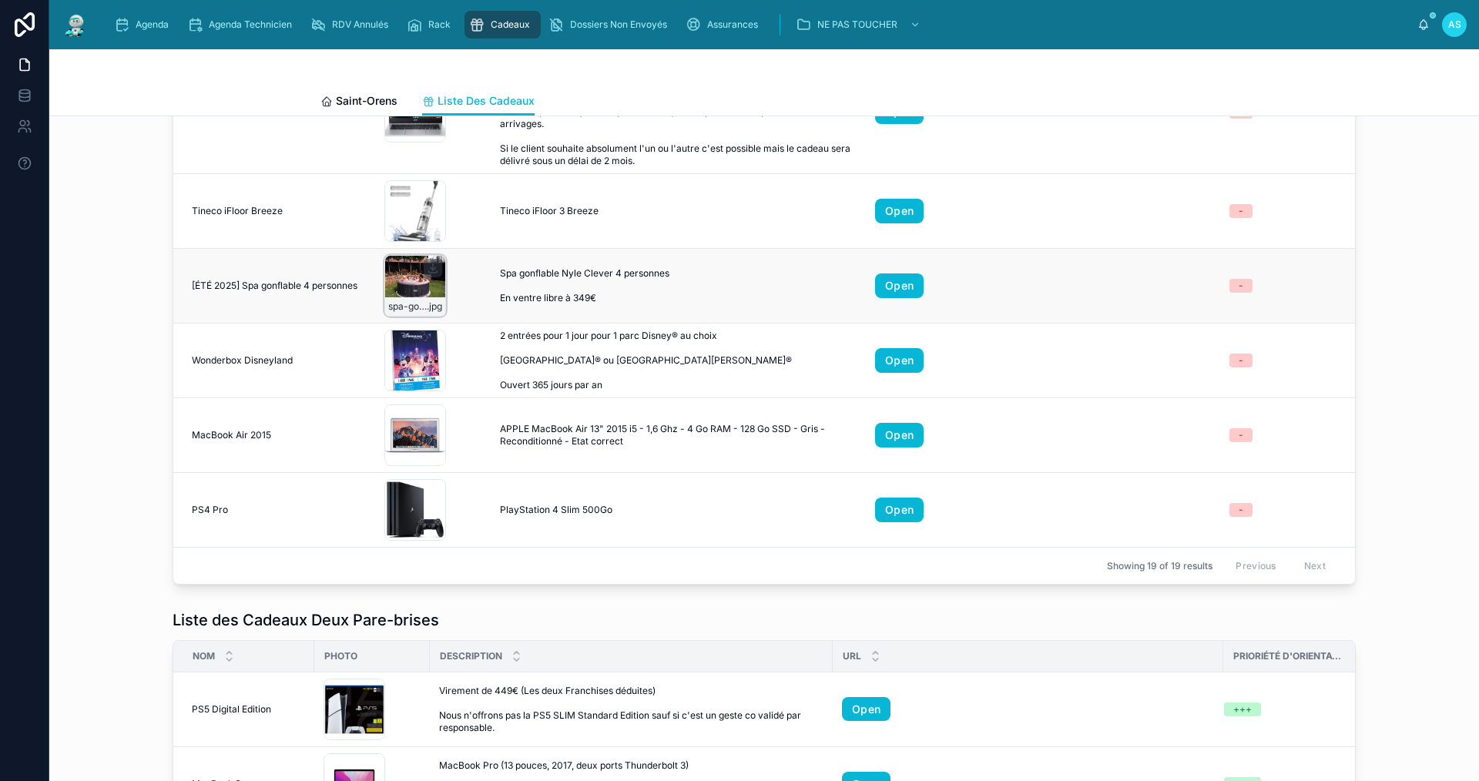
click at [403, 283] on div "spa-gonflable-nyle-clever-4-personnes_5019008883688_01i_fr_cf .jpg" at bounding box center [415, 286] width 62 height 62
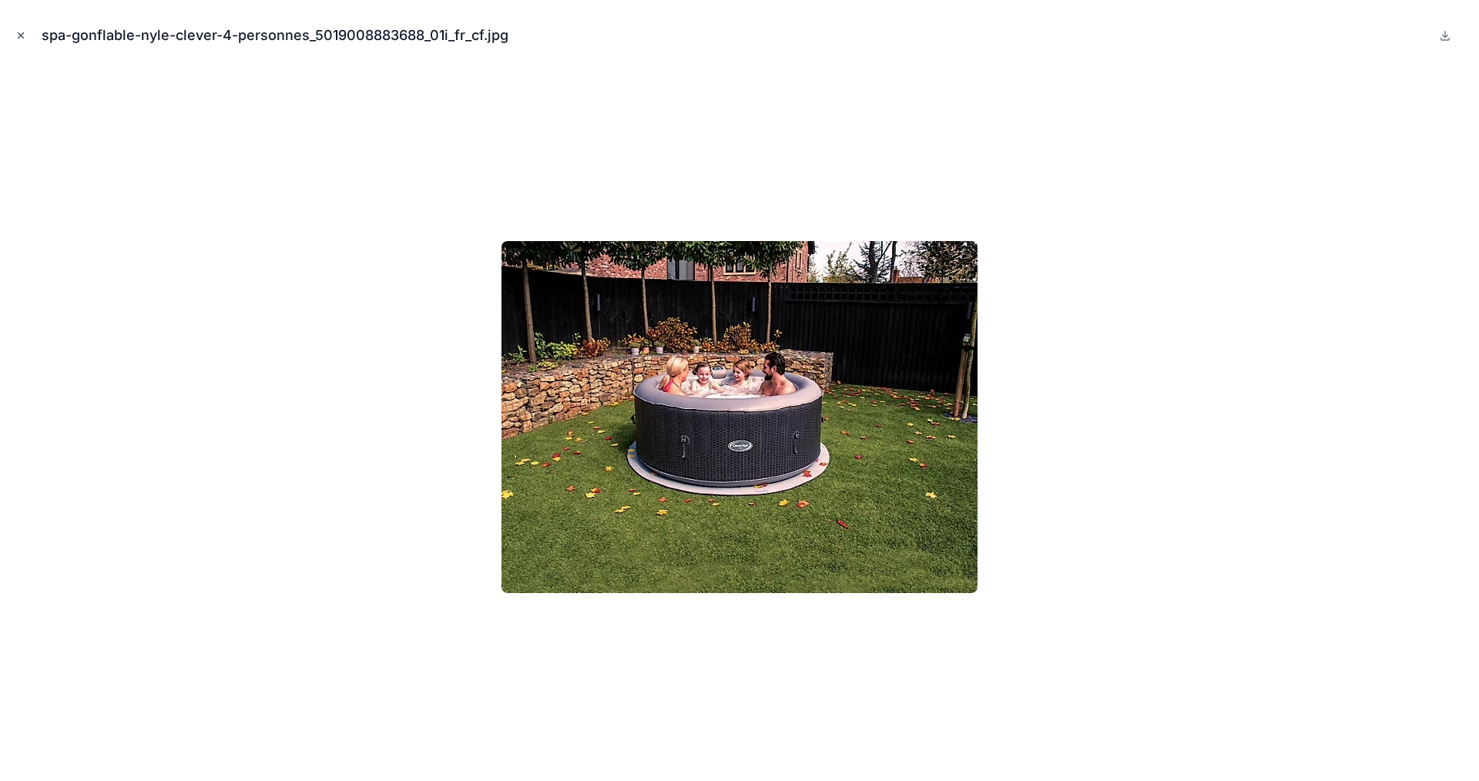
click at [25, 33] on icon "Close modal" at bounding box center [20, 35] width 11 height 11
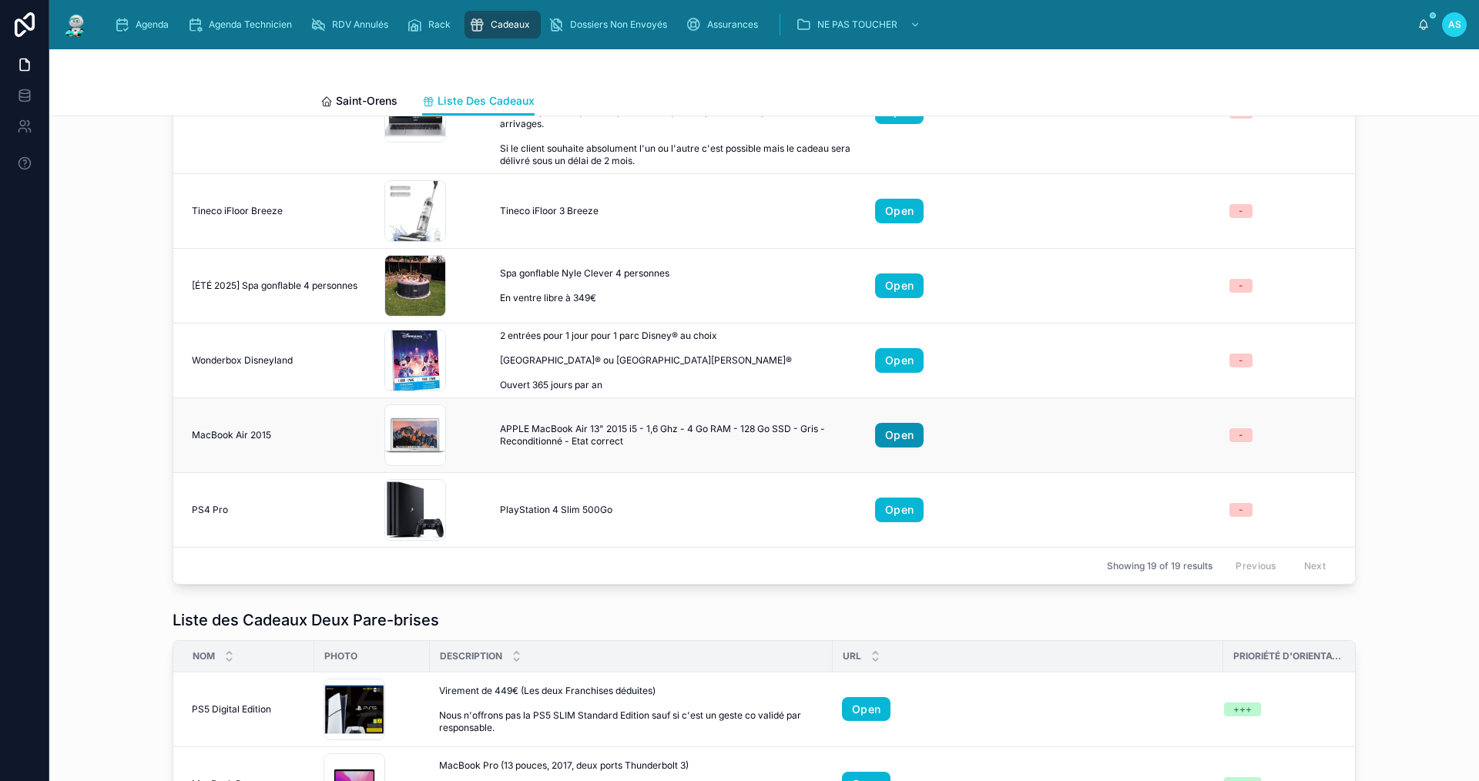
click at [887, 426] on link "Open" at bounding box center [899, 435] width 49 height 25
click at [629, 572] on div "Showing 19 of 19 results Previous Next" at bounding box center [764, 565] width 1182 height 37
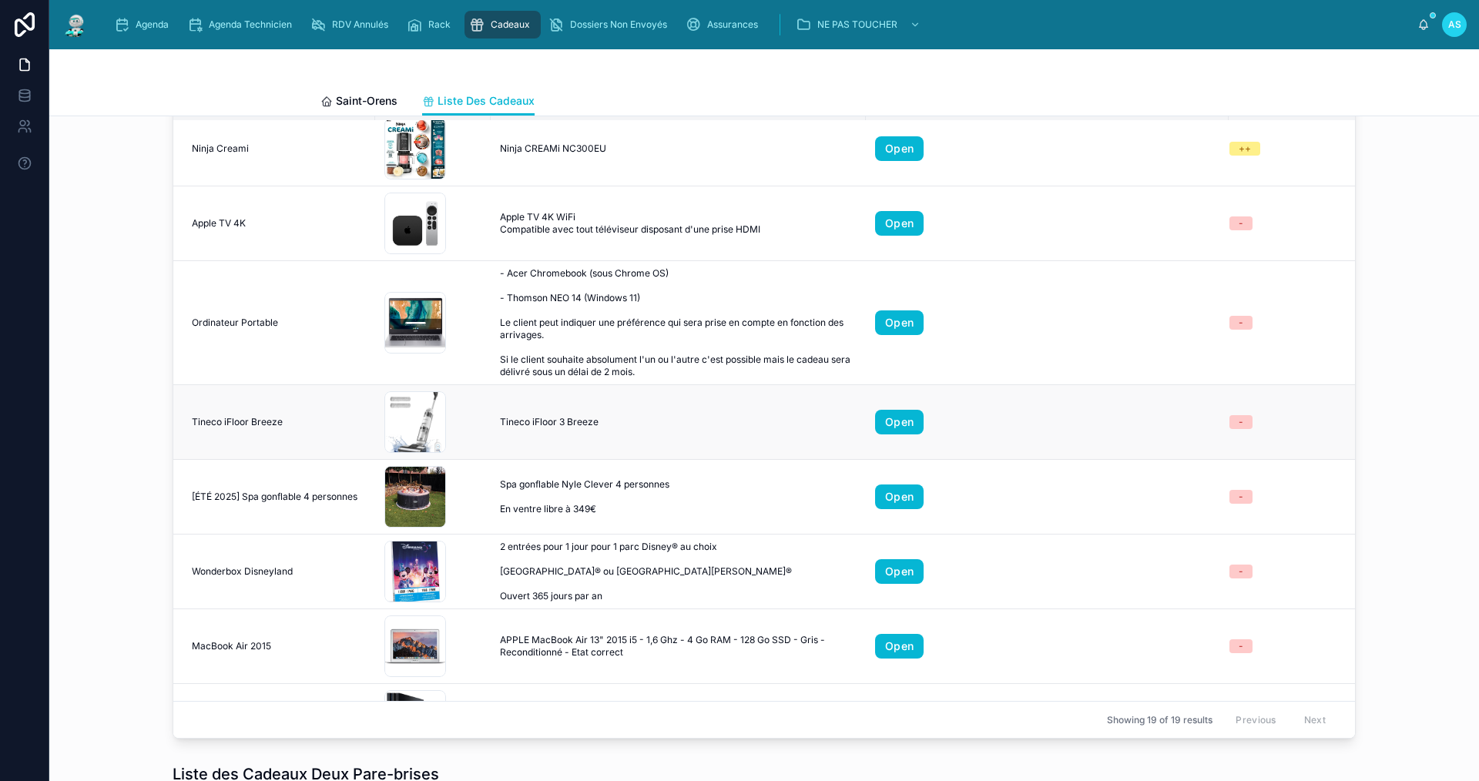
scroll to position [872, 0]
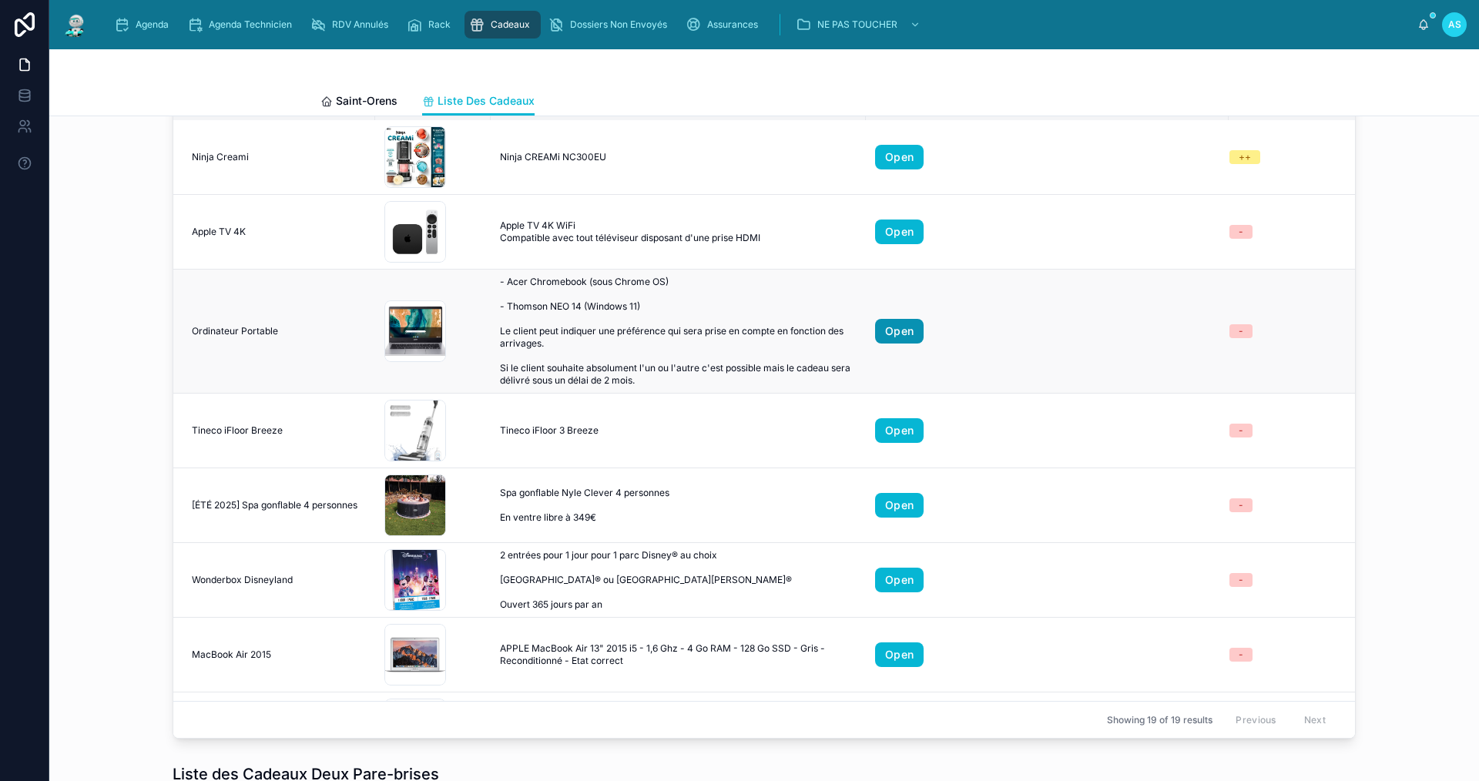
click at [897, 327] on link "Open" at bounding box center [899, 331] width 49 height 25
click at [619, 89] on div "Saint-Orens Liste Des Cadeaux" at bounding box center [763, 100] width 887 height 29
click at [94, 653] on div "Liste des Cadeaux Un Pare-brise Nom Photo Description URL Orienter le client Sm…" at bounding box center [764, 398] width 1405 height 693
click at [130, 15] on div "Agenda" at bounding box center [144, 24] width 61 height 25
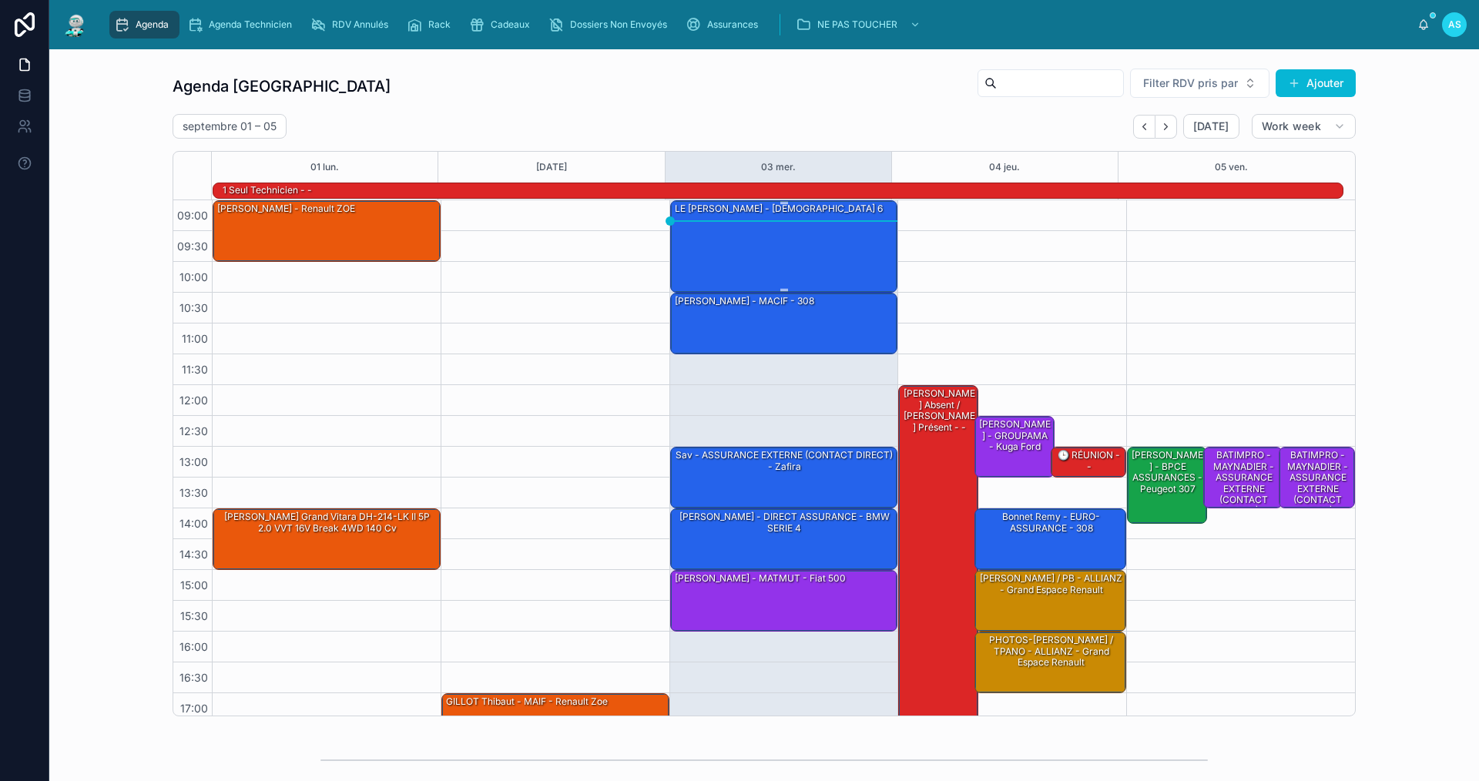
click at [770, 266] on div "LE [PERSON_NAME] - [DEMOGRAPHIC_DATA] 6" at bounding box center [784, 245] width 223 height 89
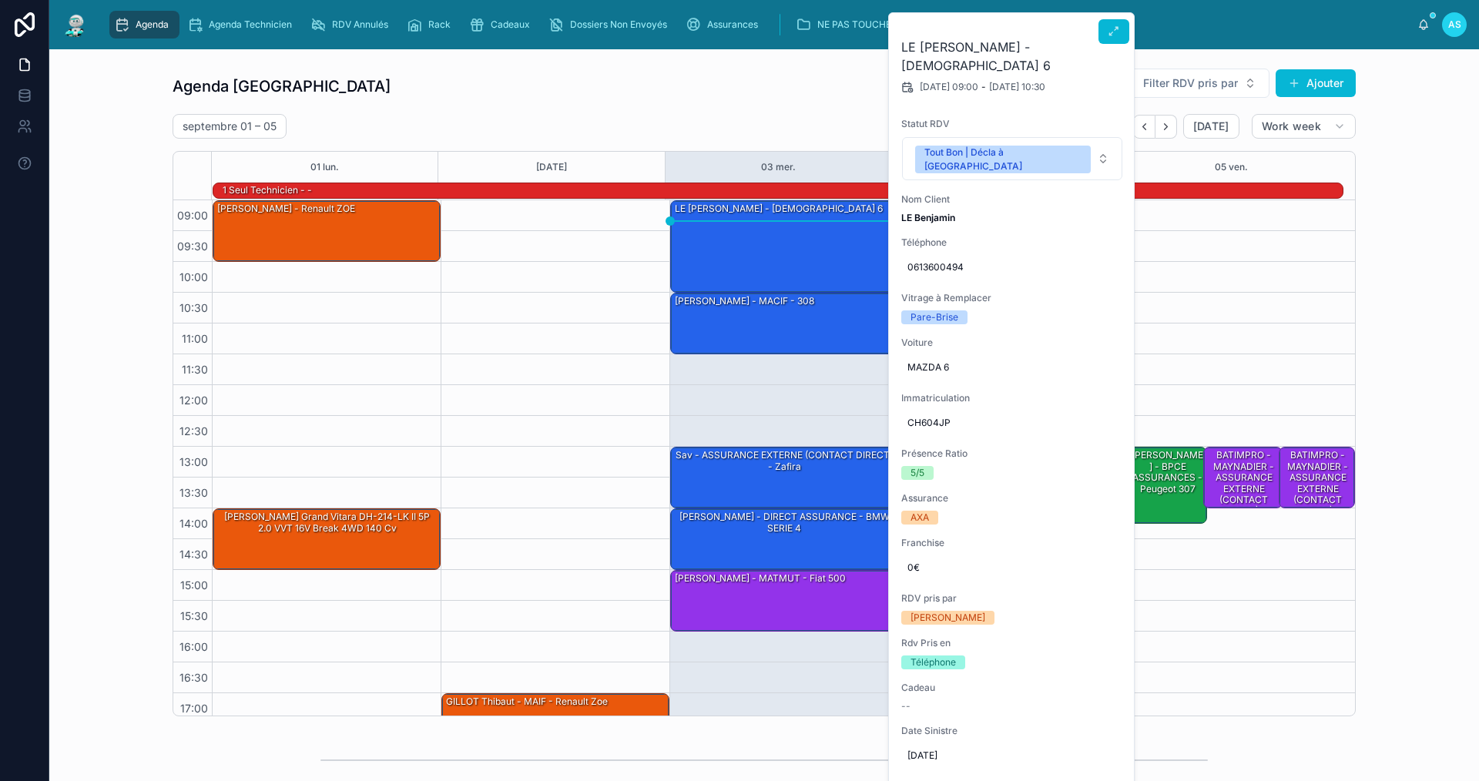
drag, startPoint x: 1011, startPoint y: 283, endPoint x: 983, endPoint y: 307, distance: 36.6
drag, startPoint x: 983, startPoint y: 307, endPoint x: 1107, endPoint y: 29, distance: 304.5
click at [0, 0] on button at bounding box center [0, 0] width 0 height 0
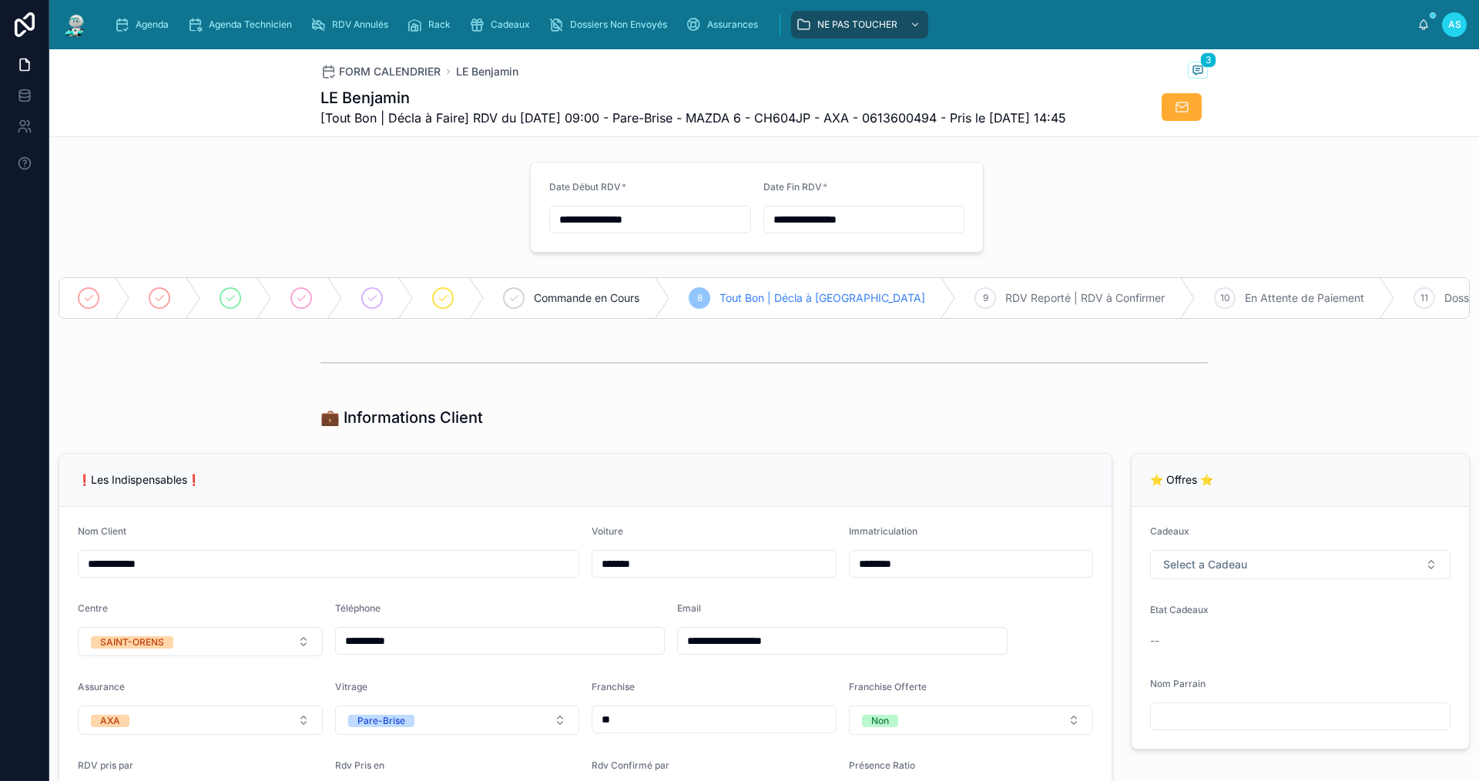
click at [1107, 29] on div "Agenda Agenda Technicien RDV Annulés Rack Cadeaux Dossiers Non Envoyés Assuranc…" at bounding box center [760, 25] width 1316 height 34
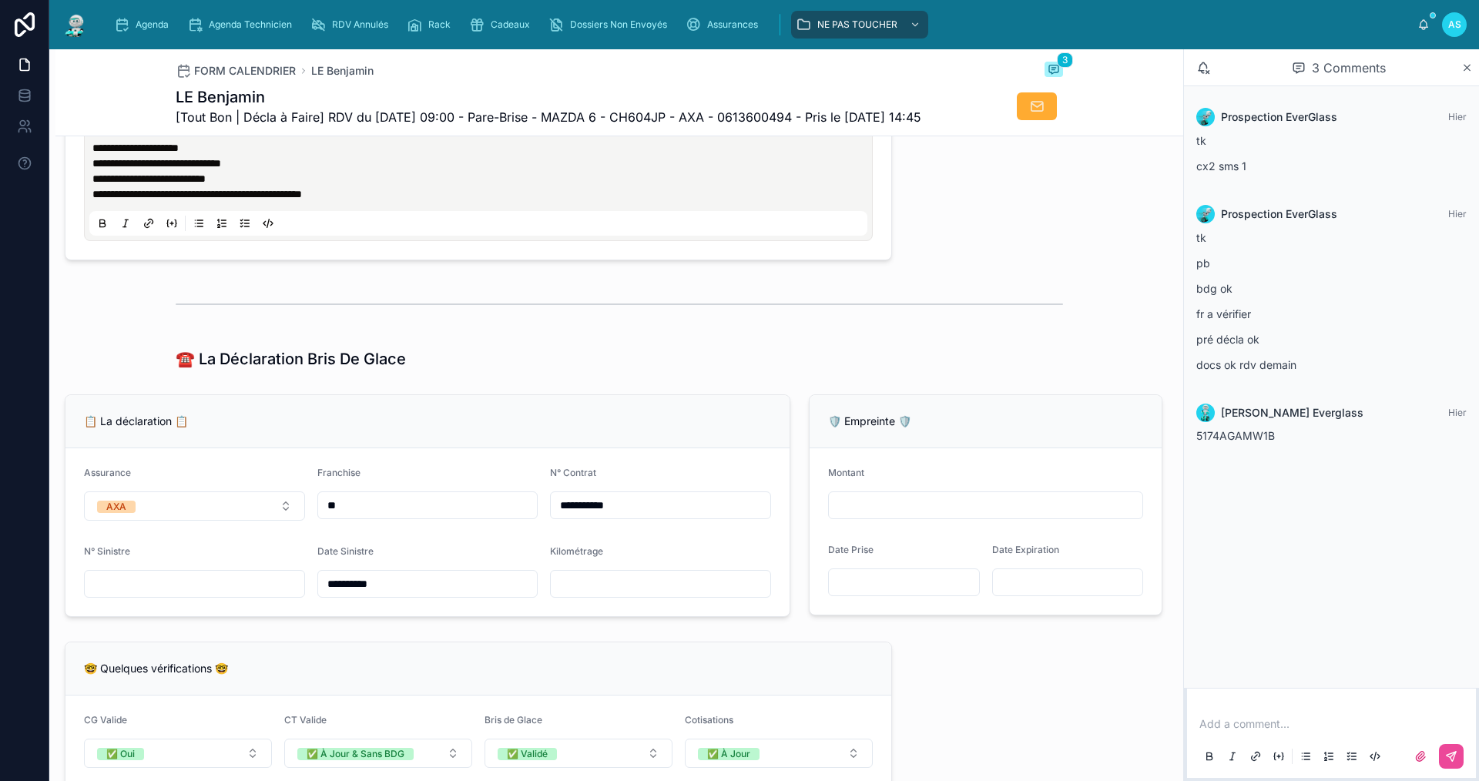
scroll to position [1078, 0]
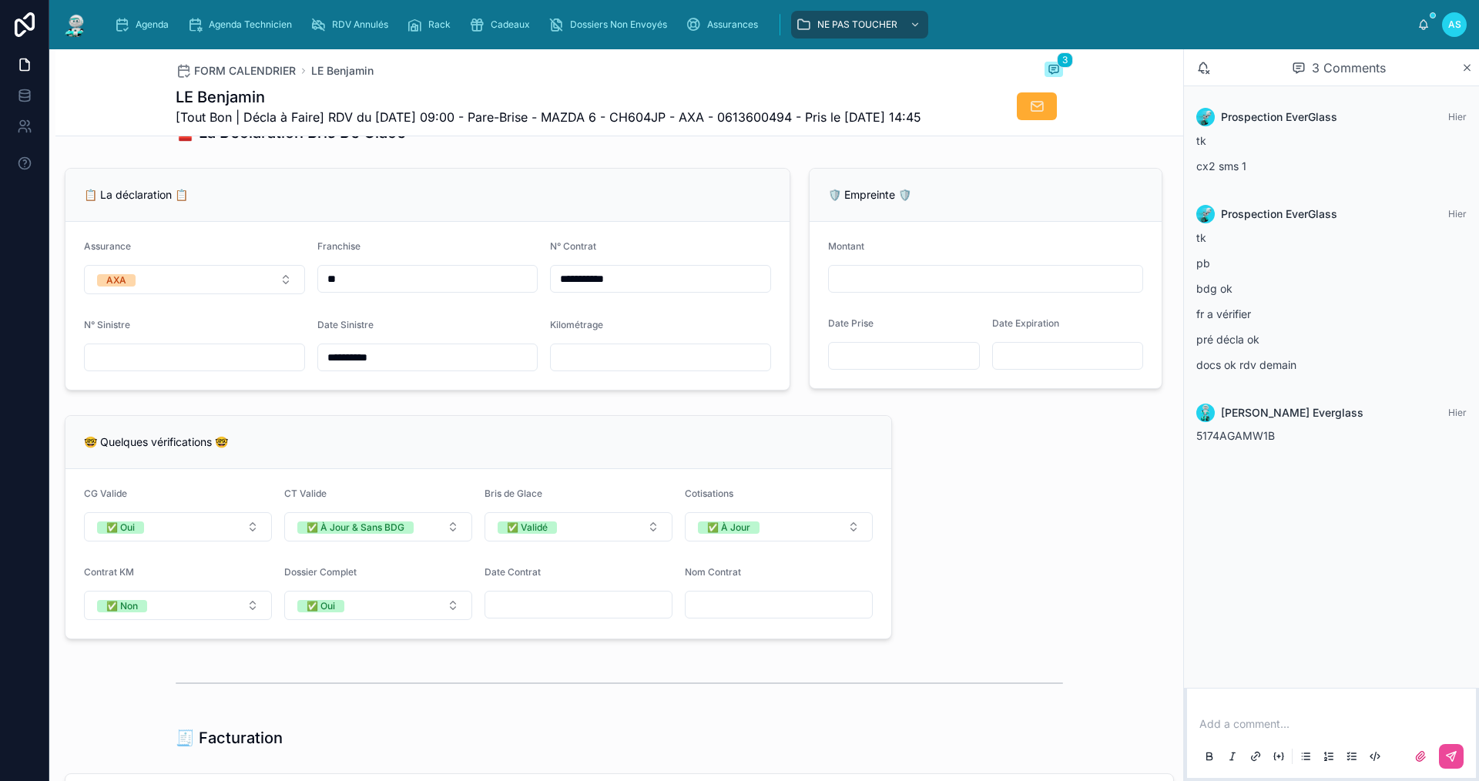
click at [218, 368] on input "text" at bounding box center [195, 358] width 220 height 22
type input "**********"
click at [430, 445] on div "🤓 Quelques vérifications 🤓 CG Valide ✅ Oui CT Valide ✅ À Jour & Sans BDG Bris d…" at bounding box center [478, 527] width 827 height 224
click at [642, 368] on input "text" at bounding box center [661, 358] width 220 height 22
drag, startPoint x: 740, startPoint y: 384, endPoint x: 582, endPoint y: 376, distance: 158.9
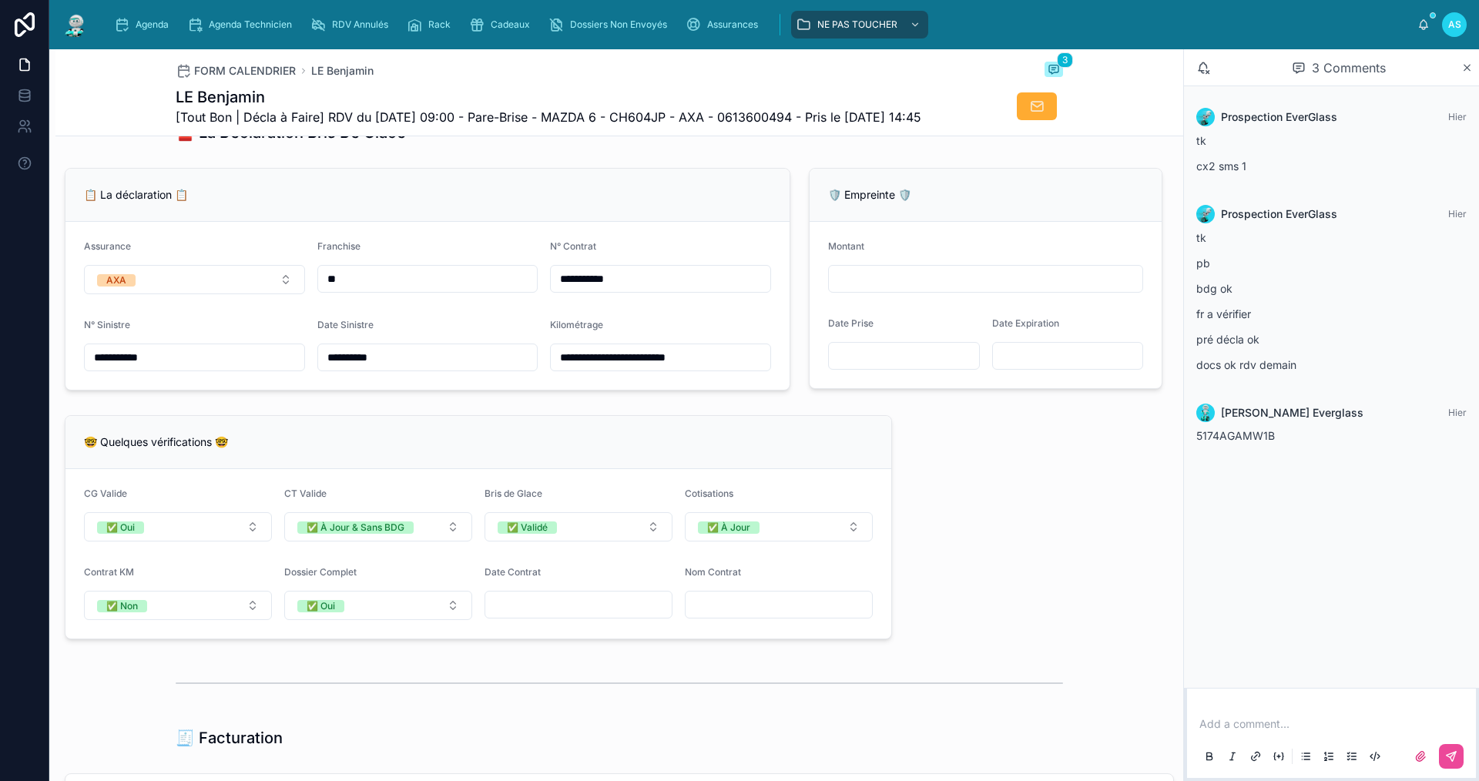
click at [531, 390] on form "**********" at bounding box center [427, 306] width 724 height 168
type input "**********"
click at [1246, 716] on div "Add a comment..." at bounding box center [1331, 739] width 270 height 65
click at [1234, 732] on div "Add a comment..." at bounding box center [1331, 739] width 270 height 65
click at [1233, 725] on p at bounding box center [1334, 723] width 270 height 15
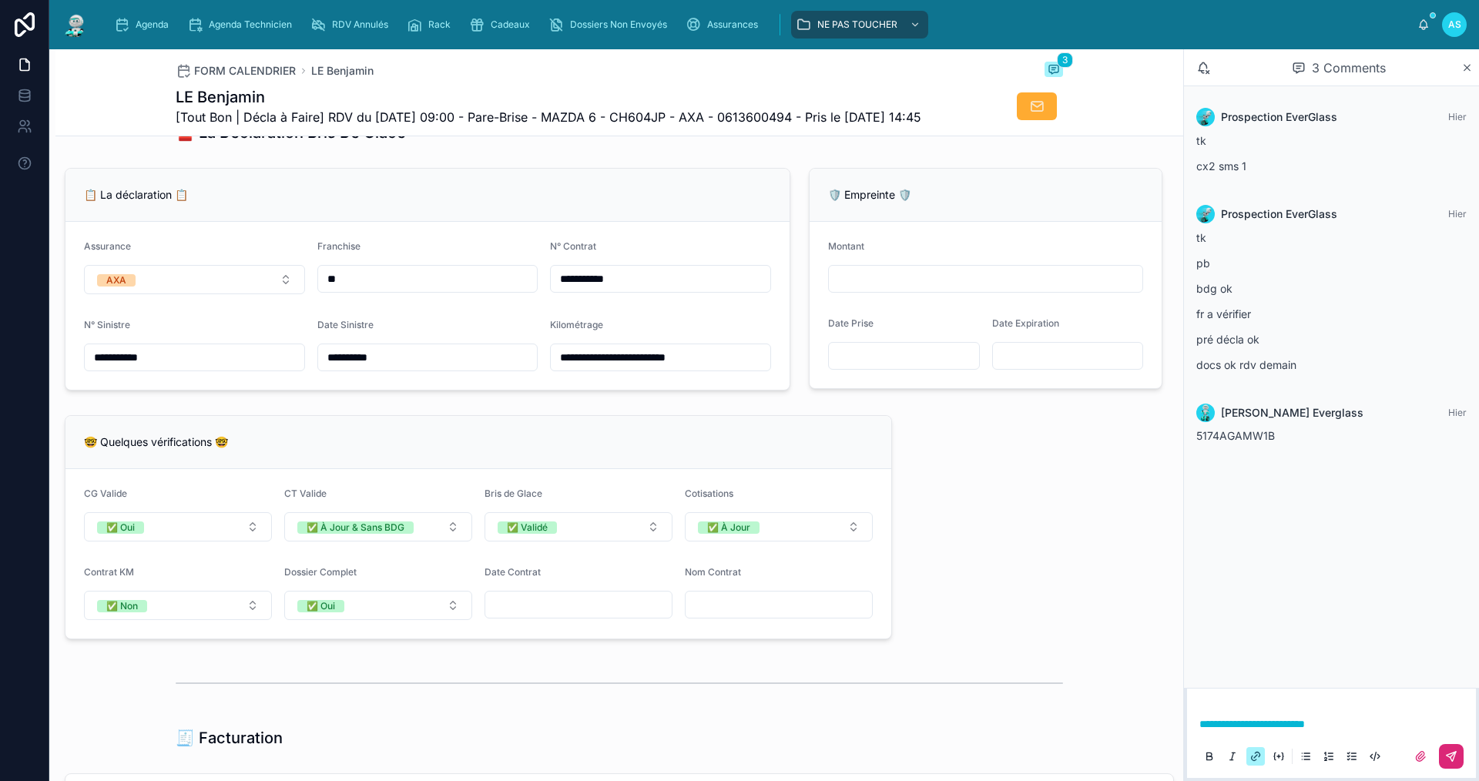
click at [1459, 759] on button at bounding box center [1451, 756] width 25 height 25
drag, startPoint x: 737, startPoint y: 391, endPoint x: 438, endPoint y: 469, distance: 308.8
click at [446, 465] on div "**********" at bounding box center [619, 442] width 1128 height 2733
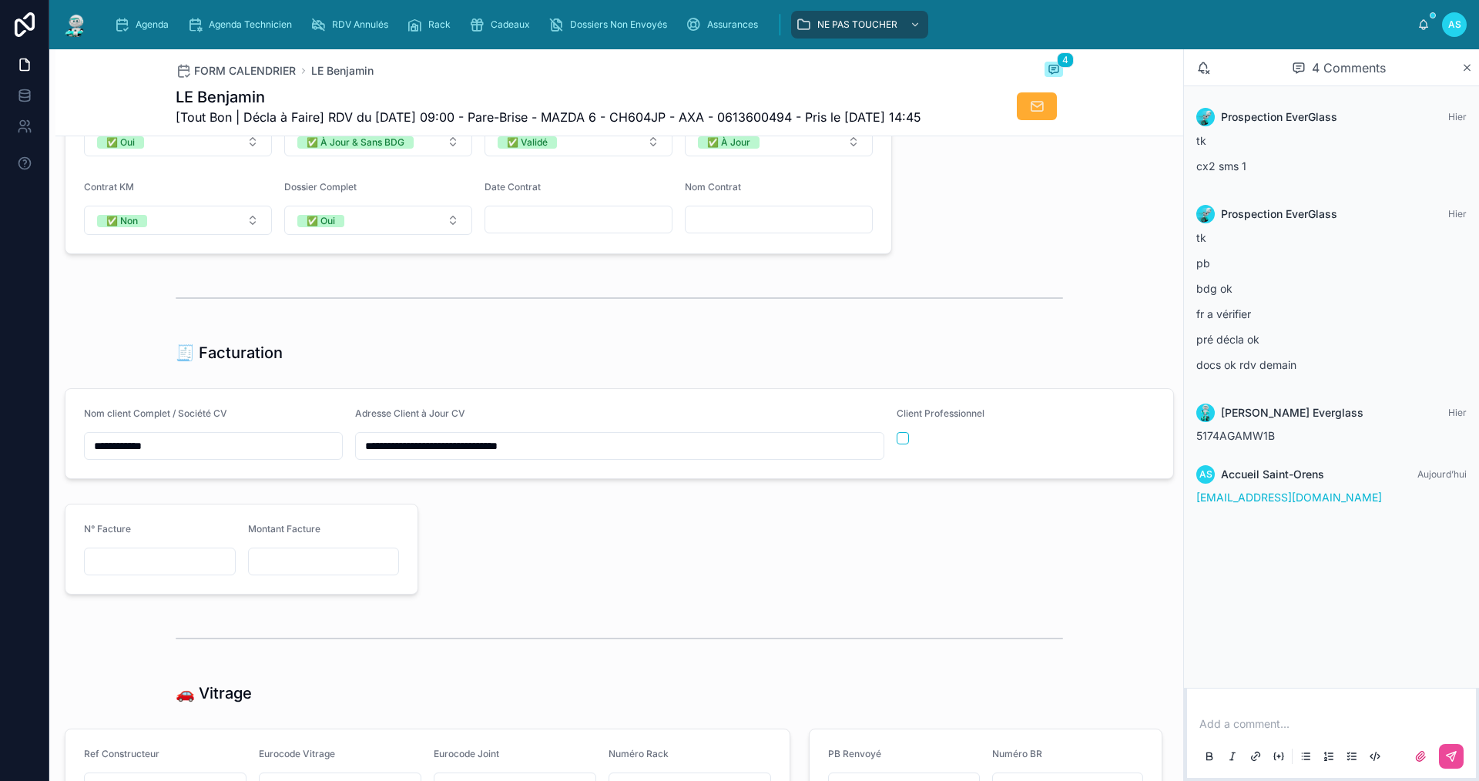
scroll to position [1410, 0]
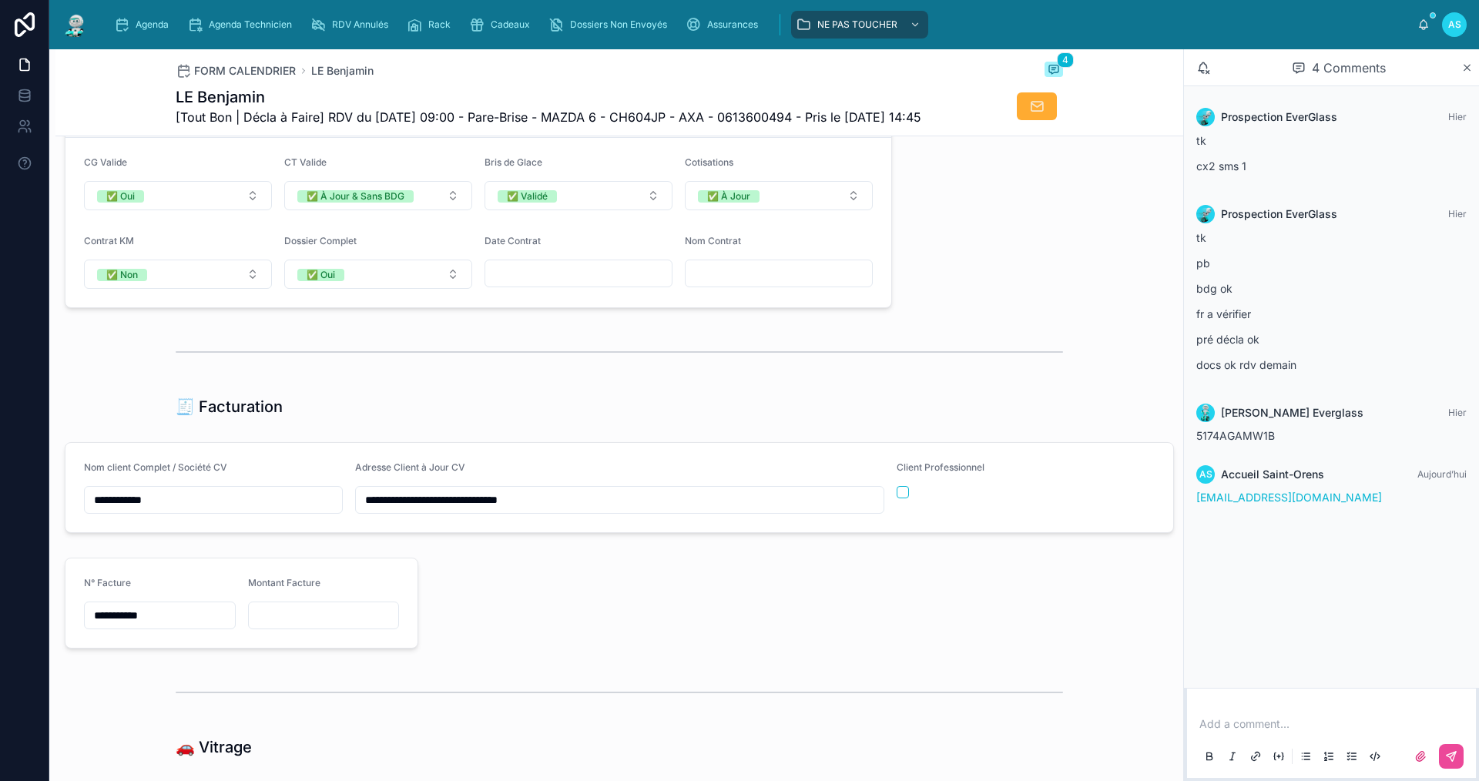
type input "**********"
click at [162, 25] on span "Agenda" at bounding box center [152, 24] width 33 height 12
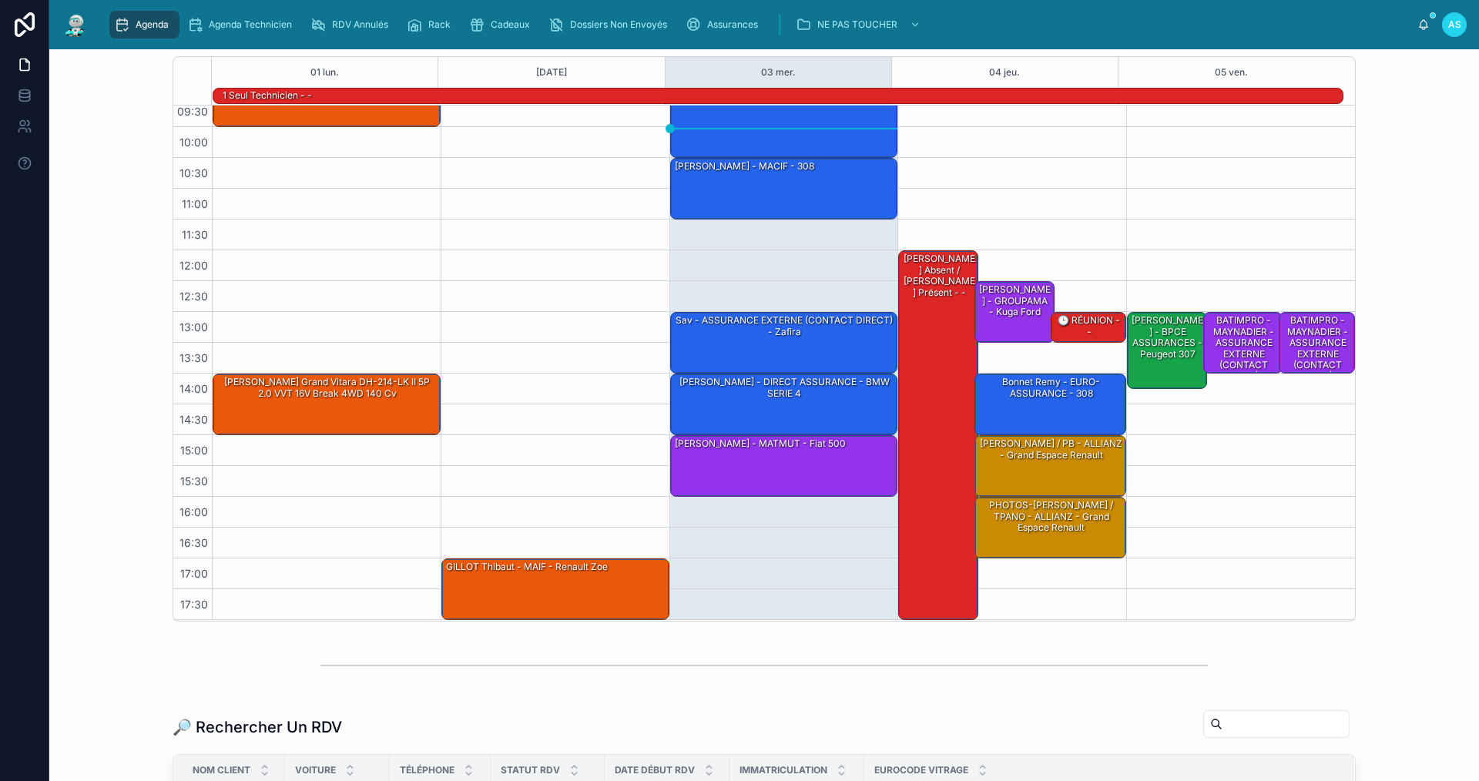
scroll to position [308, 0]
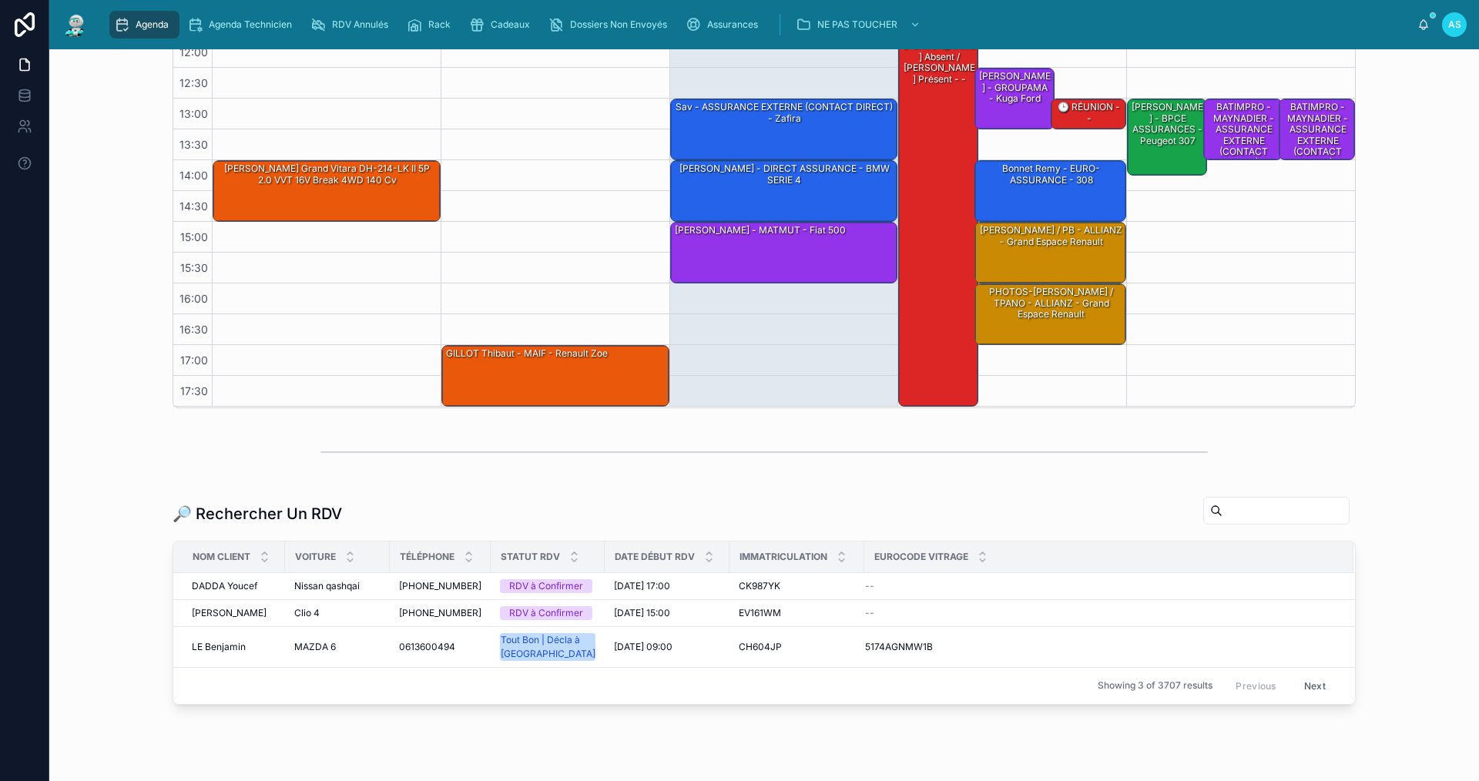
click at [1236, 508] on input "text" at bounding box center [1285, 511] width 126 height 22
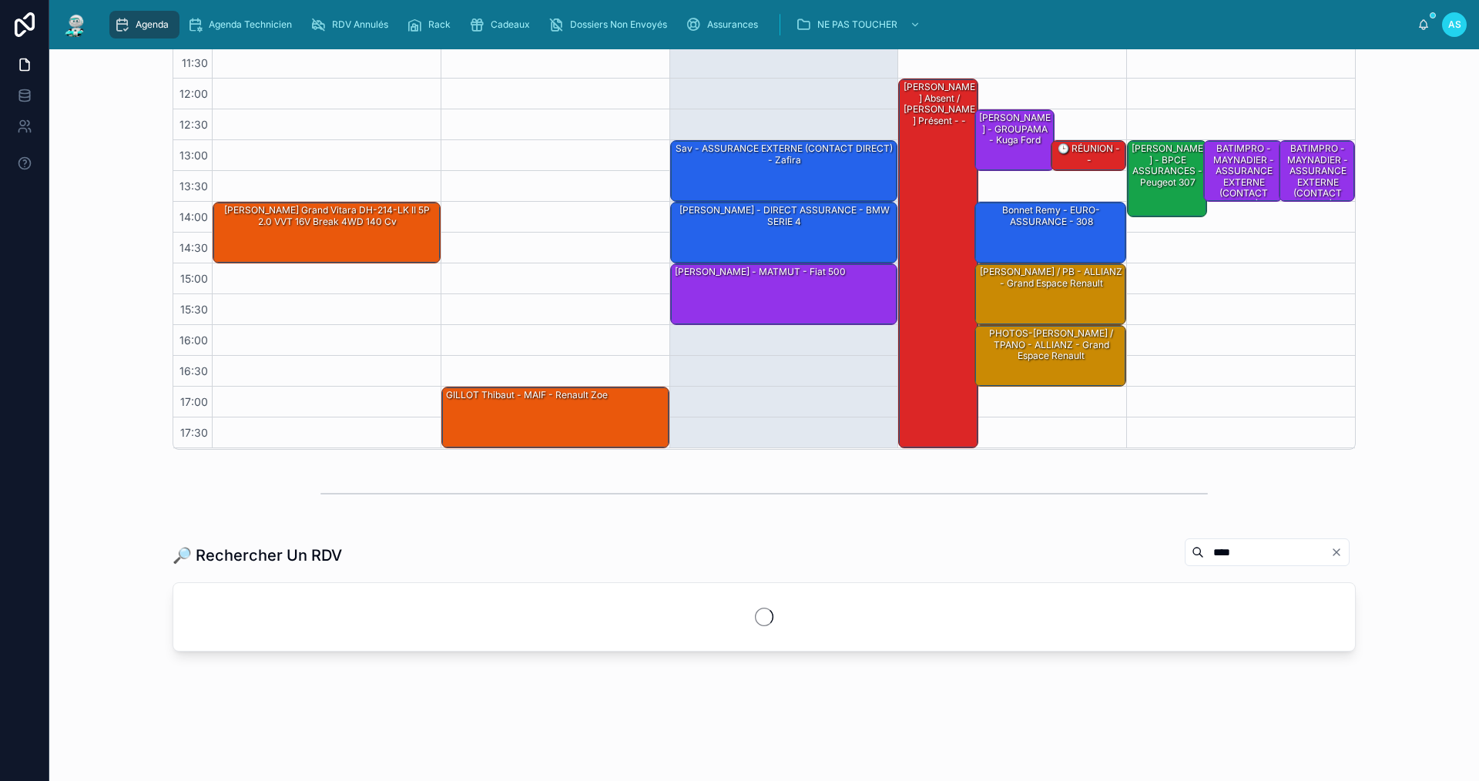
scroll to position [308, 0]
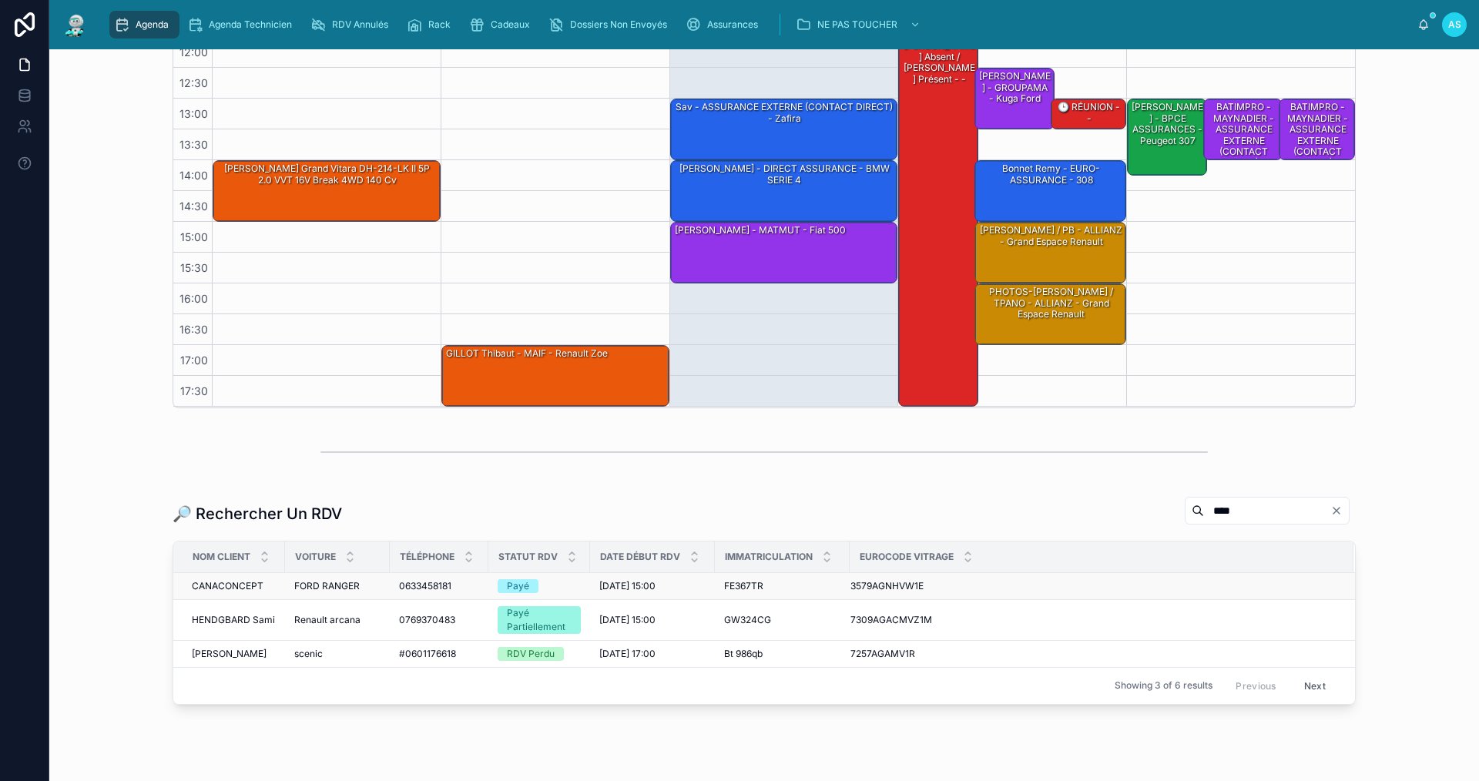
type input "****"
click at [331, 586] on span "FORD RANGER" at bounding box center [326, 586] width 65 height 12
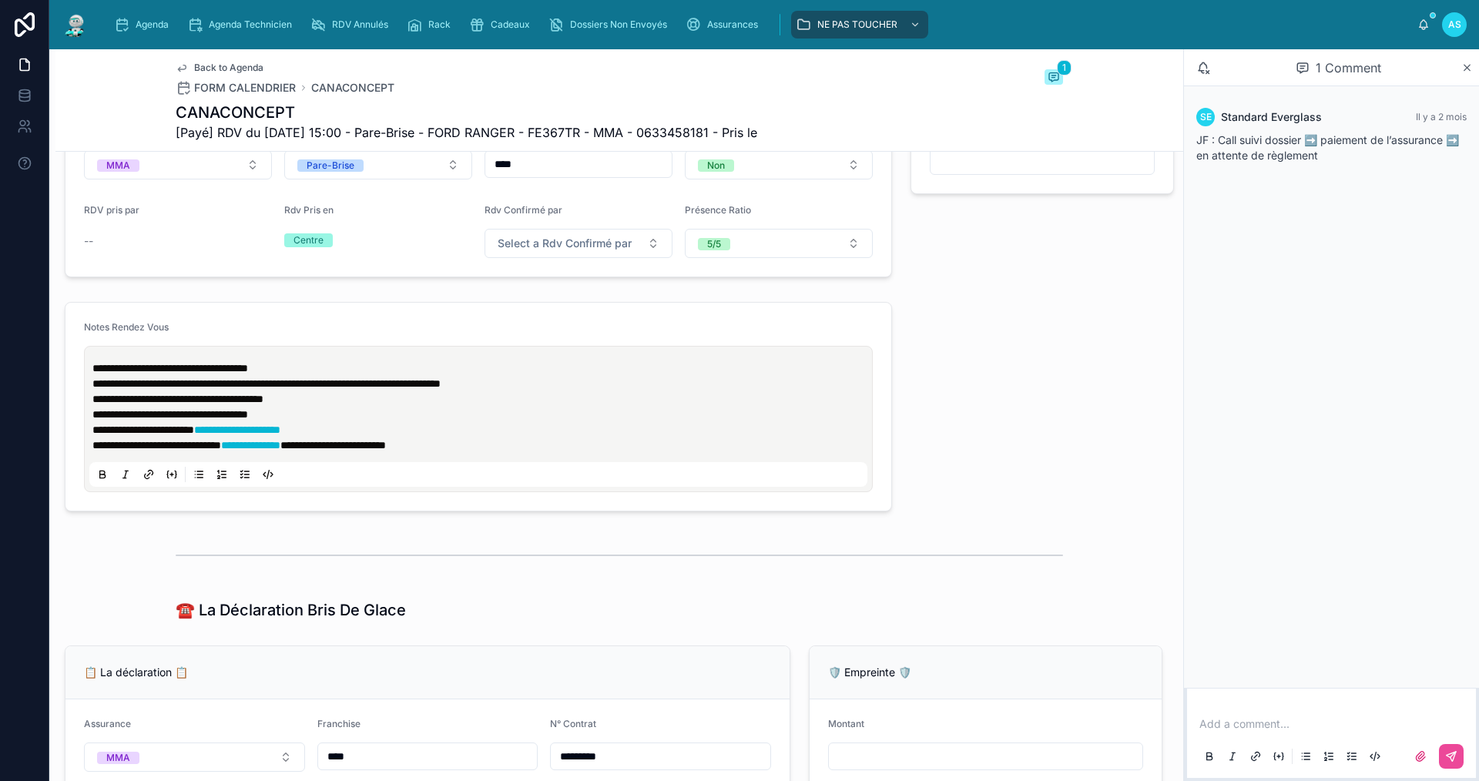
scroll to position [539, 0]
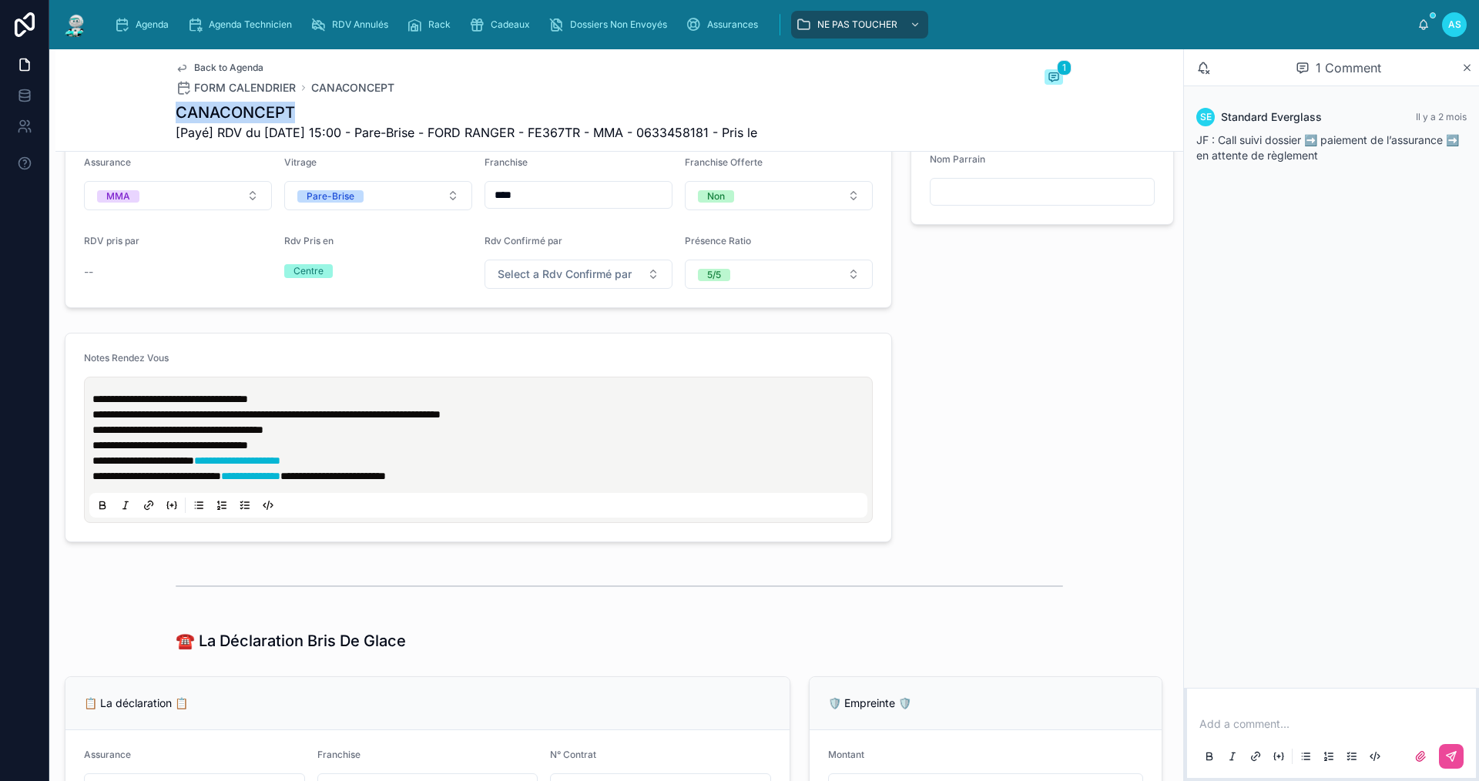
drag, startPoint x: 307, startPoint y: 114, endPoint x: 175, endPoint y: 119, distance: 131.8
click at [176, 119] on h1 "CANACONCEPT" at bounding box center [467, 113] width 582 height 22
copy h1 "CANACONCEPT"
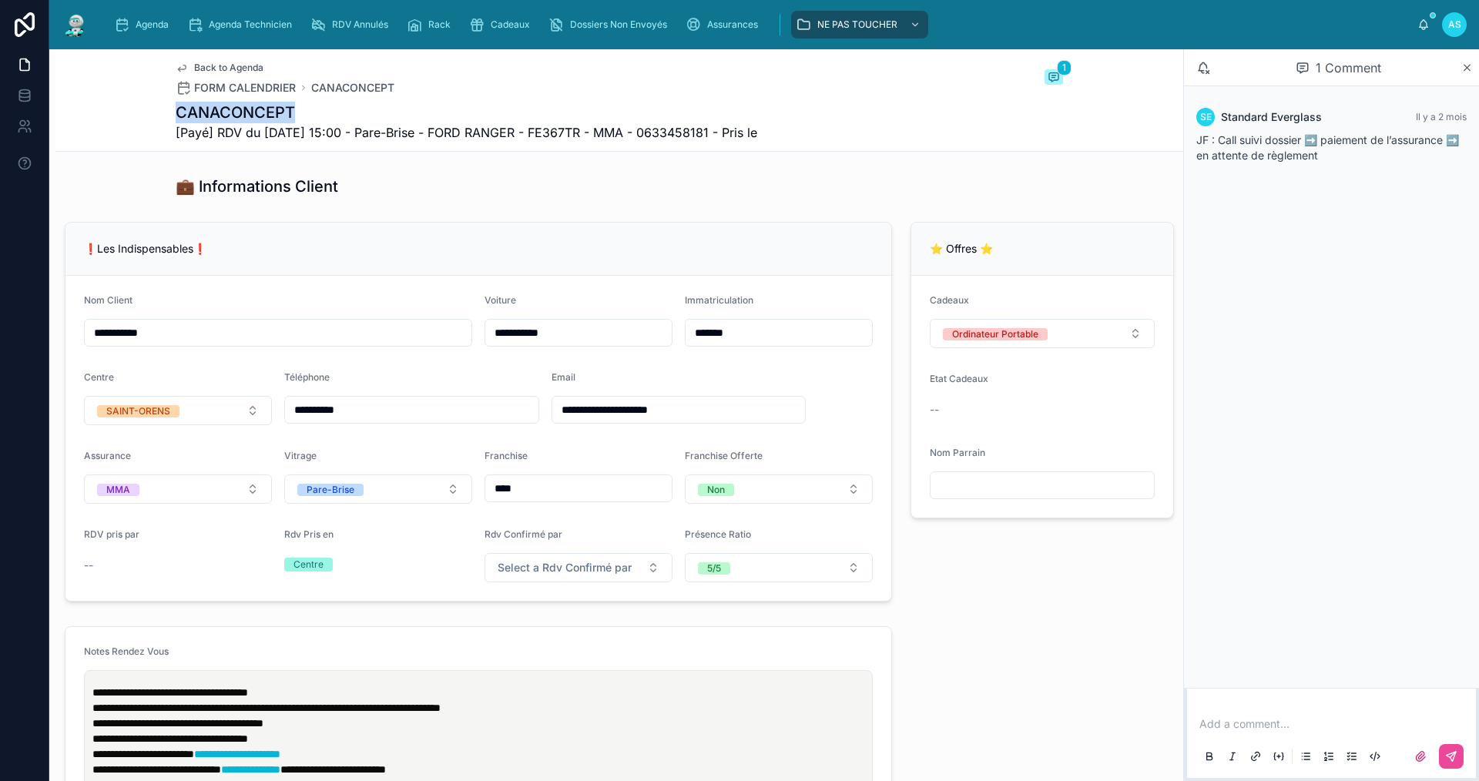
scroll to position [231, 0]
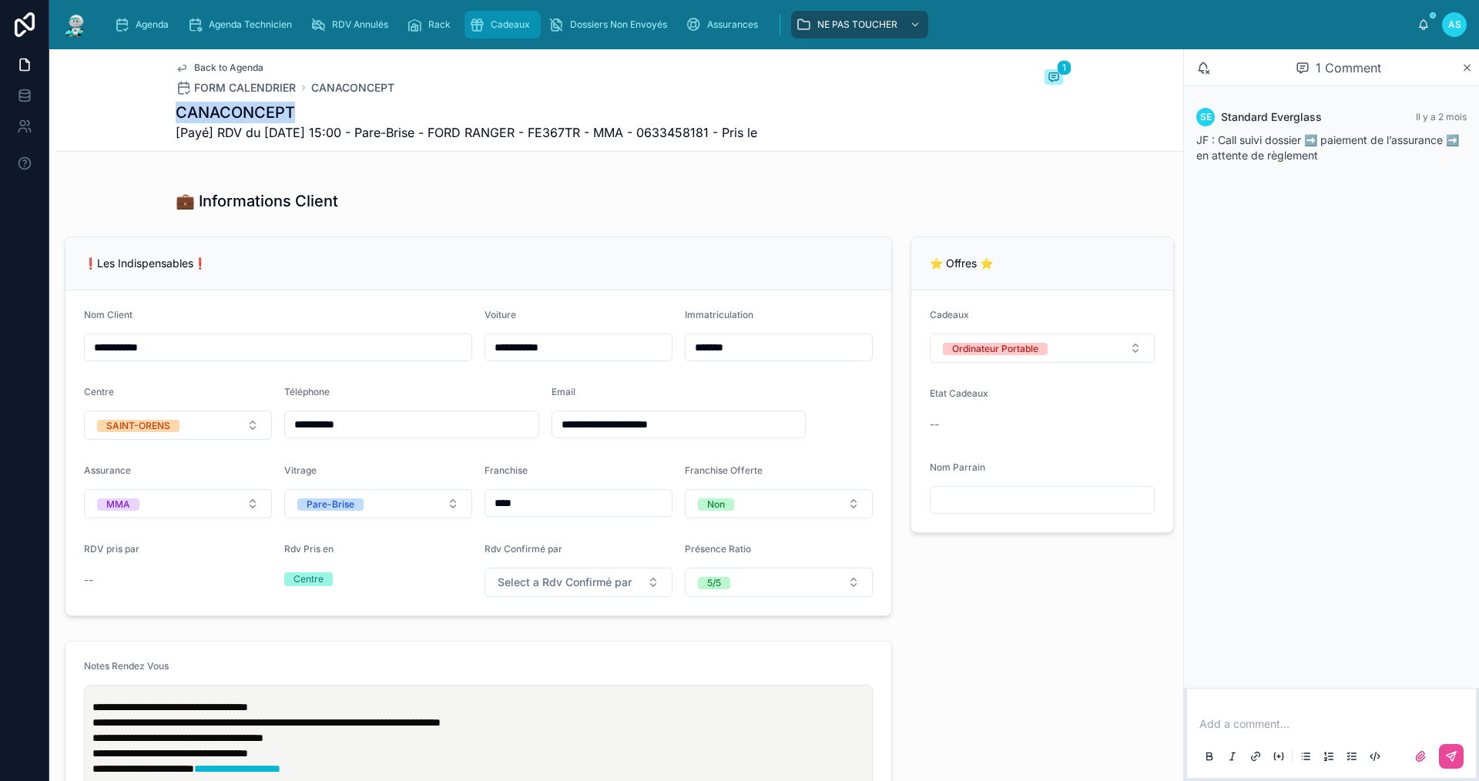
click at [485, 23] on div "Cadeaux" at bounding box center [502, 24] width 67 height 25
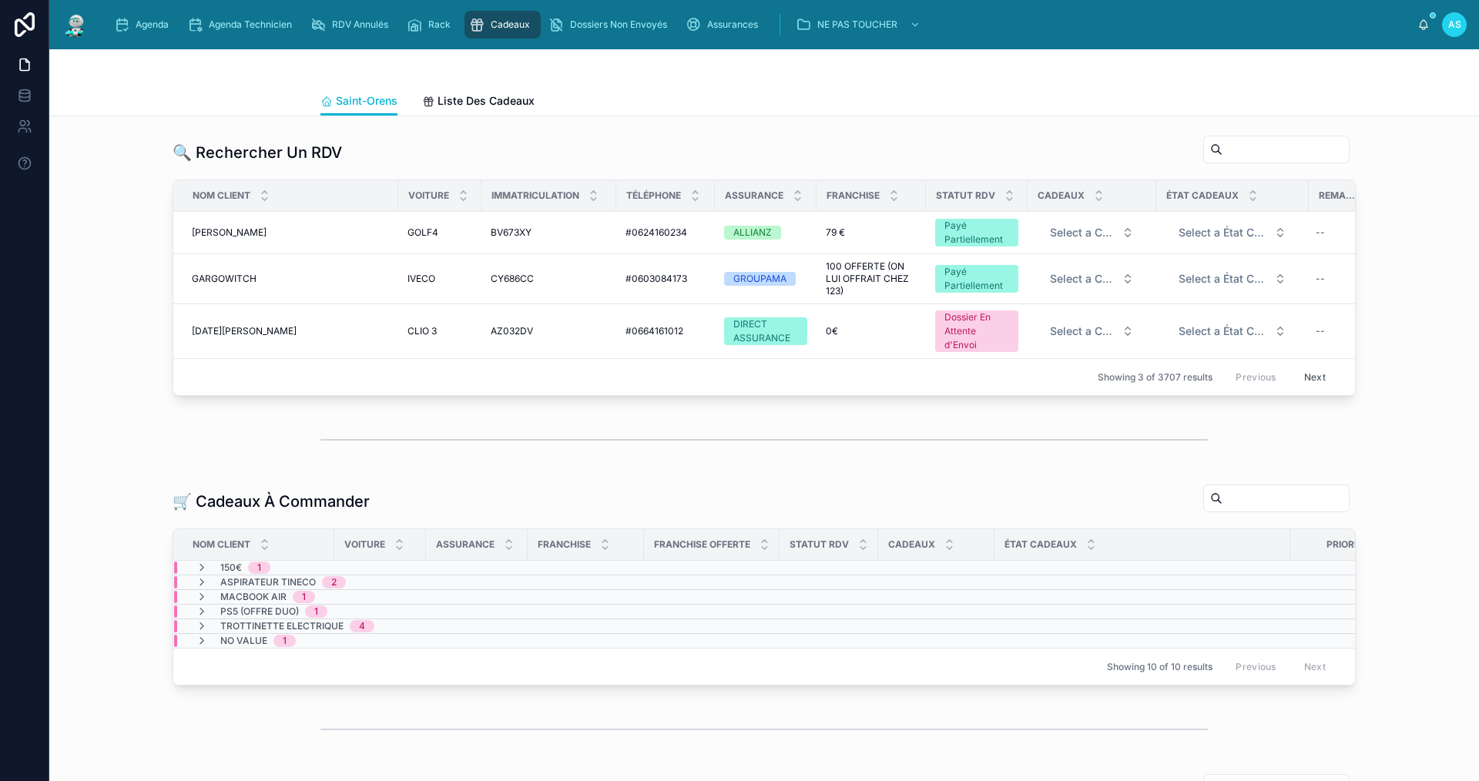
click at [1222, 147] on input "text" at bounding box center [1285, 150] width 126 height 22
paste input "**********"
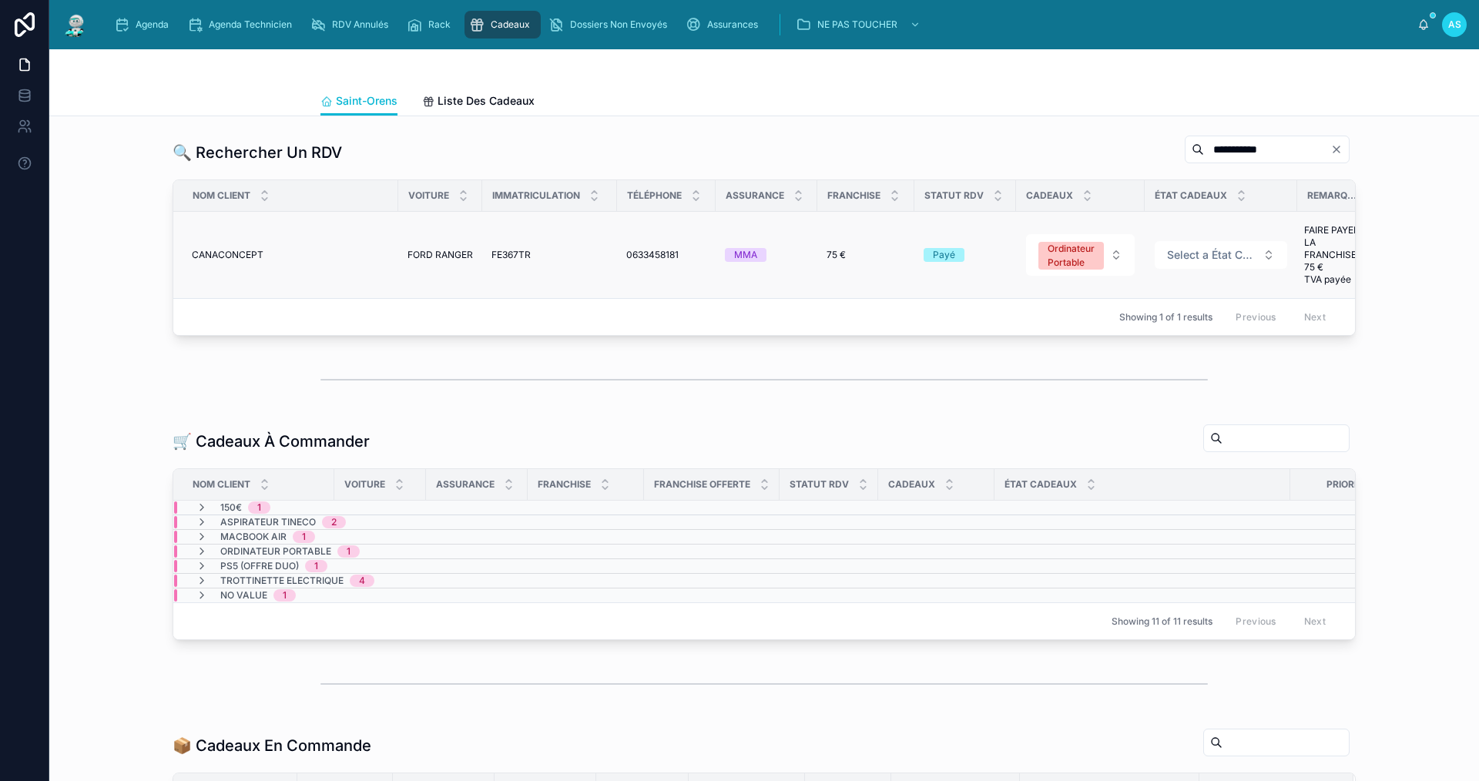
type input "**********"
click at [734, 259] on div "MMA" at bounding box center [745, 255] width 23 height 14
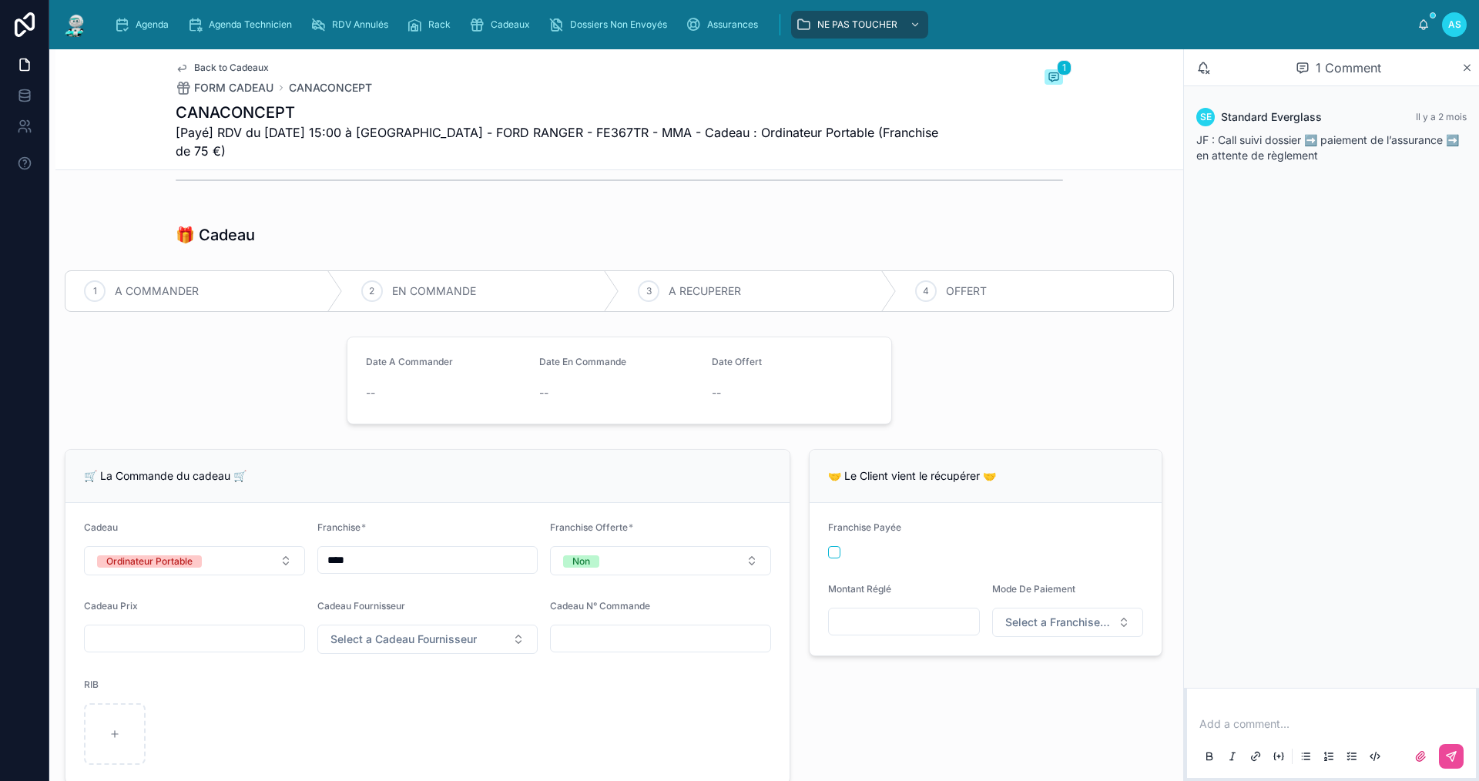
scroll to position [385, 0]
click at [146, 28] on span "Agenda" at bounding box center [152, 24] width 33 height 12
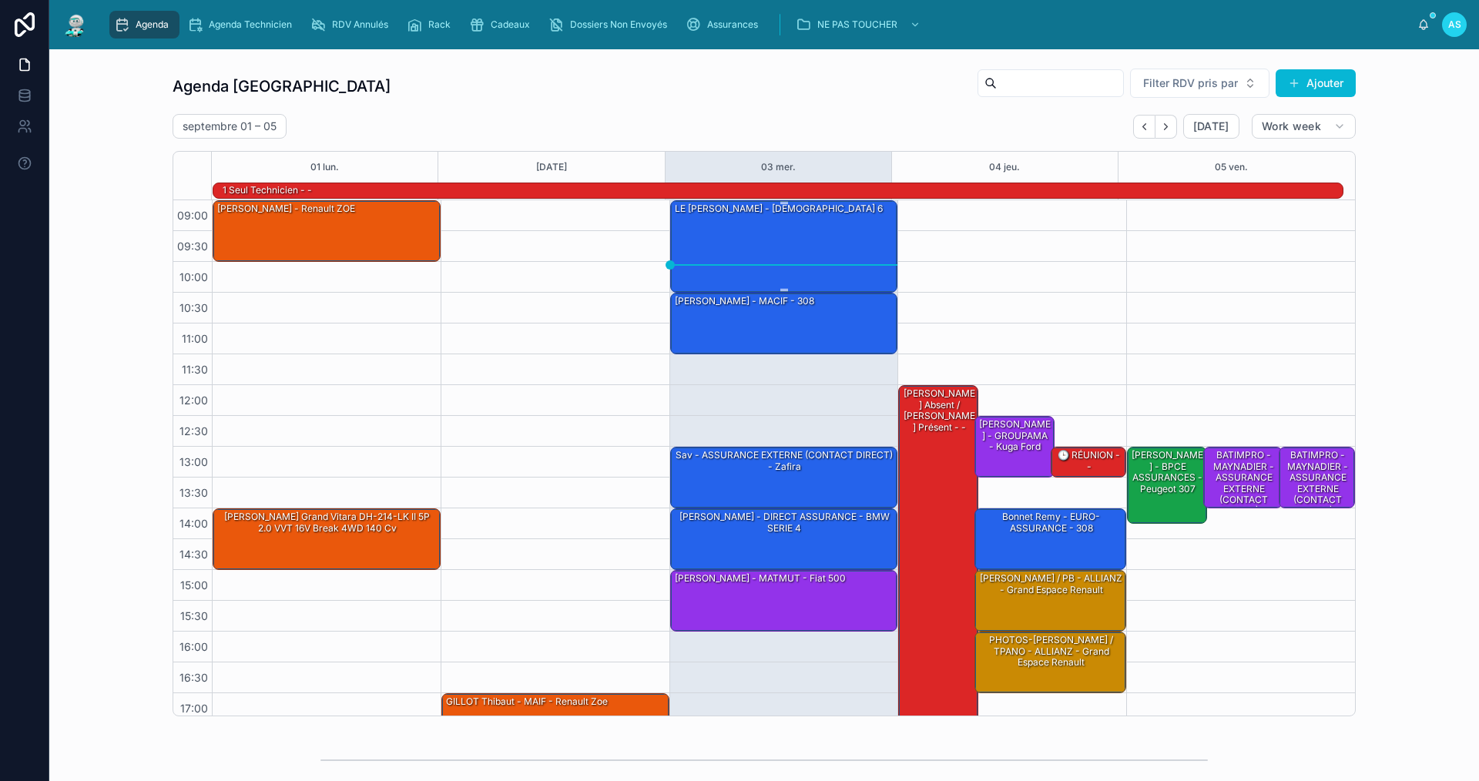
scroll to position [40, 0]
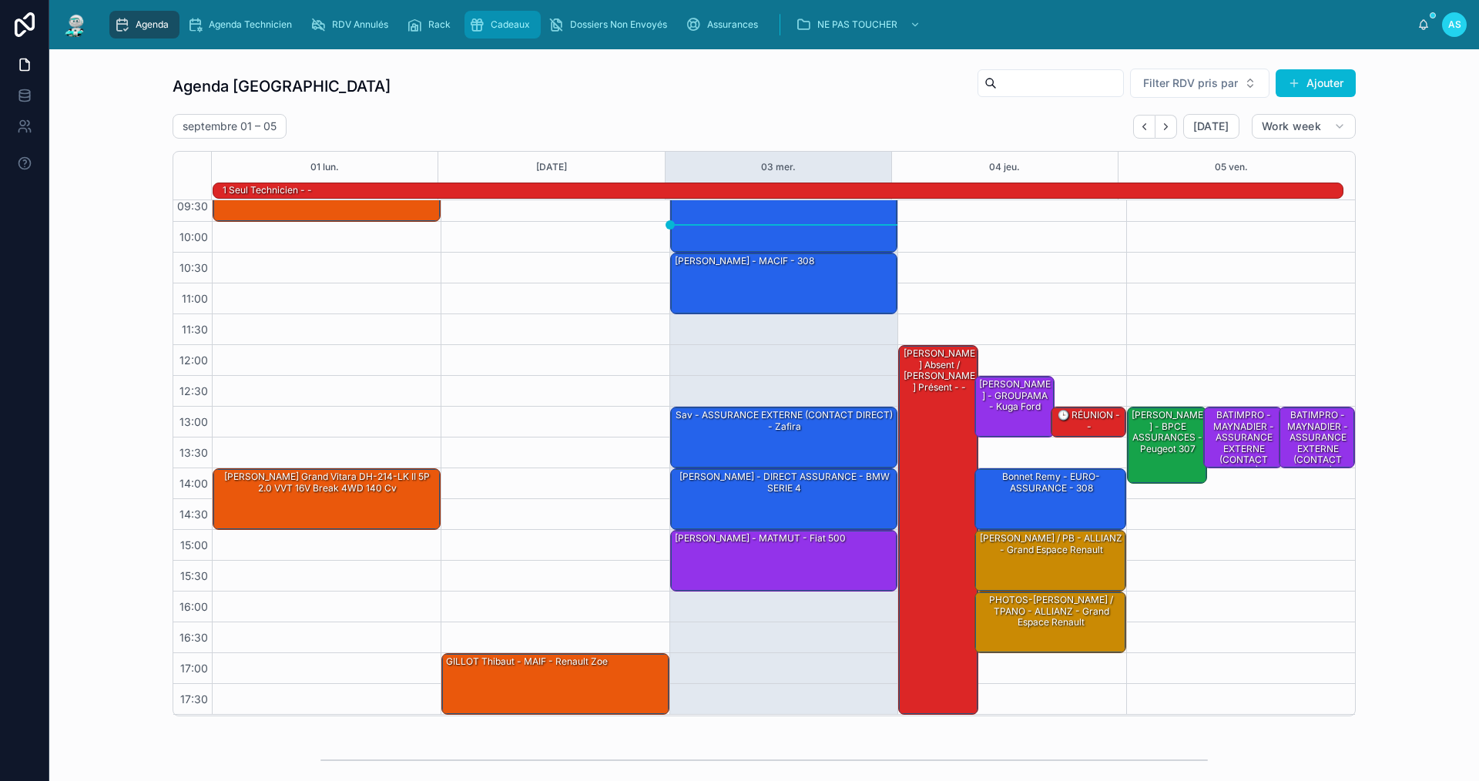
click at [515, 25] on span "Cadeaux" at bounding box center [510, 24] width 39 height 12
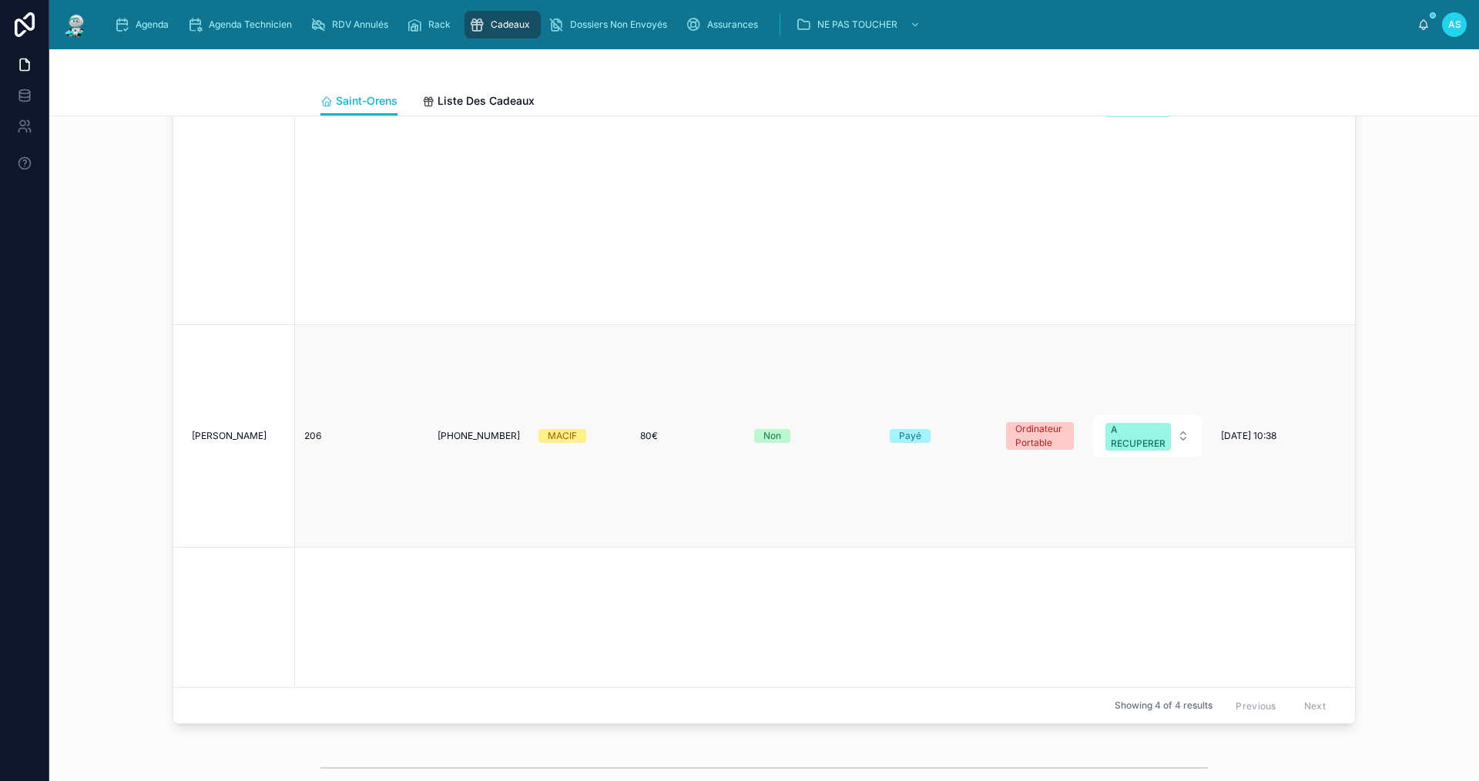
scroll to position [231, 0]
click at [324, 425] on div "206 206" at bounding box center [361, 431] width 115 height 12
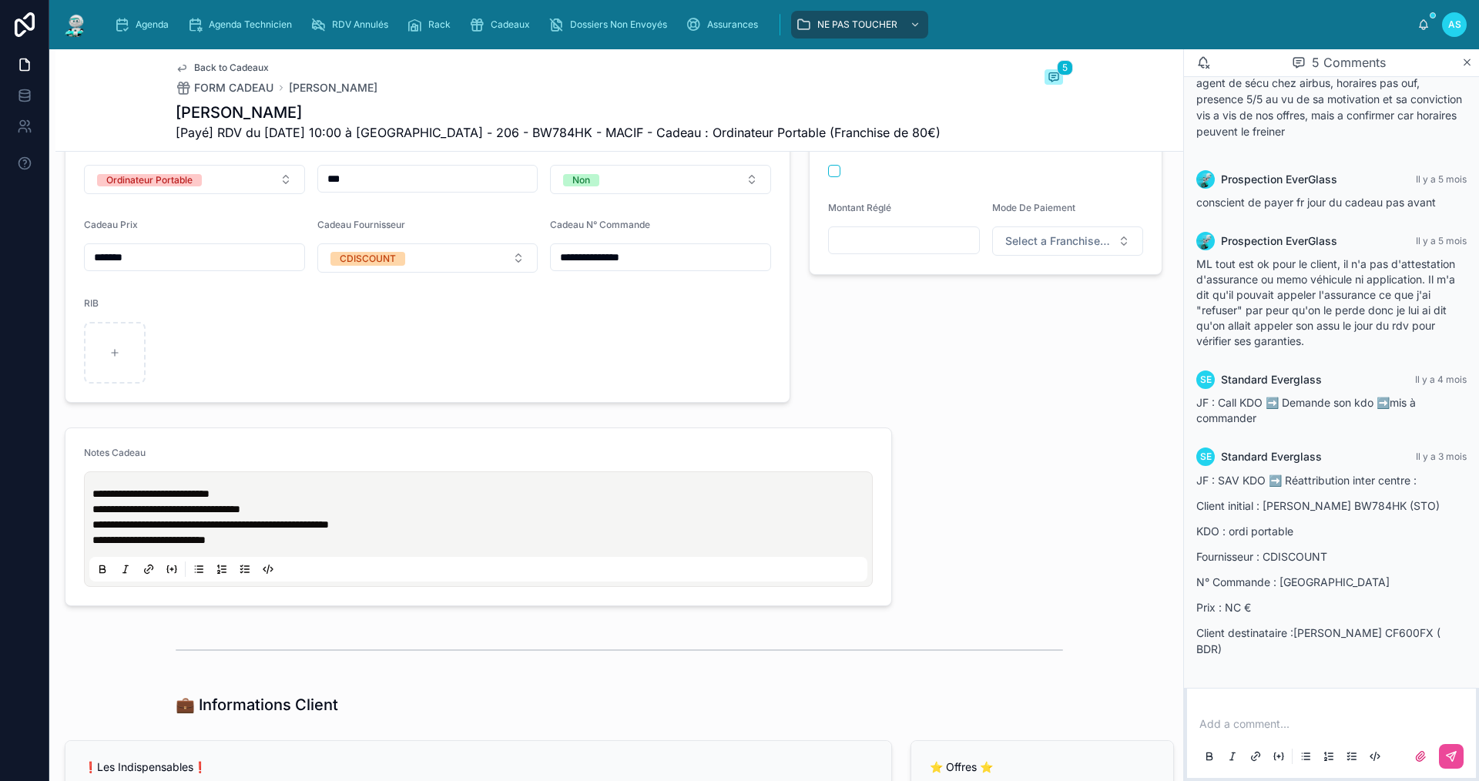
scroll to position [770, 0]
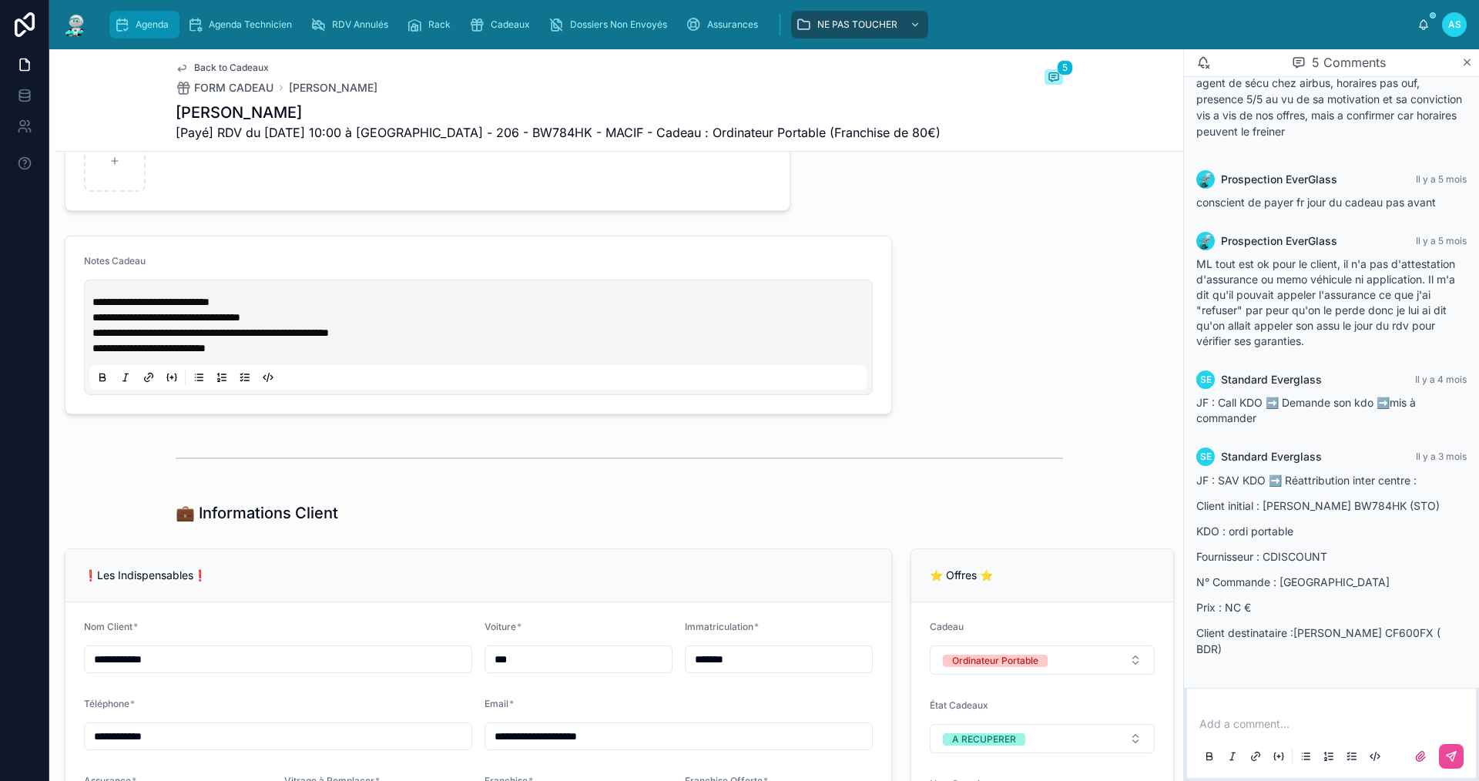
click at [154, 23] on span "Agenda" at bounding box center [152, 24] width 33 height 12
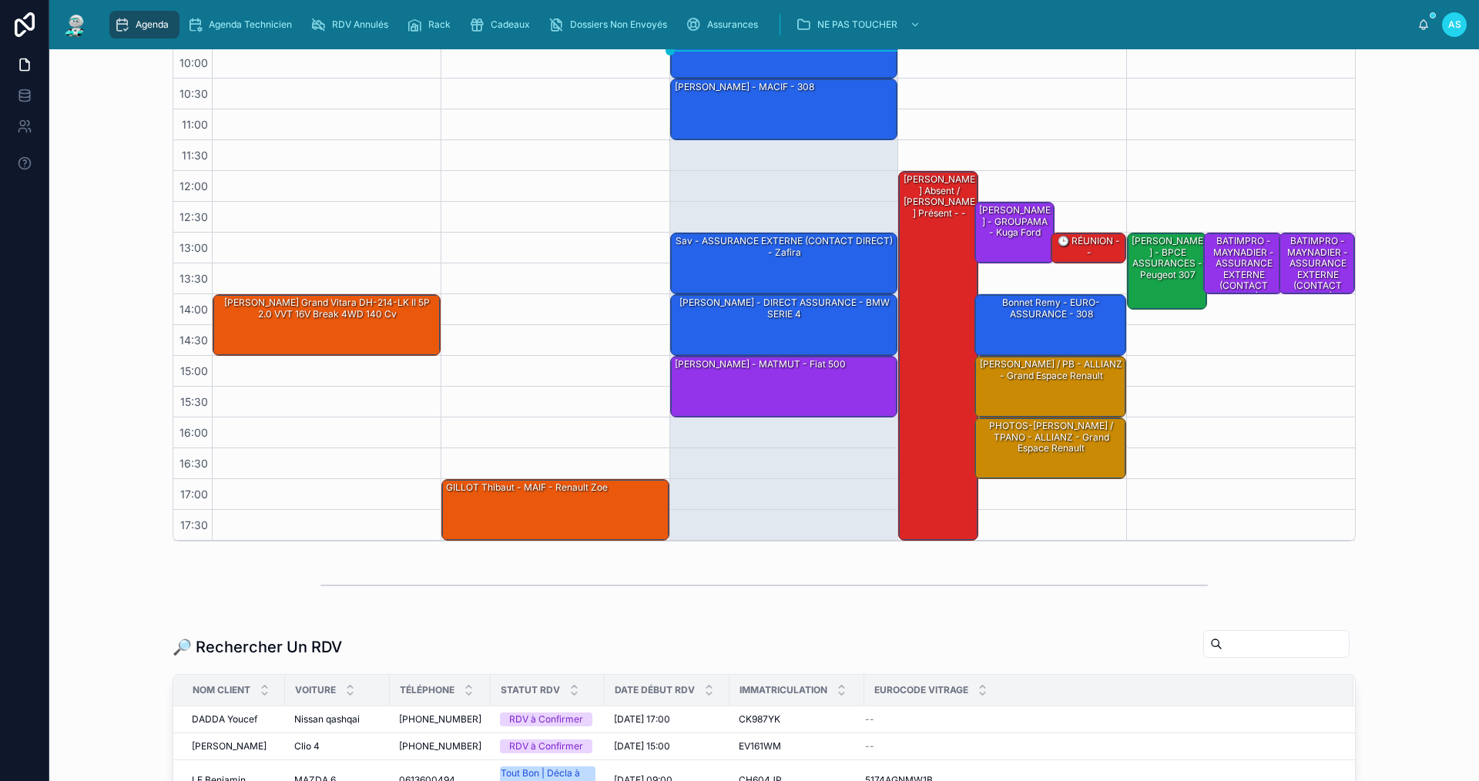
scroll to position [231, 0]
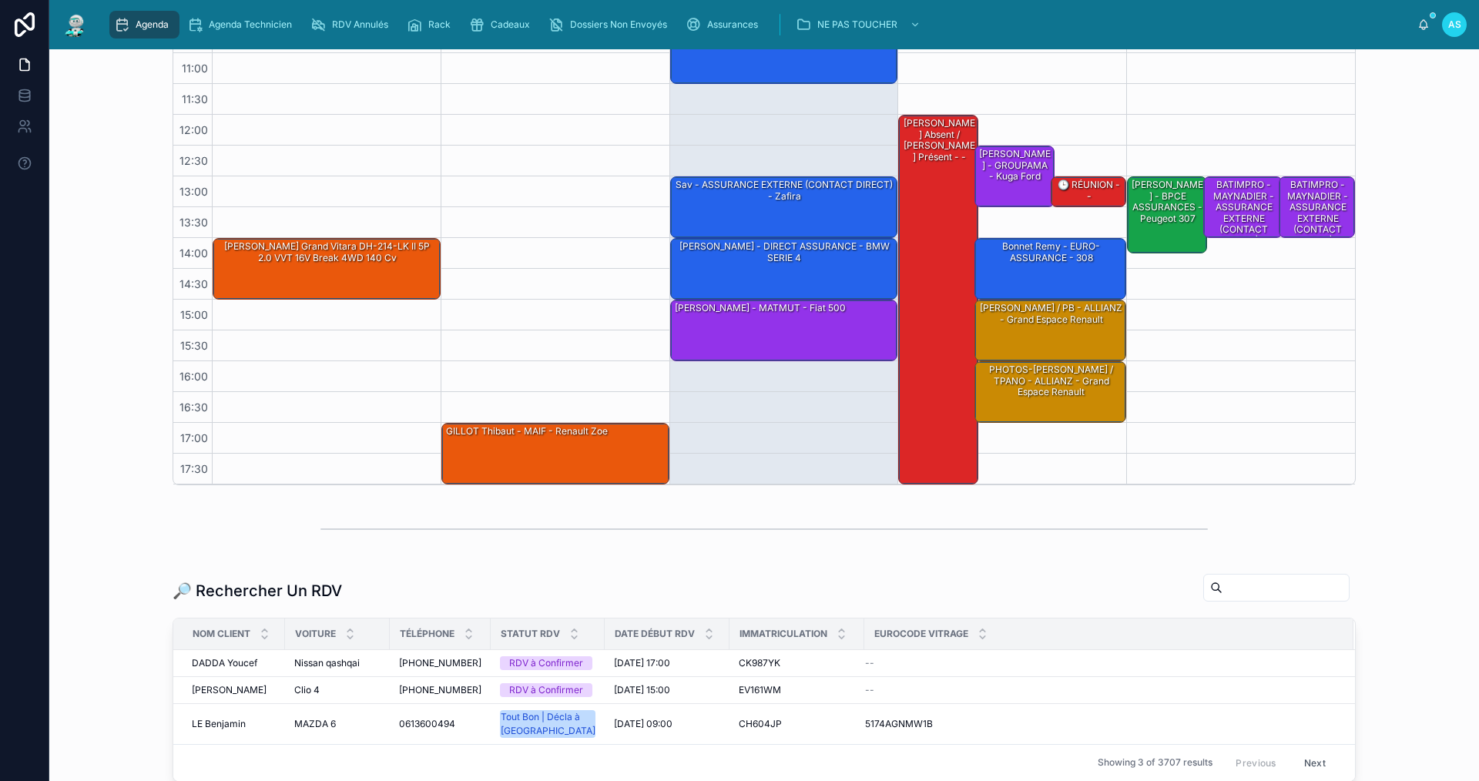
click at [1247, 589] on input "text" at bounding box center [1285, 588] width 126 height 22
paste input "**********"
type input "**********"
